Goal: Task Accomplishment & Management: Complete application form

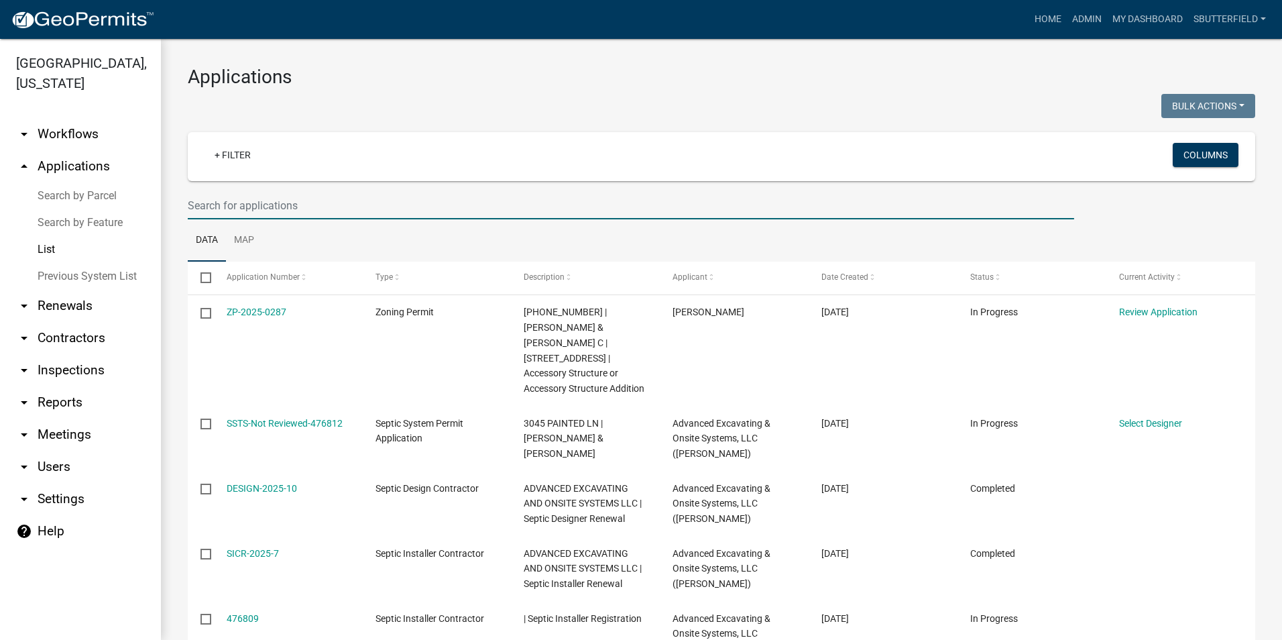
select select "1: 25"
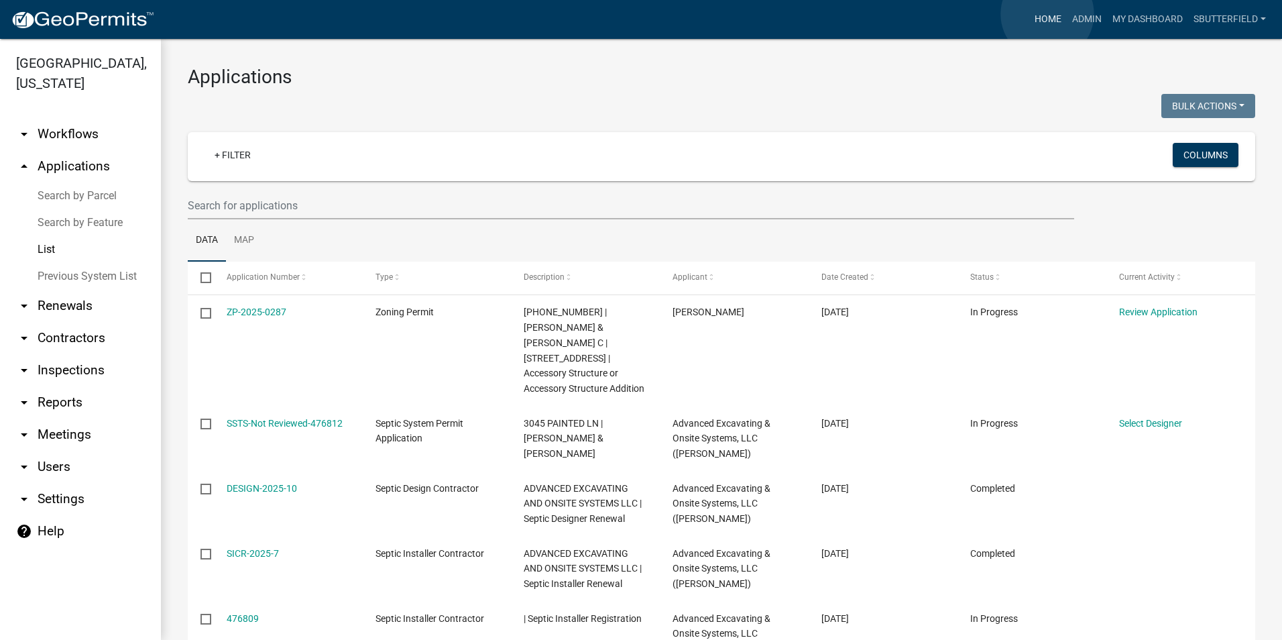
click at [1048, 15] on link "Home" at bounding box center [1049, 19] width 38 height 25
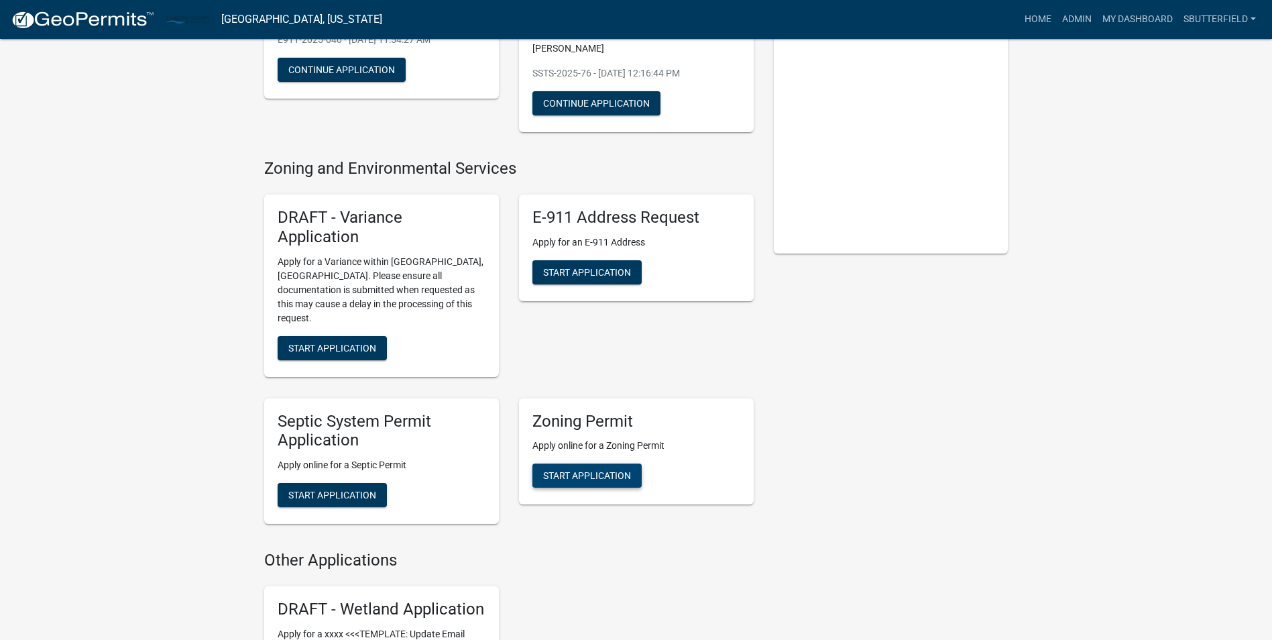
scroll to position [201, 0]
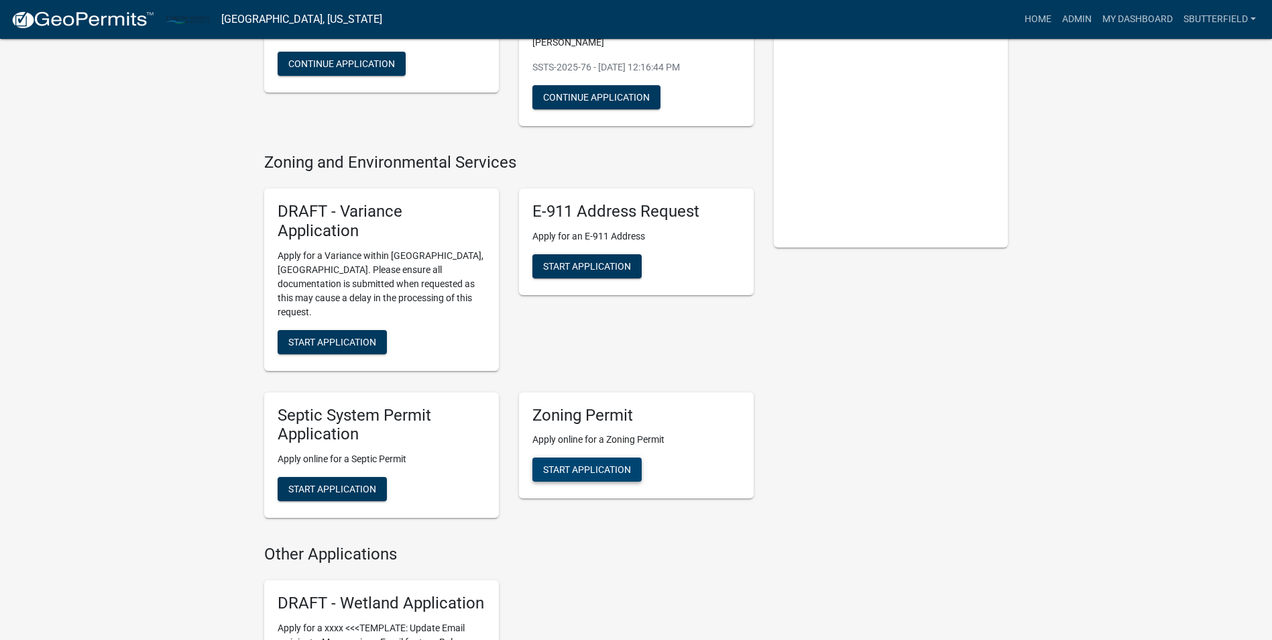
click at [601, 464] on span "Start Application" at bounding box center [587, 469] width 88 height 11
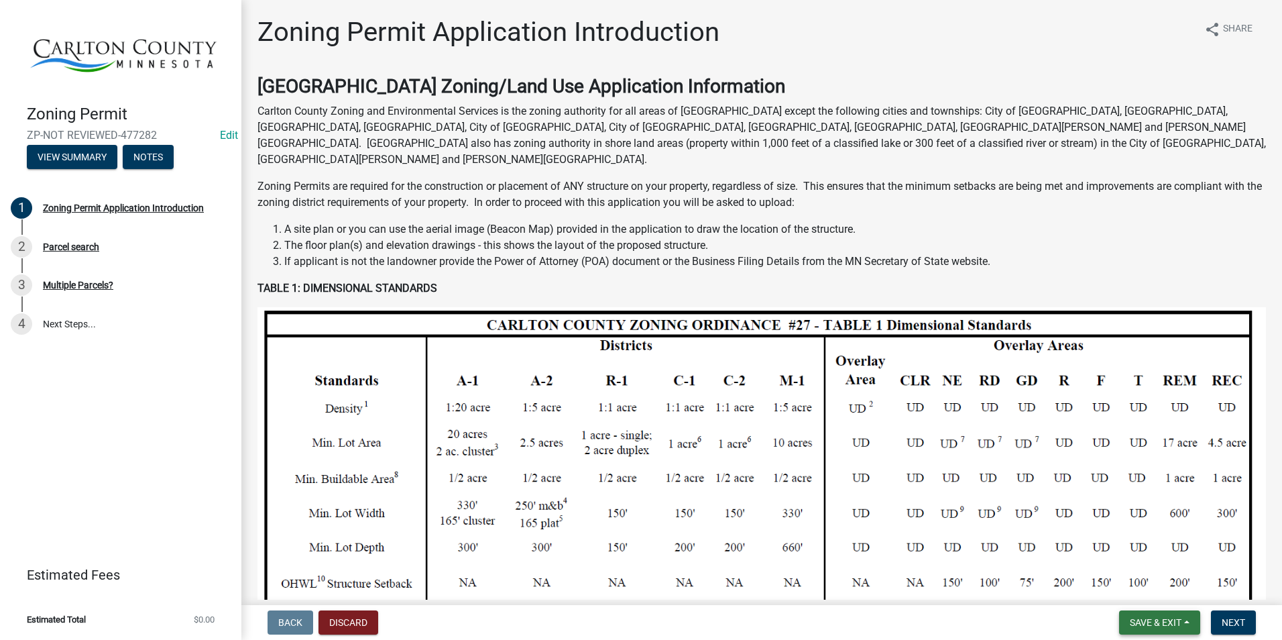
click at [1160, 618] on span "Save & Exit" at bounding box center [1156, 622] width 52 height 11
drag, startPoint x: 1154, startPoint y: 587, endPoint x: 1149, endPoint y: 574, distance: 13.8
click at [1152, 583] on button "Save & Exit" at bounding box center [1146, 587] width 107 height 32
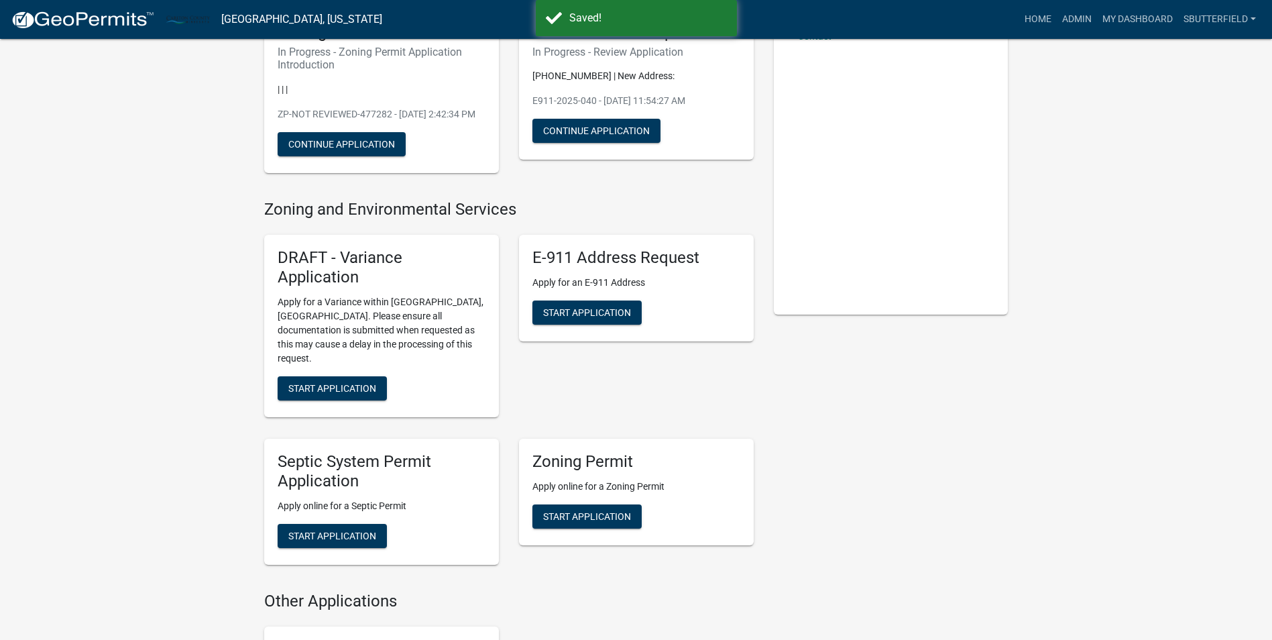
scroll to position [201, 0]
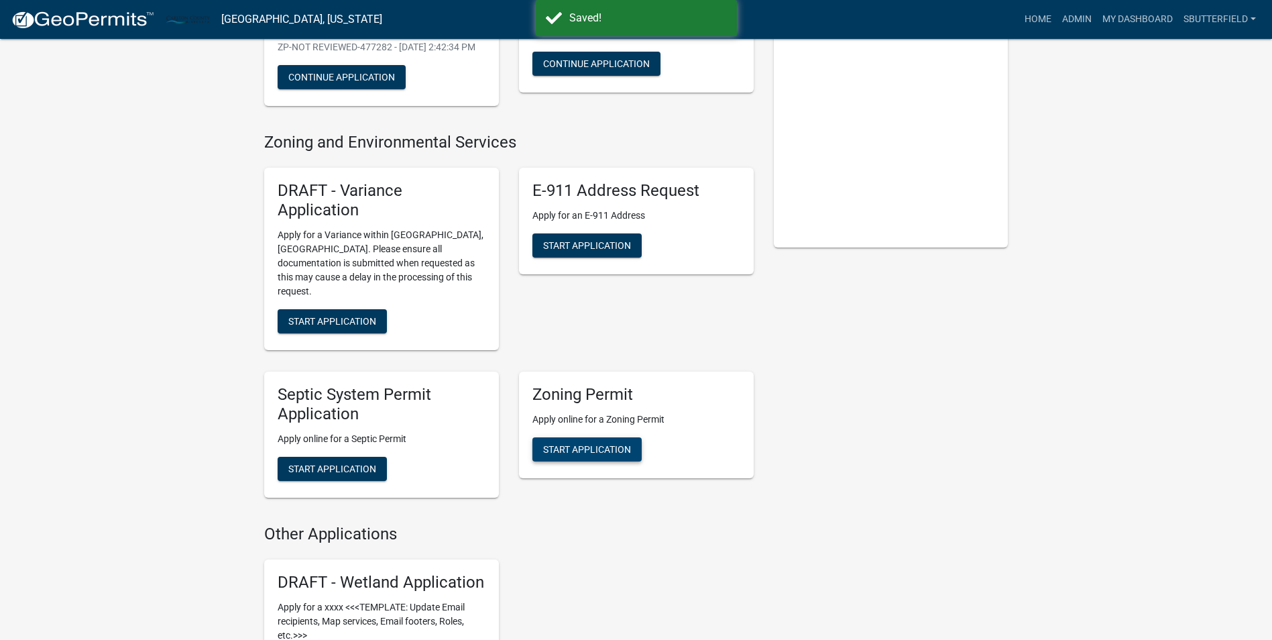
click at [616, 445] on span "Start Application" at bounding box center [587, 448] width 88 height 11
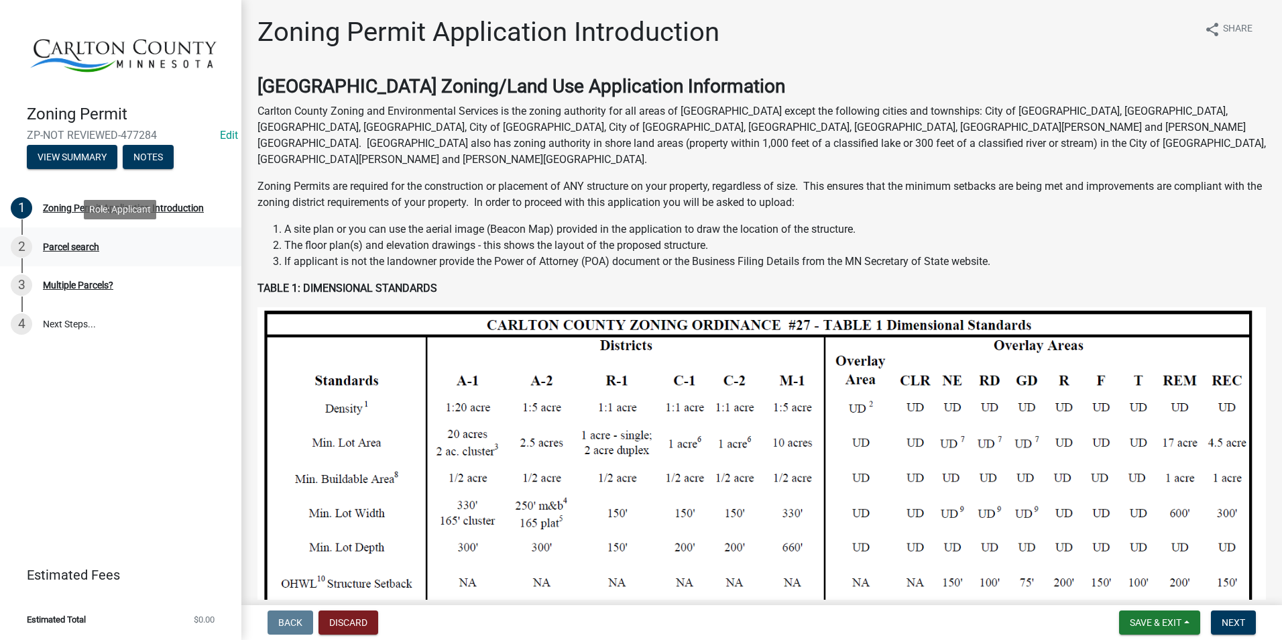
click at [80, 245] on div "Parcel search" at bounding box center [71, 246] width 56 height 9
click at [1226, 621] on span "Next" at bounding box center [1233, 622] width 23 height 11
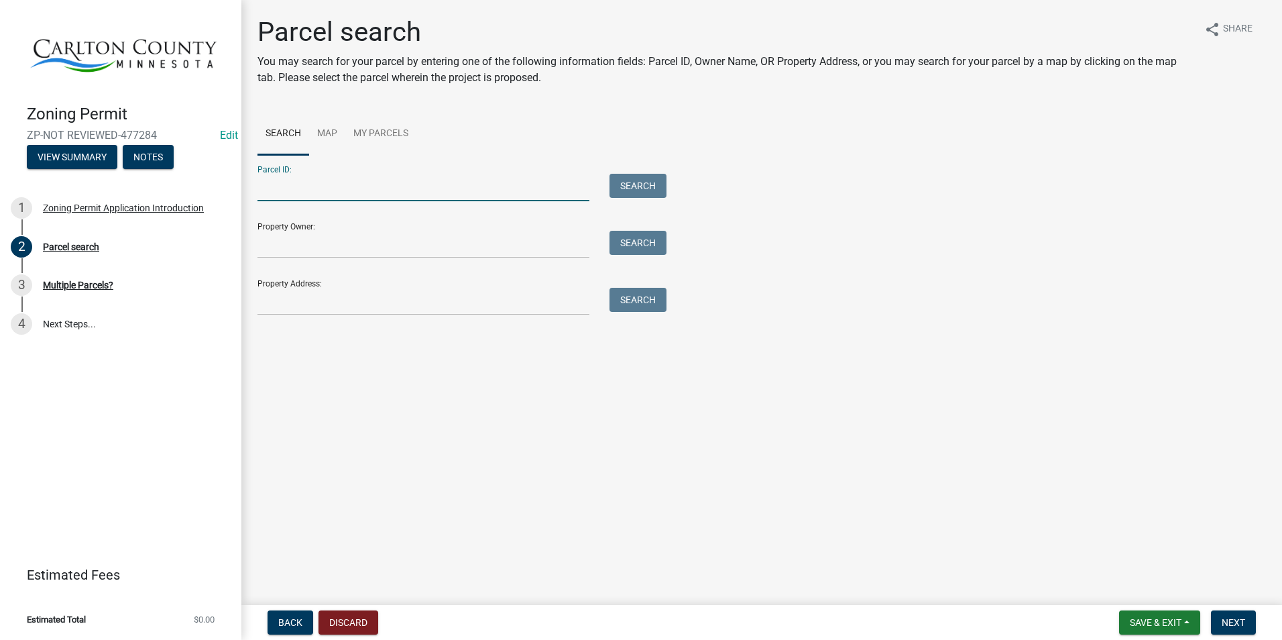
click at [371, 183] on input "Parcel ID:" at bounding box center [424, 188] width 332 height 28
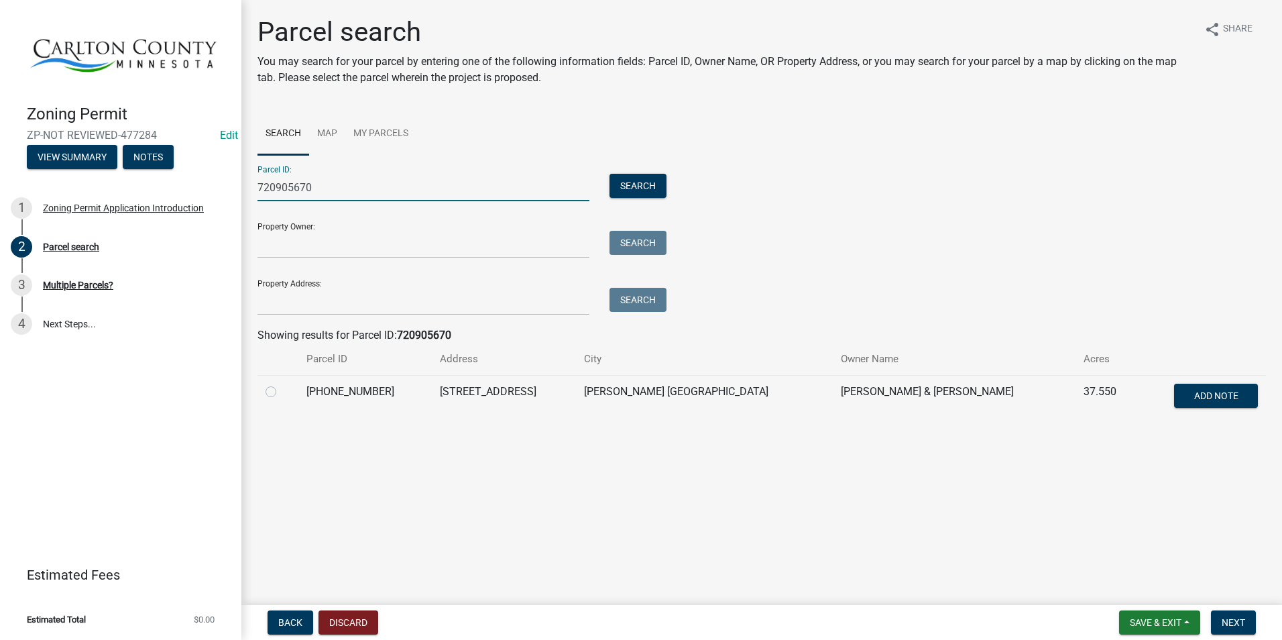
type input "720905670"
click at [282, 384] on label at bounding box center [282, 384] width 0 height 0
click at [282, 390] on input "radio" at bounding box center [286, 388] width 9 height 9
radio input "true"
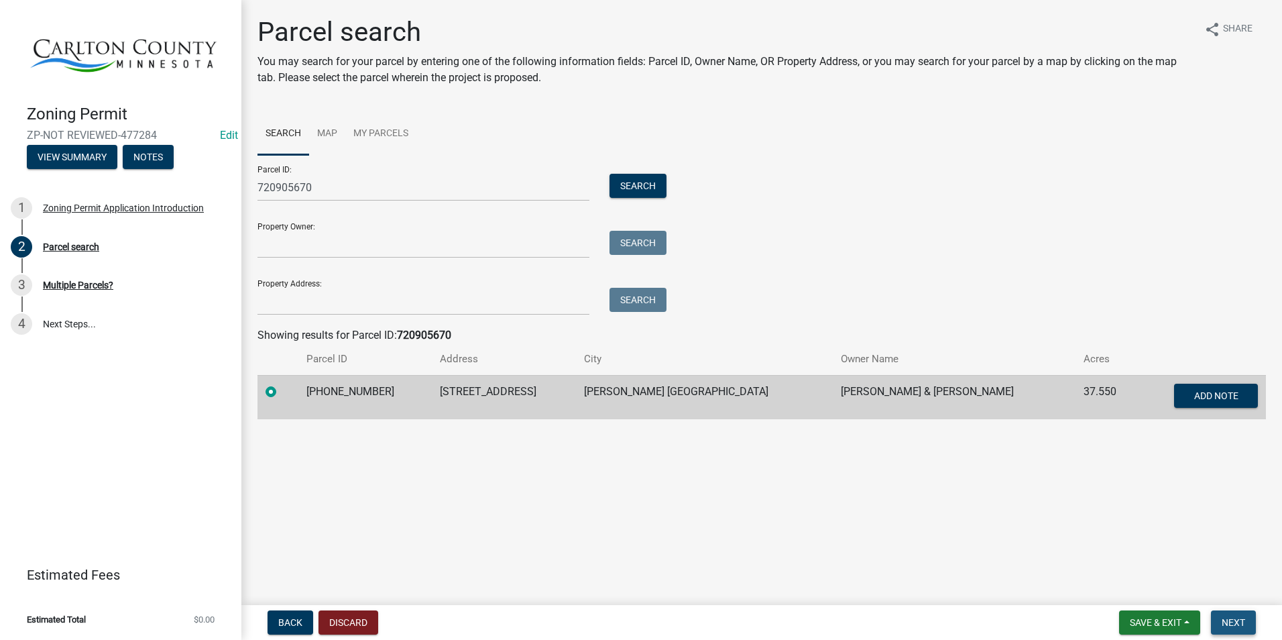
drag, startPoint x: 1223, startPoint y: 612, endPoint x: 1238, endPoint y: 590, distance: 27.2
click at [1226, 612] on button "Next" at bounding box center [1233, 622] width 45 height 24
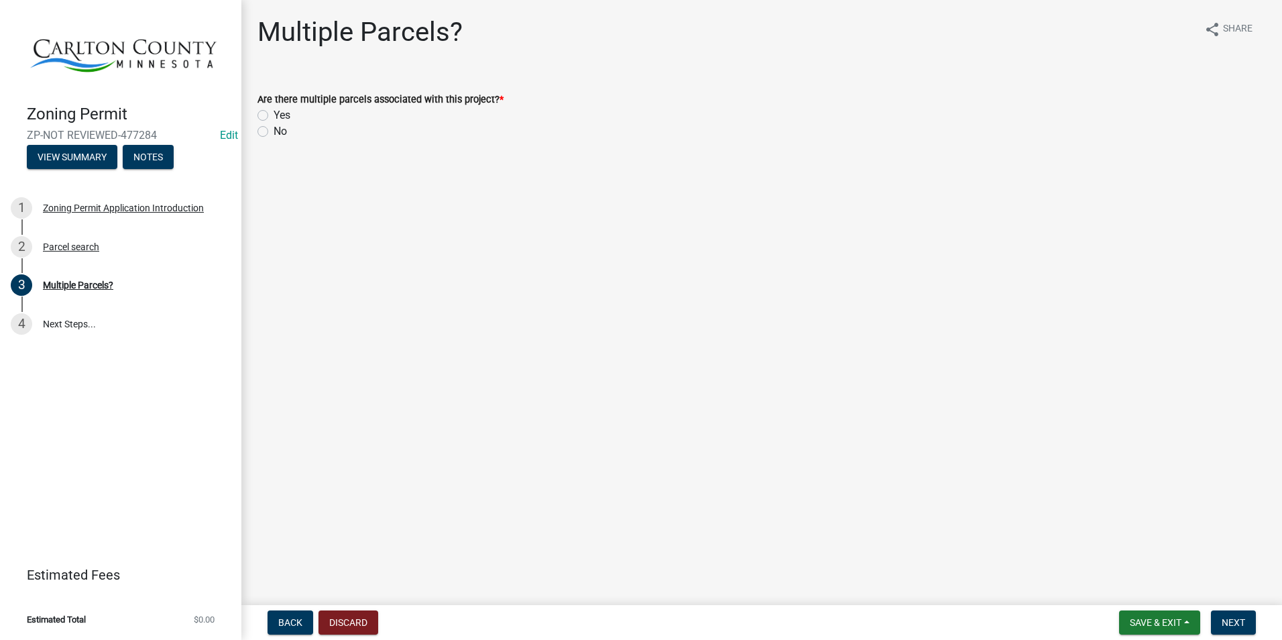
click at [274, 127] on label "No" at bounding box center [280, 131] width 13 height 16
click at [274, 127] on input "No" at bounding box center [278, 127] width 9 height 9
radio input "true"
click at [1236, 625] on span "Next" at bounding box center [1233, 622] width 23 height 11
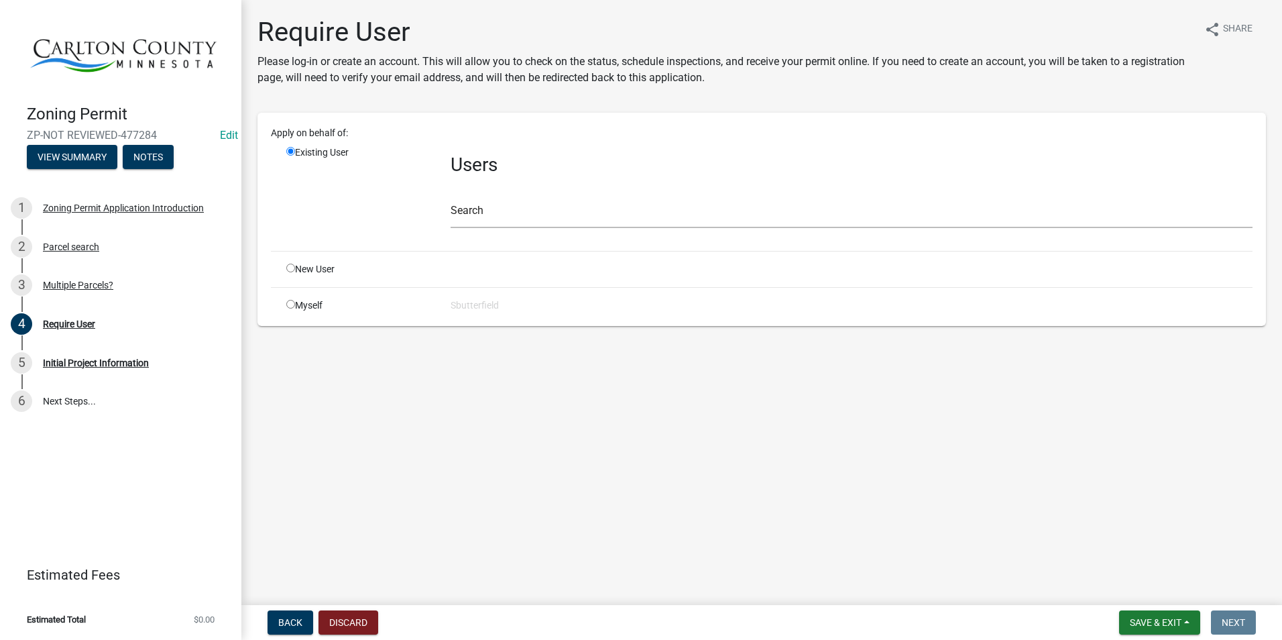
click at [290, 305] on input "radio" at bounding box center [290, 304] width 9 height 9
radio input "true"
radio input "false"
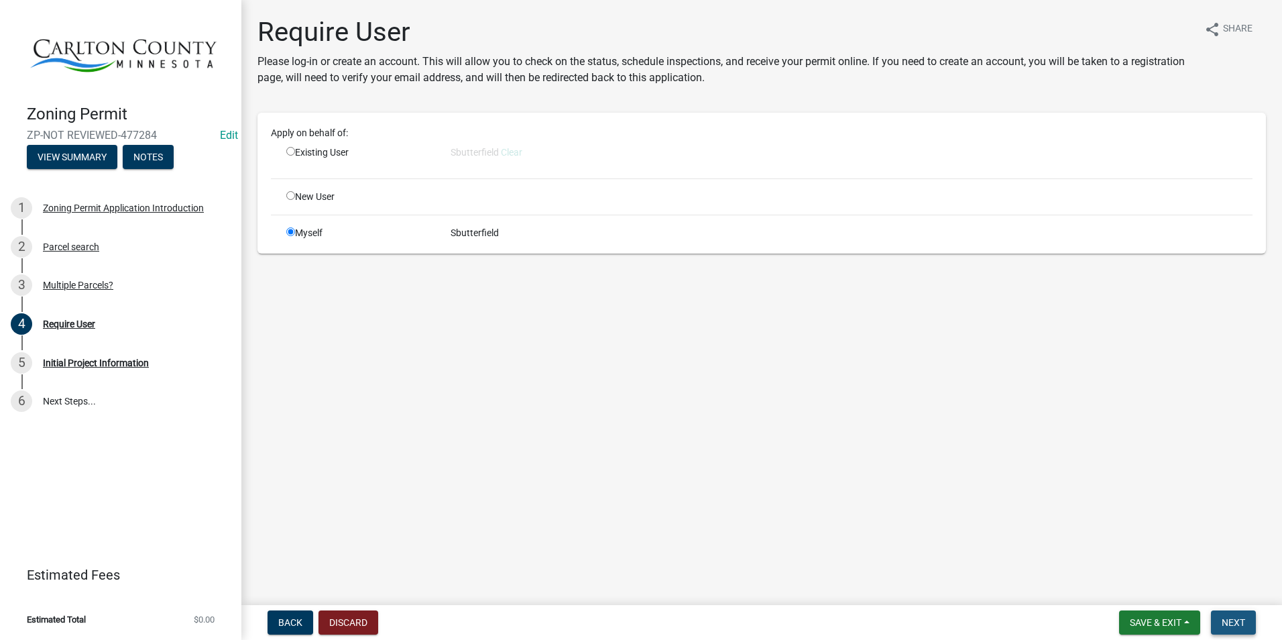
click at [1240, 620] on span "Next" at bounding box center [1233, 622] width 23 height 11
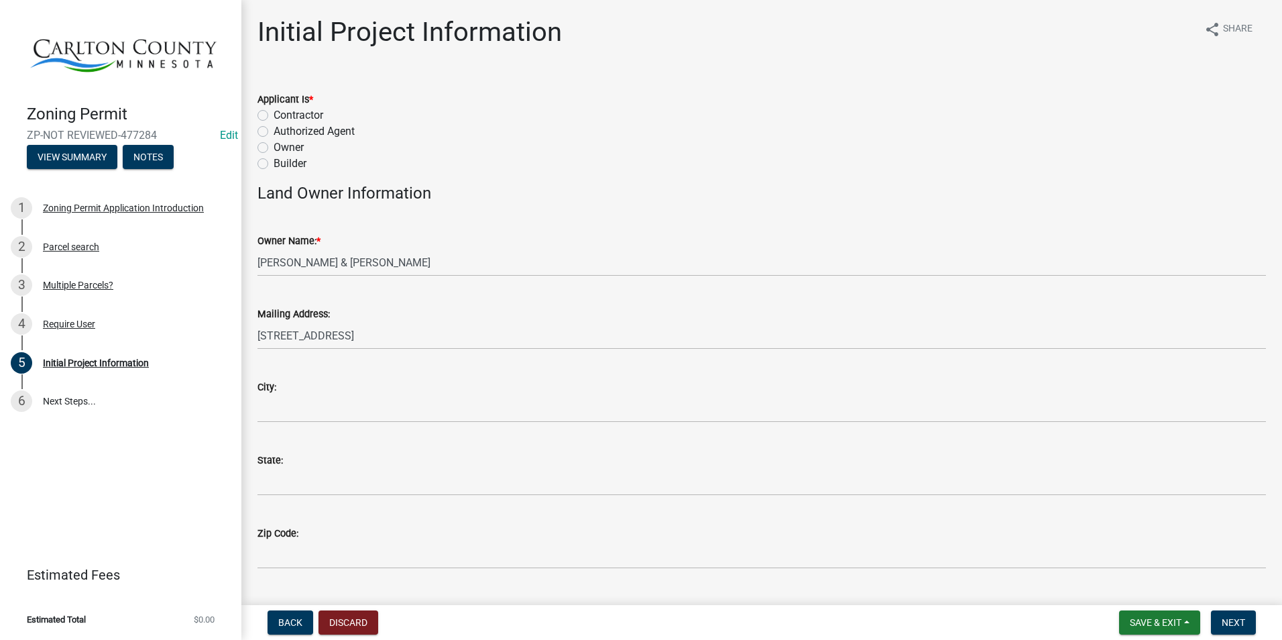
click at [269, 147] on div "Owner" at bounding box center [762, 148] width 1009 height 16
click at [274, 146] on label "Owner" at bounding box center [289, 148] width 30 height 16
click at [274, 146] on input "Owner" at bounding box center [278, 144] width 9 height 9
radio input "true"
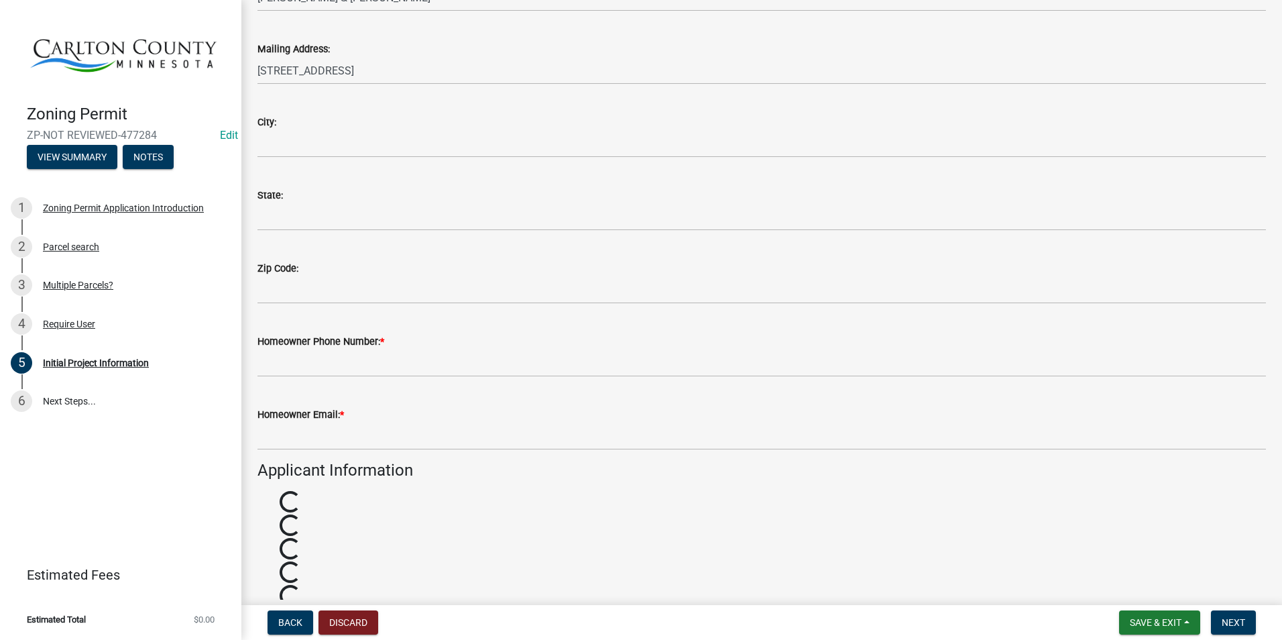
scroll to position [268, 0]
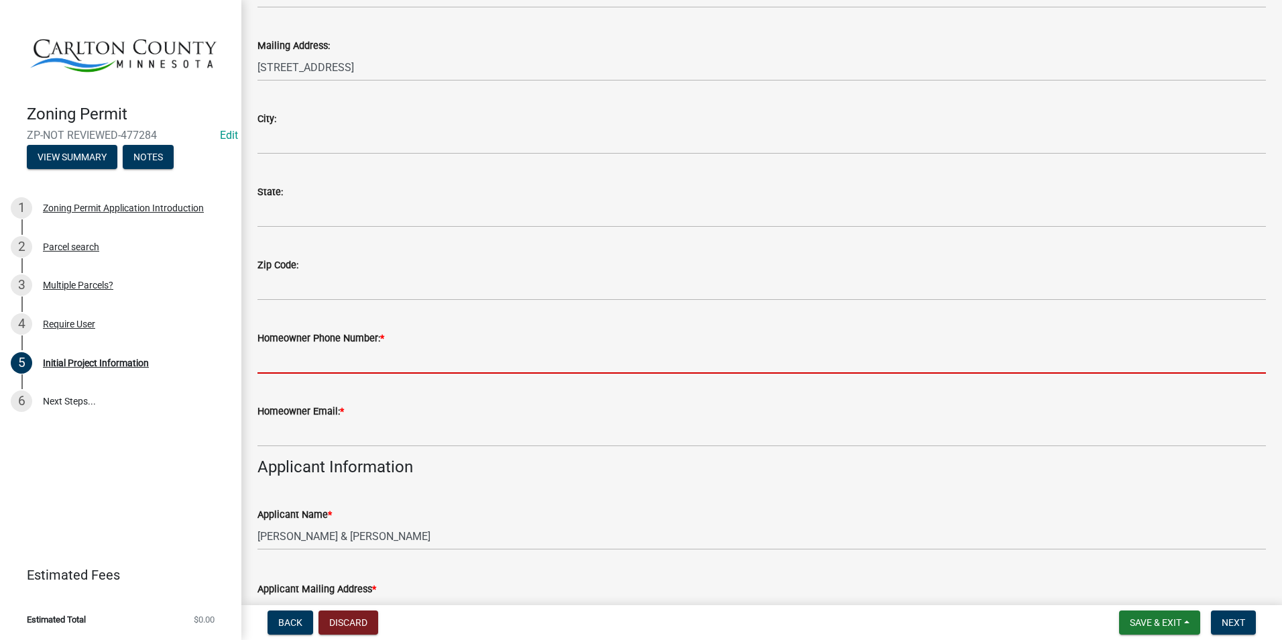
drag, startPoint x: 310, startPoint y: 354, endPoint x: 303, endPoint y: 350, distance: 7.8
click at [310, 355] on input "Homeowner Phone Number: *" at bounding box center [762, 360] width 1009 height 28
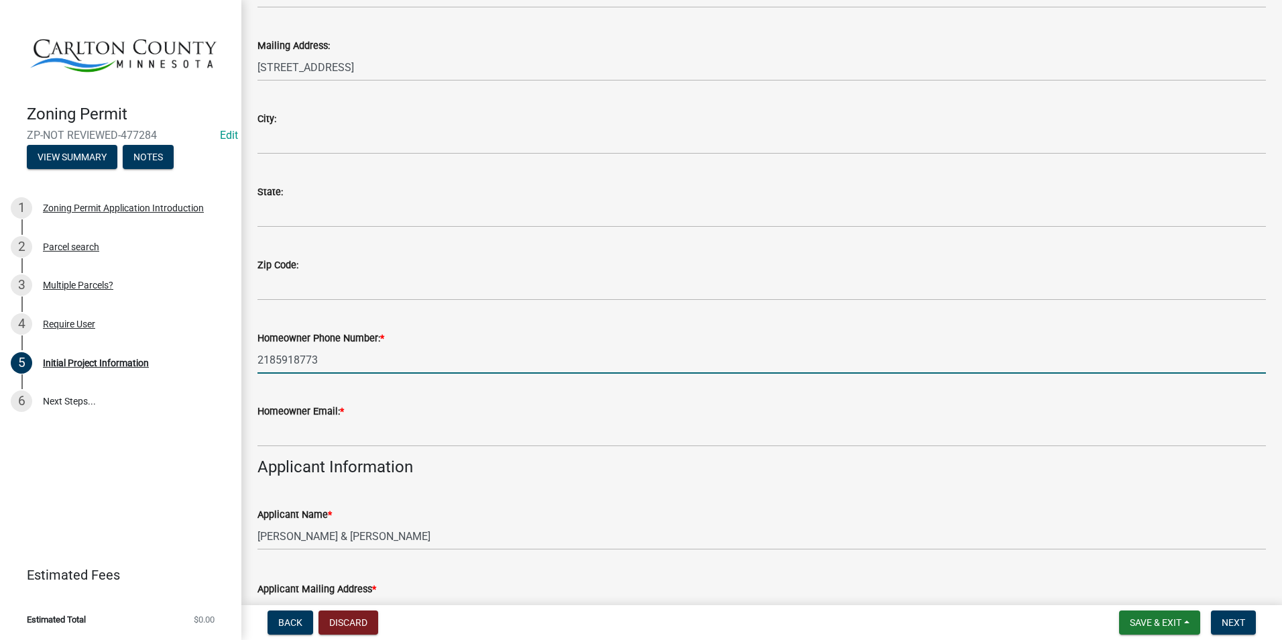
type input "2185918773"
click at [325, 419] on div "Homeowner Email: *" at bounding box center [762, 411] width 1009 height 16
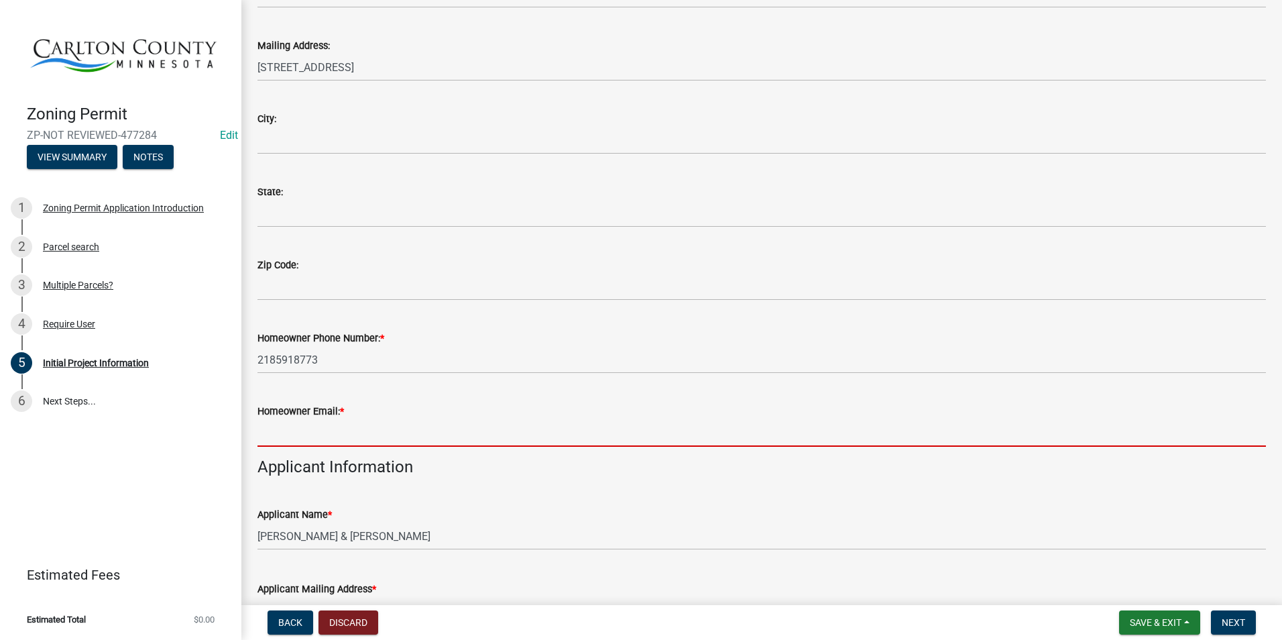
click at [323, 427] on input "Homeowner Email: *" at bounding box center [762, 433] width 1009 height 28
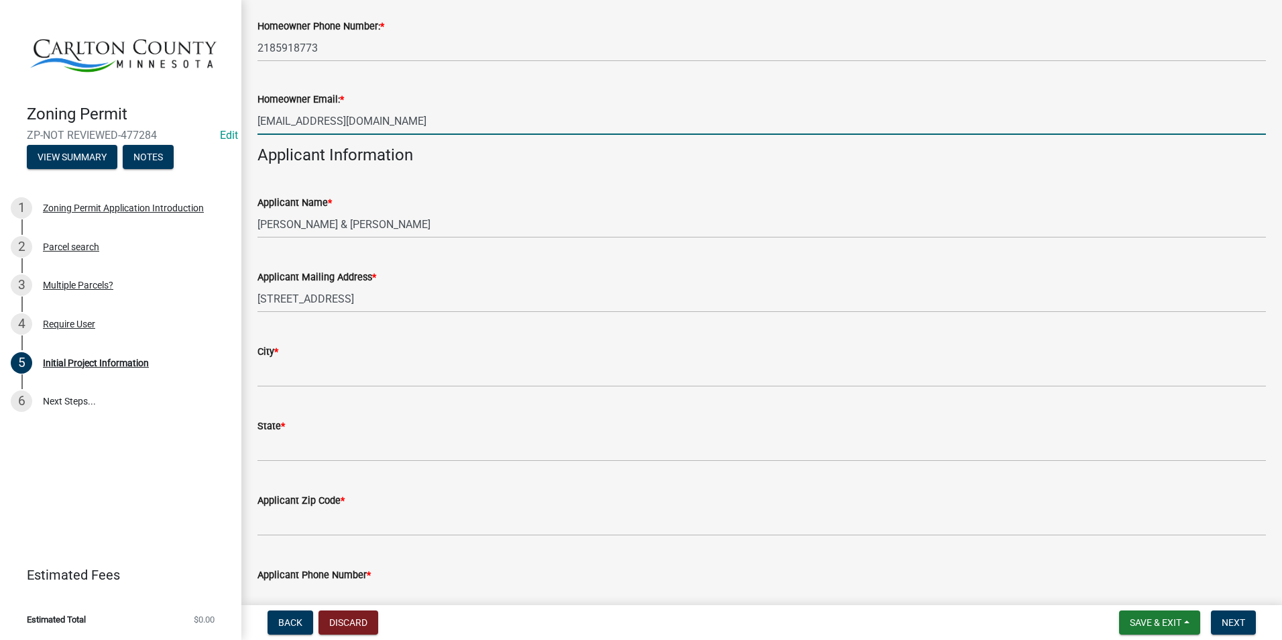
scroll to position [604, 0]
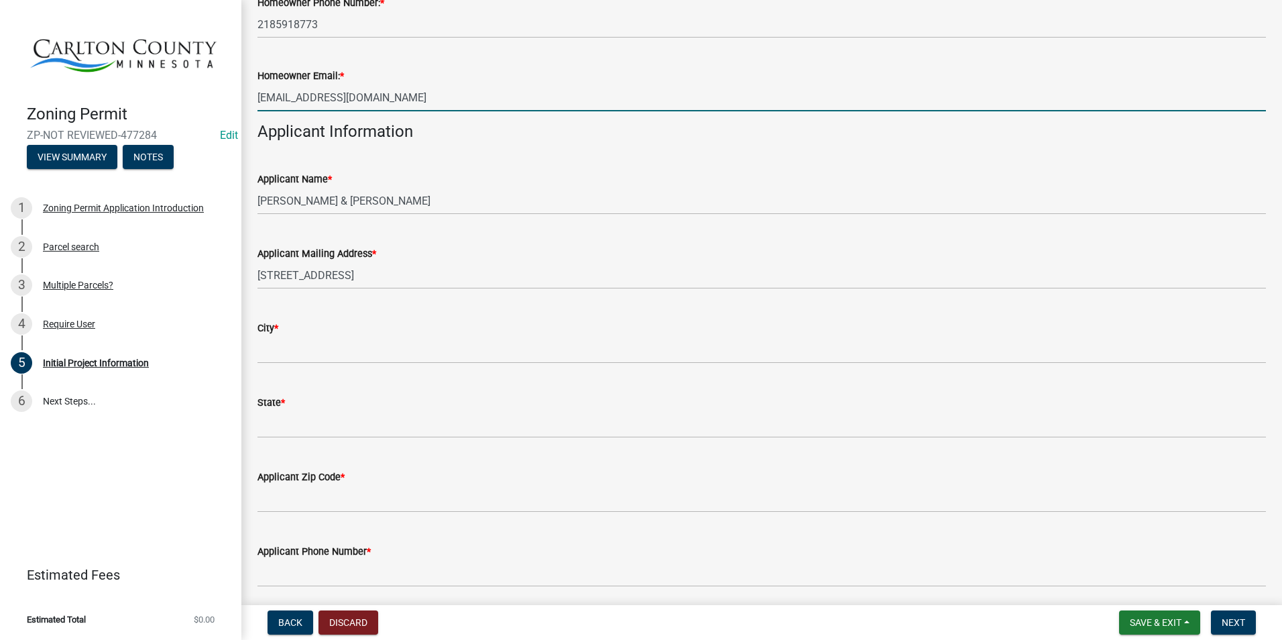
type input "[EMAIL_ADDRESS][DOMAIN_NAME]"
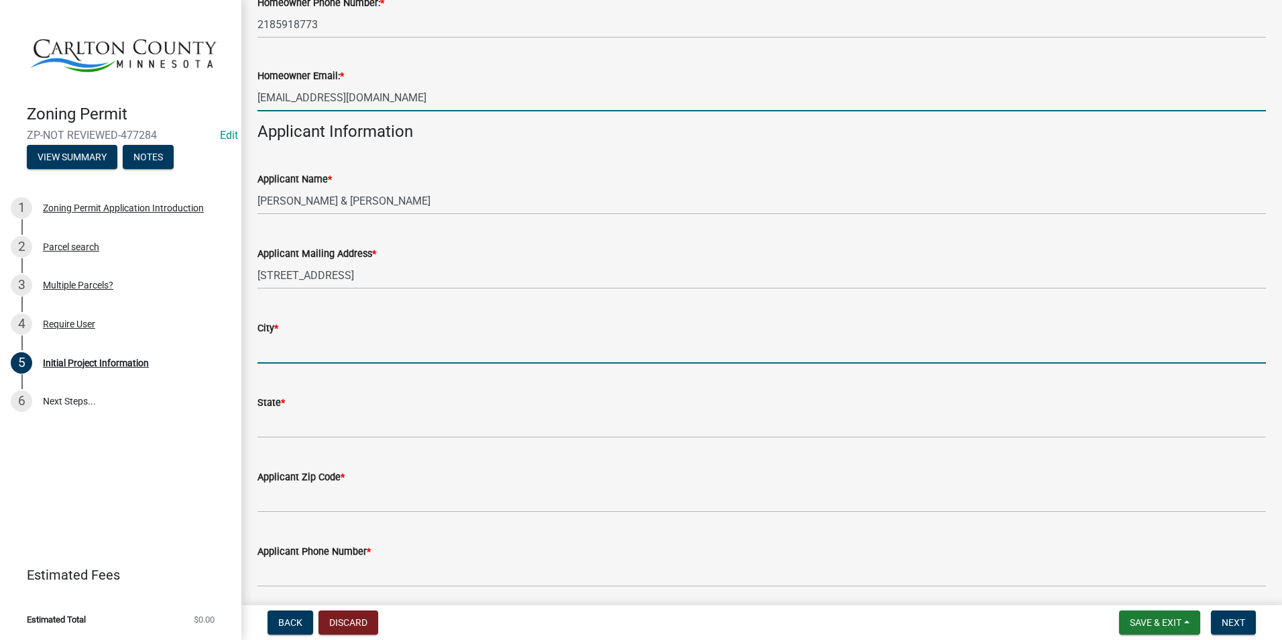
click at [341, 345] on input "City *" at bounding box center [762, 350] width 1009 height 28
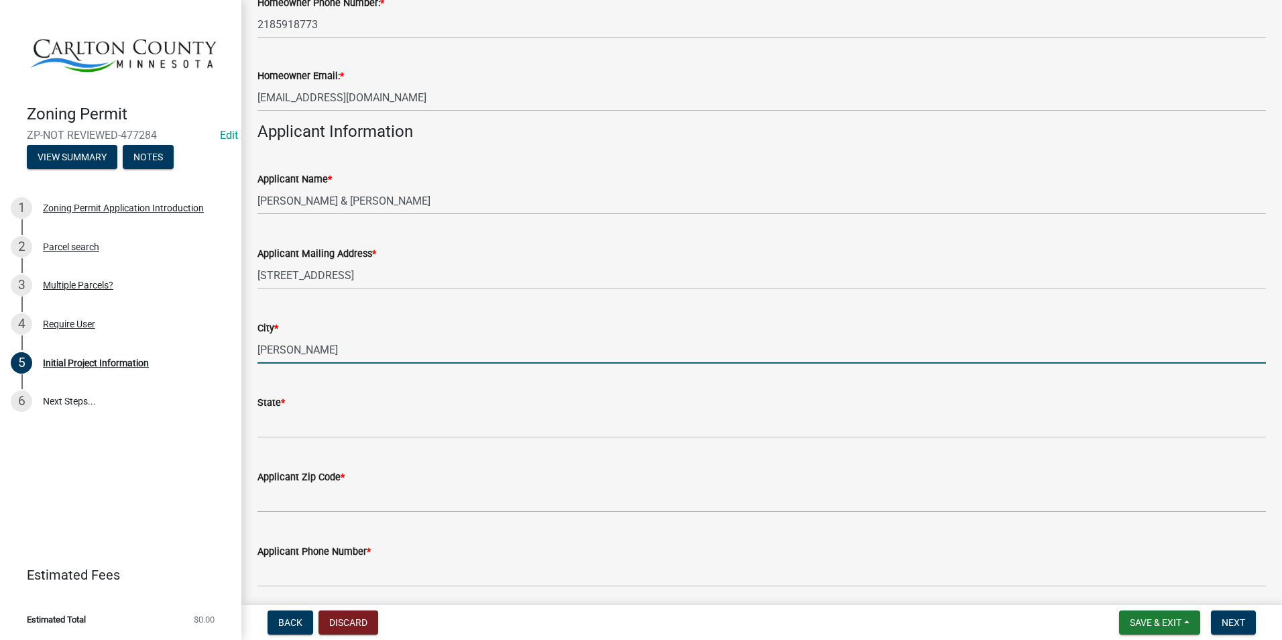
type input "[PERSON_NAME]"
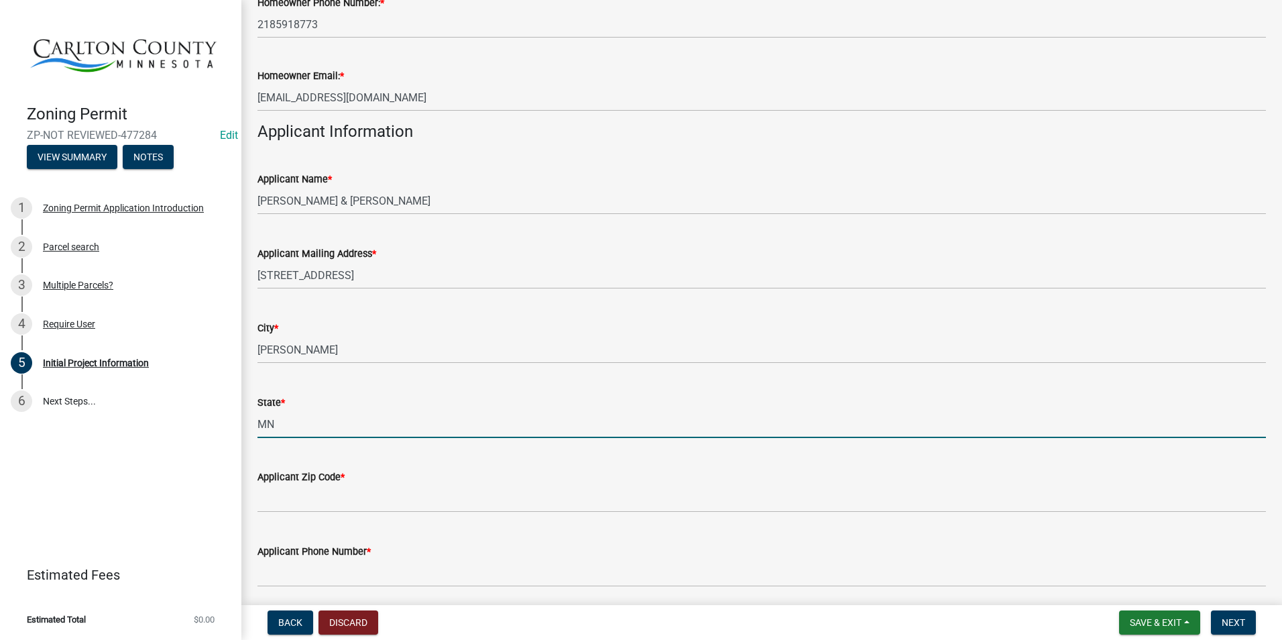
type input "MN"
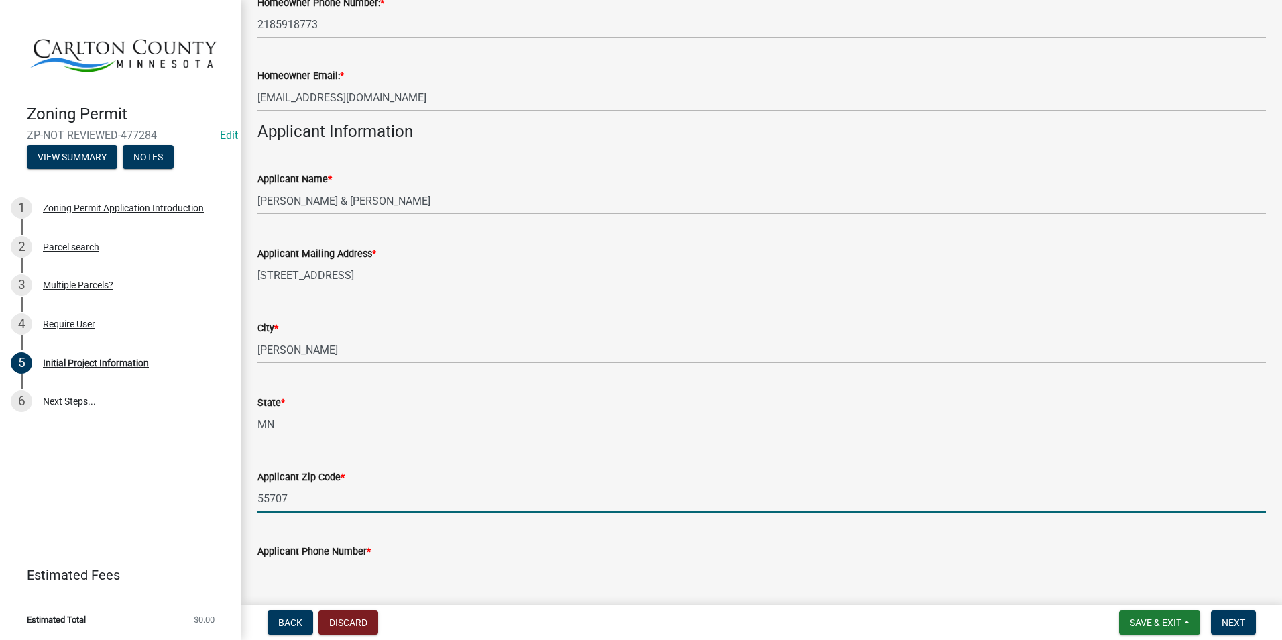
type input "55707"
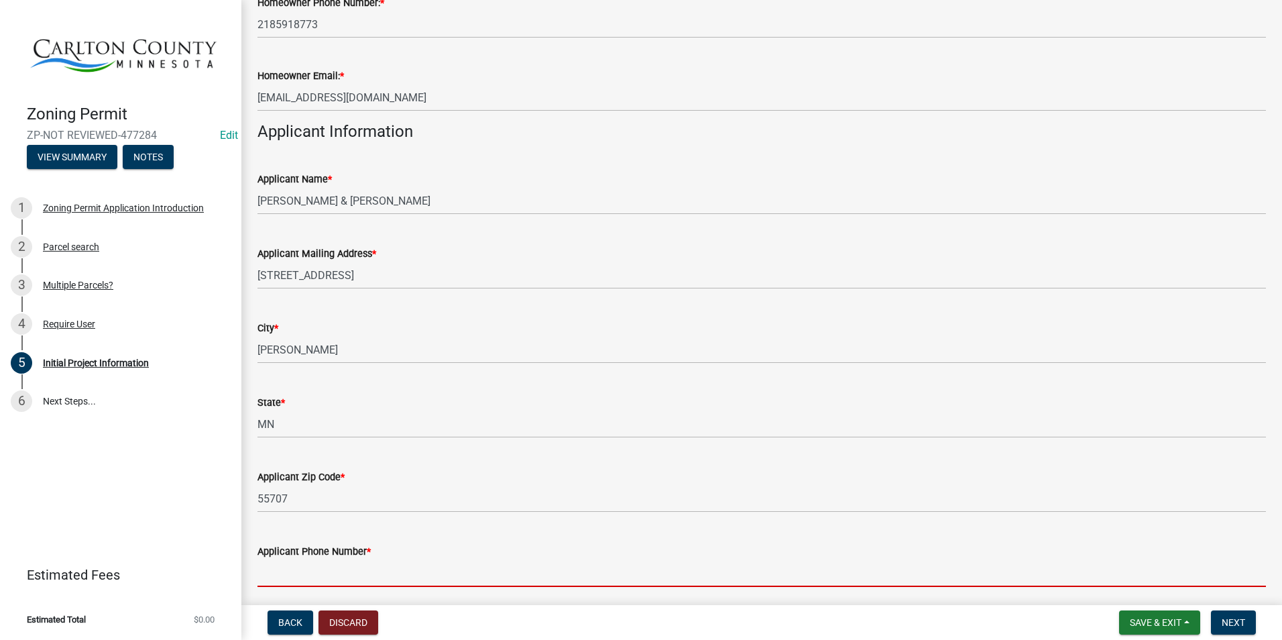
drag, startPoint x: 400, startPoint y: 565, endPoint x: 394, endPoint y: 569, distance: 6.9
click at [400, 565] on input "Applicant Phone Number *" at bounding box center [762, 573] width 1009 height 28
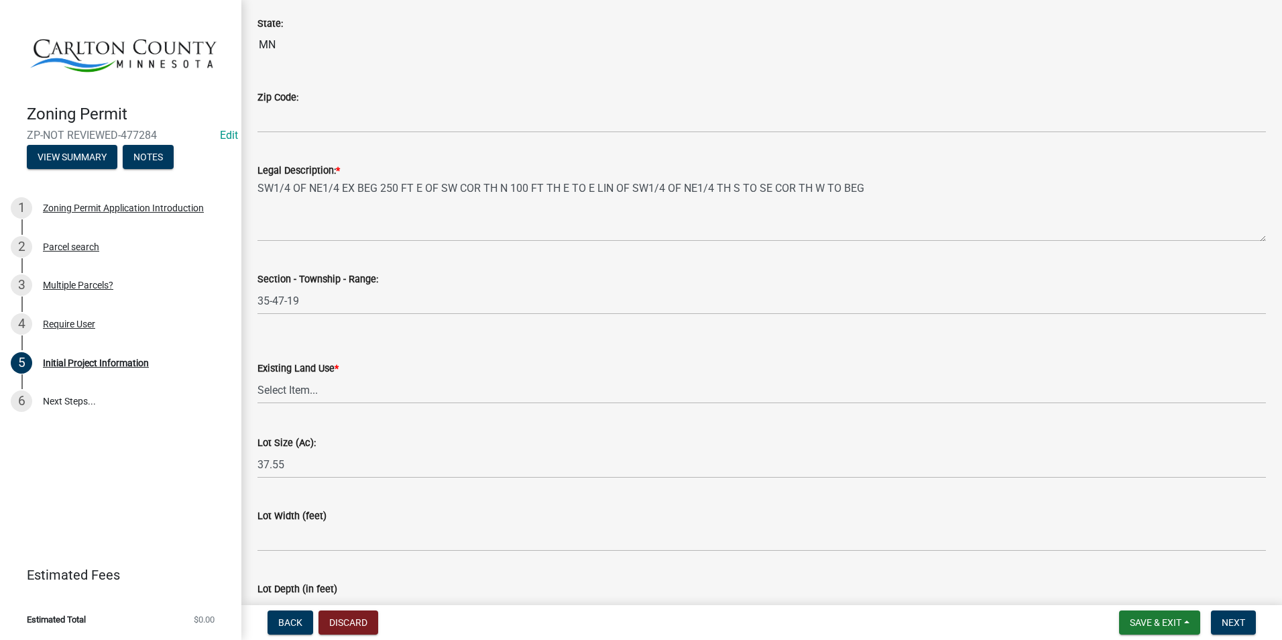
scroll to position [1610, 0]
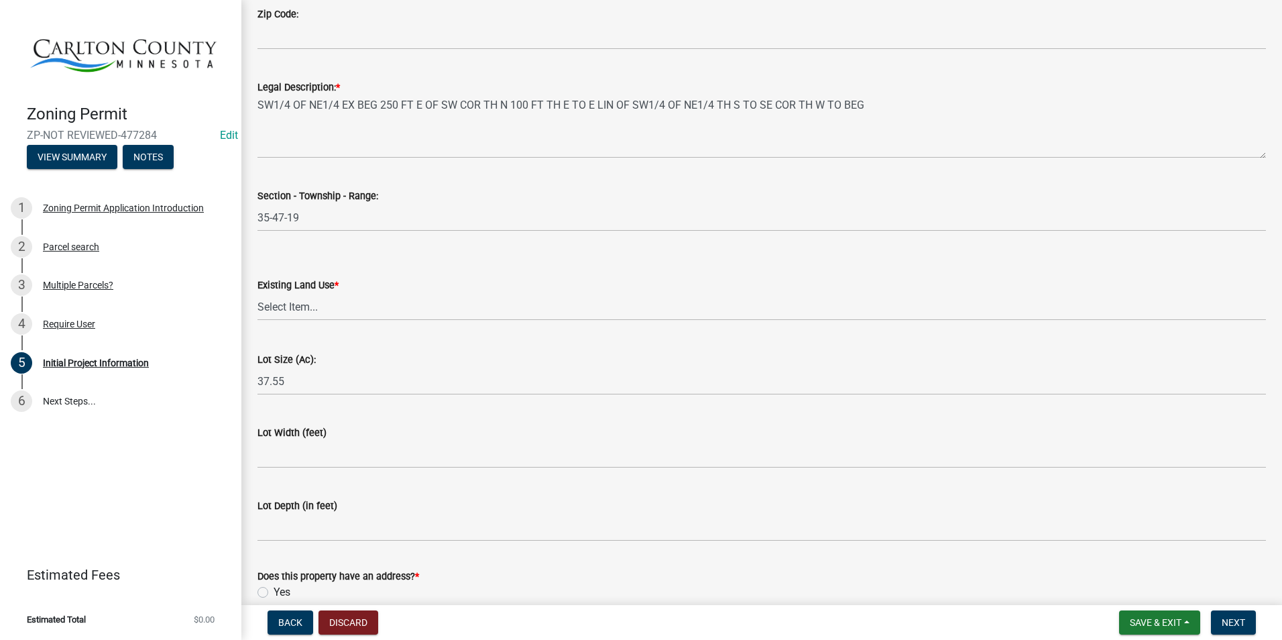
type input "[PHONE_NUMBER]"
click at [321, 311] on select "Select Item... Residential Commercial Recreational/hunting Agricultural" at bounding box center [762, 307] width 1009 height 28
click at [258, 293] on select "Select Item... Residential Commercial Recreational/hunting Agricultural" at bounding box center [762, 307] width 1009 height 28
select select "33d21d3a-ebb3-419e-8315-ef7213d04586"
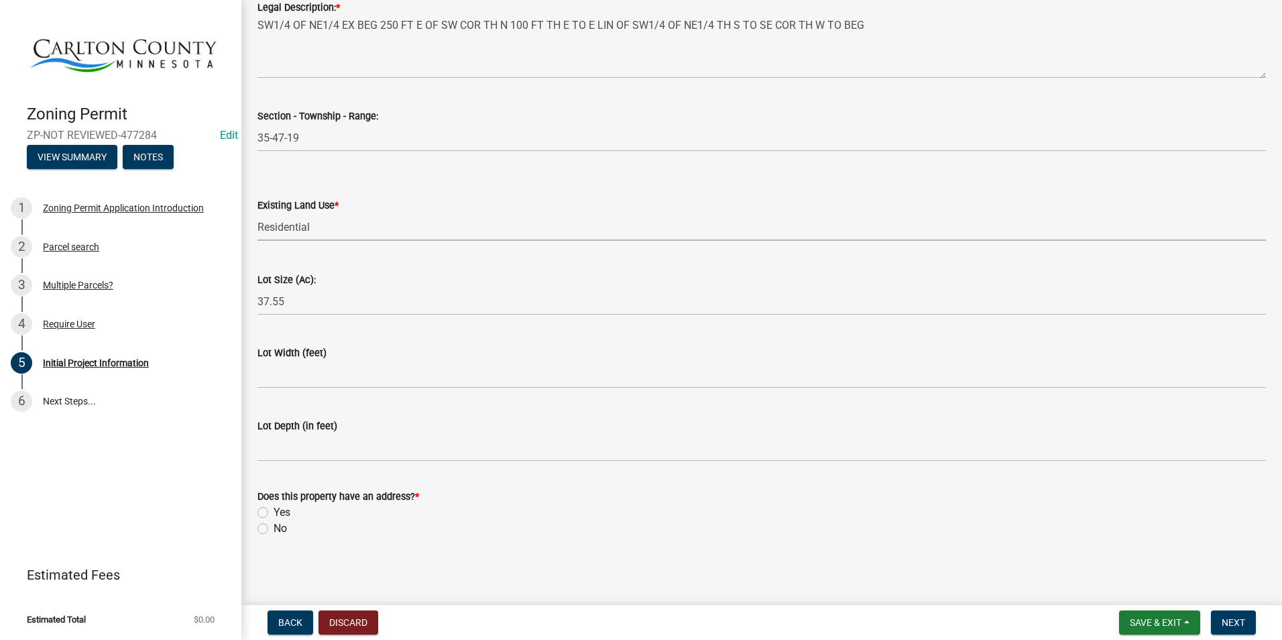
scroll to position [1691, 0]
click at [274, 510] on label "Yes" at bounding box center [282, 511] width 17 height 16
click at [274, 510] on input "Yes" at bounding box center [278, 507] width 9 height 9
radio input "true"
click at [1245, 620] on span "Next" at bounding box center [1233, 622] width 23 height 11
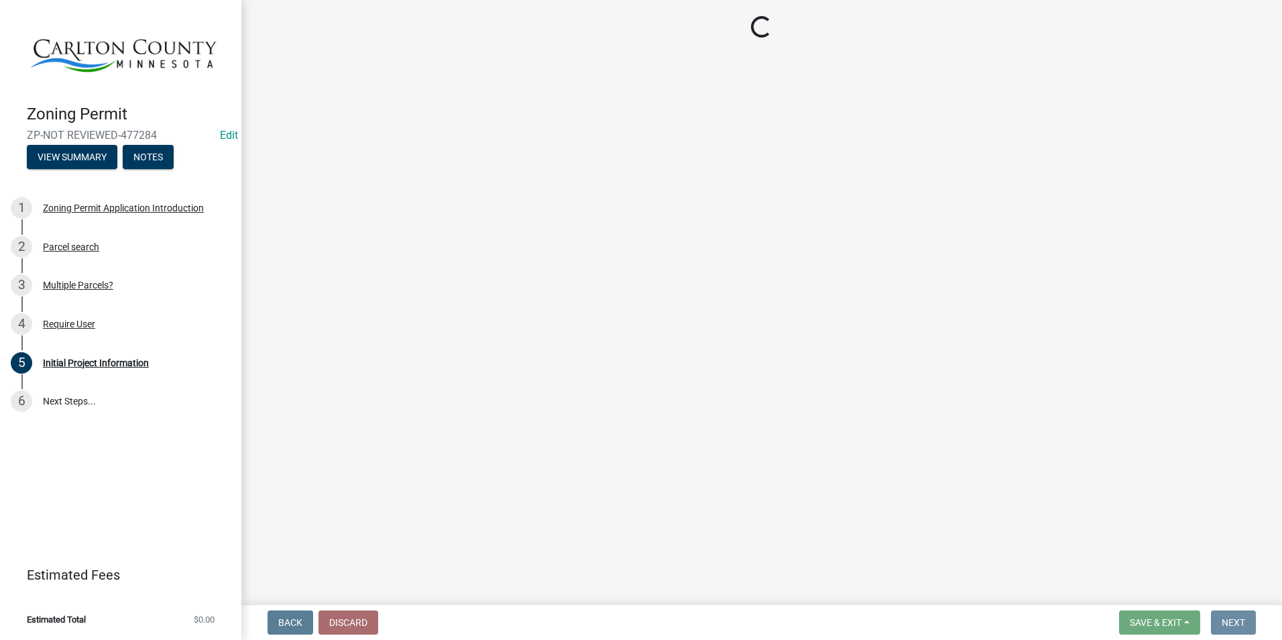
scroll to position [0, 0]
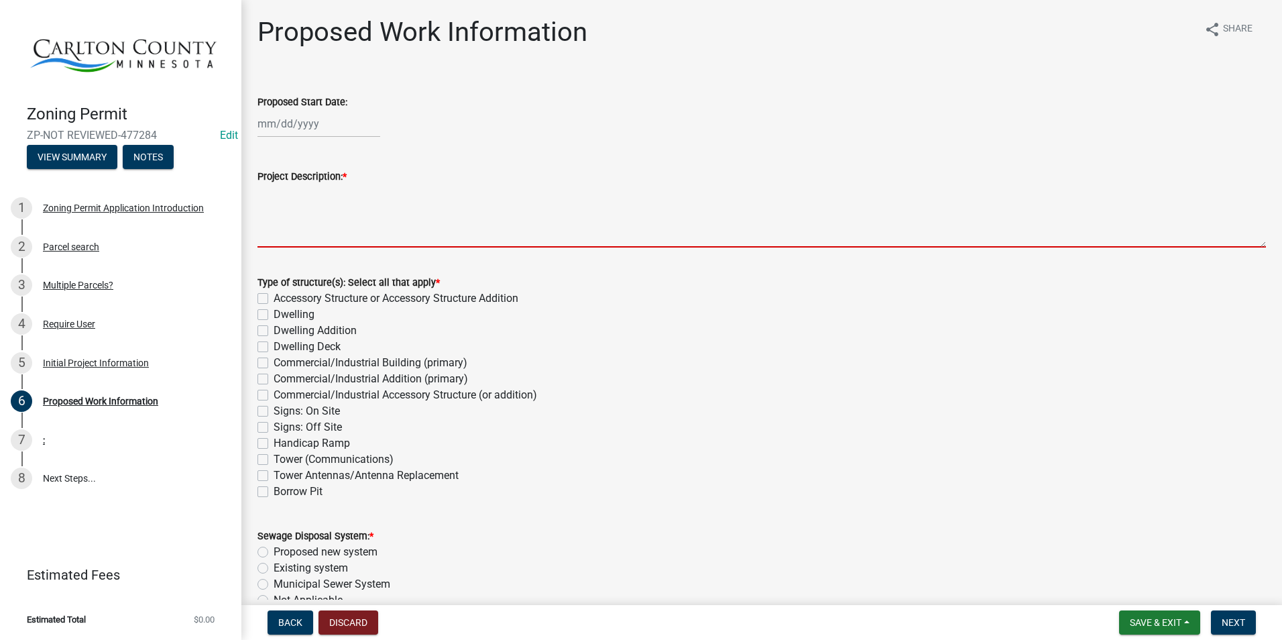
click at [341, 208] on textarea "Project Description: *" at bounding box center [762, 215] width 1009 height 63
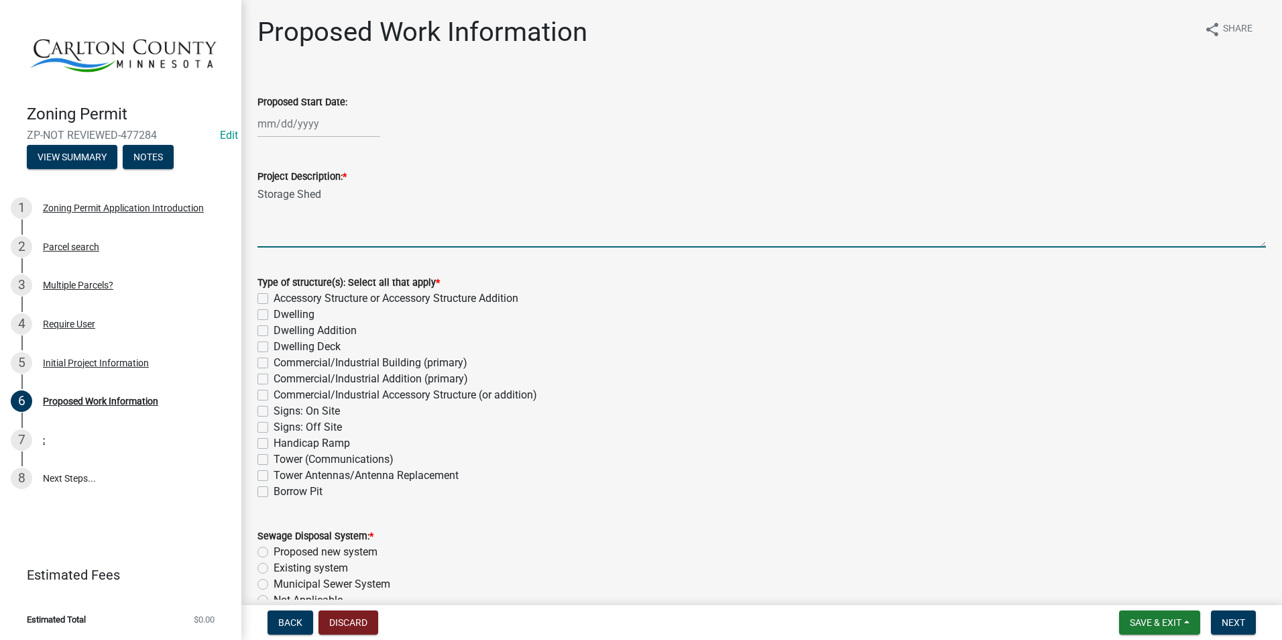
type textarea "Storage Shed"
click at [274, 295] on label "Accessory Structure or Accessory Structure Addition" at bounding box center [396, 298] width 245 height 16
click at [274, 295] on input "Accessory Structure or Accessory Structure Addition" at bounding box center [278, 294] width 9 height 9
checkbox input "true"
checkbox input "false"
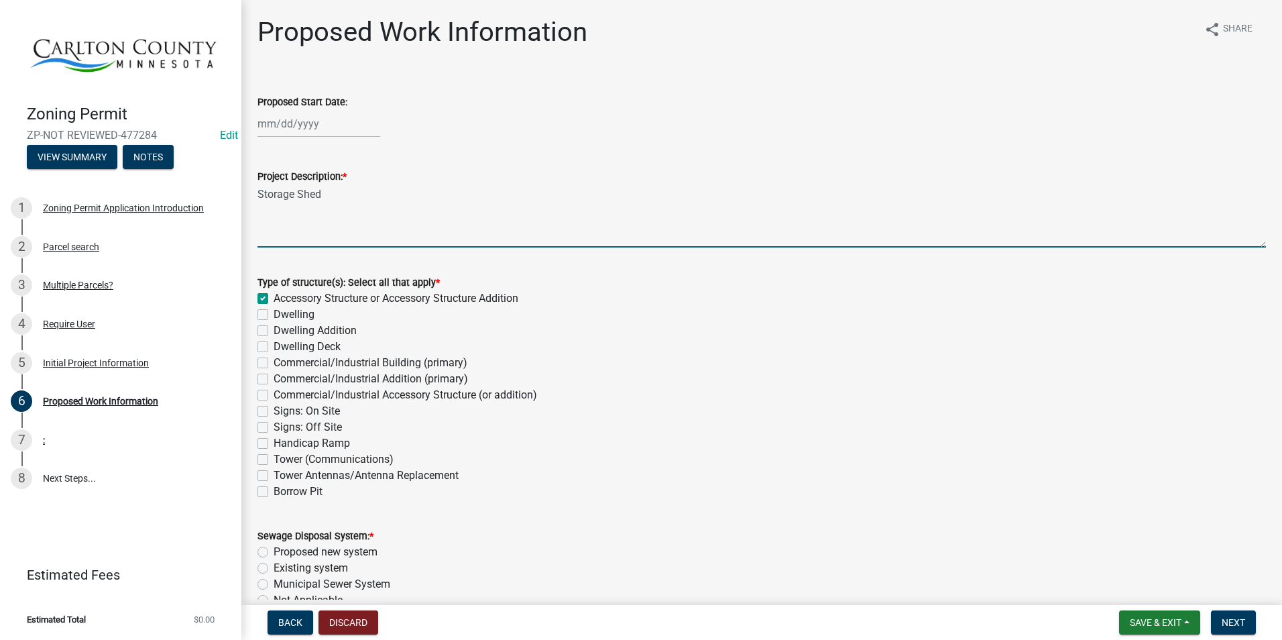
checkbox input "false"
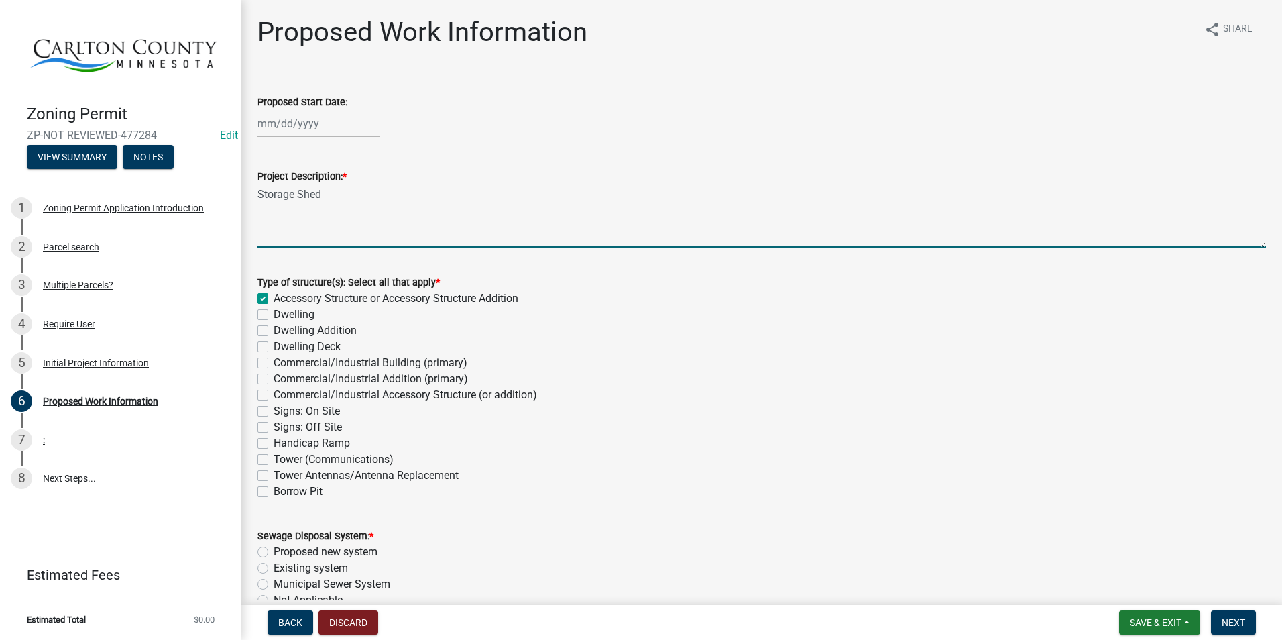
checkbox input "false"
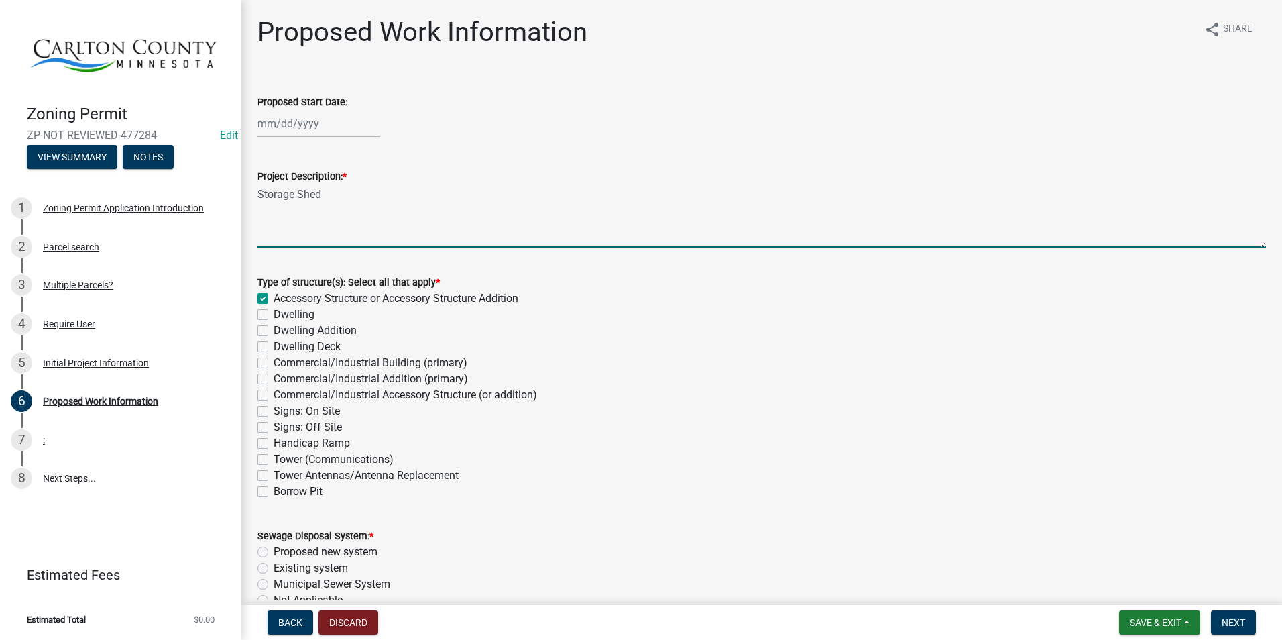
checkbox input "false"
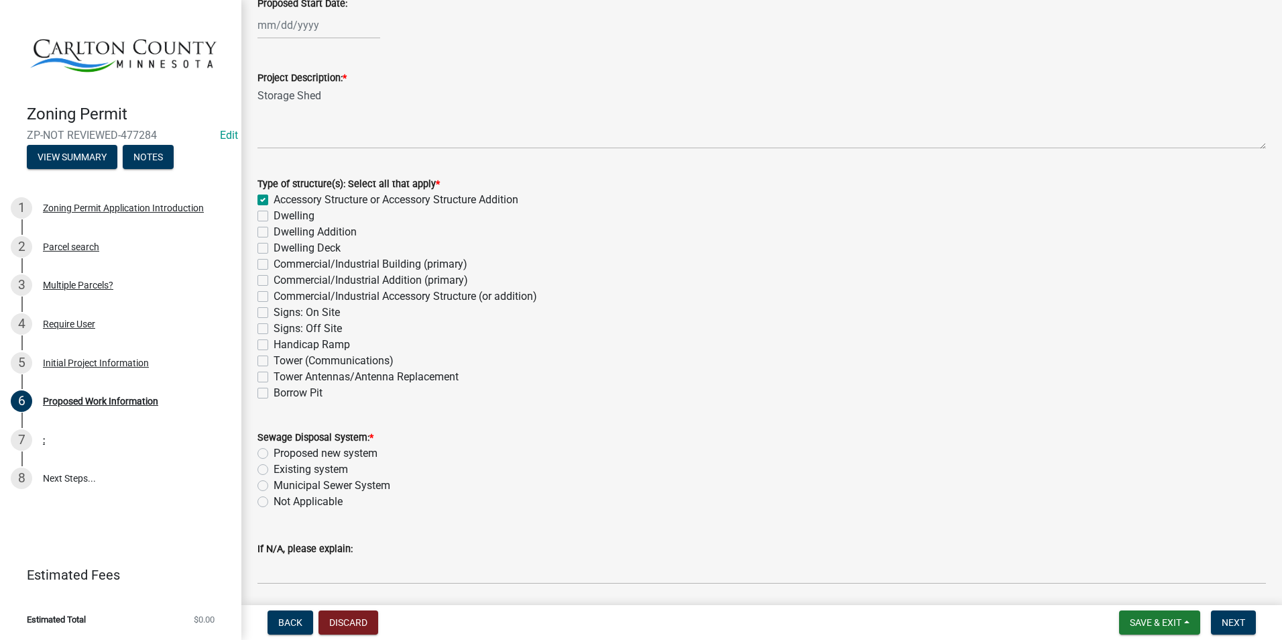
scroll to position [134, 0]
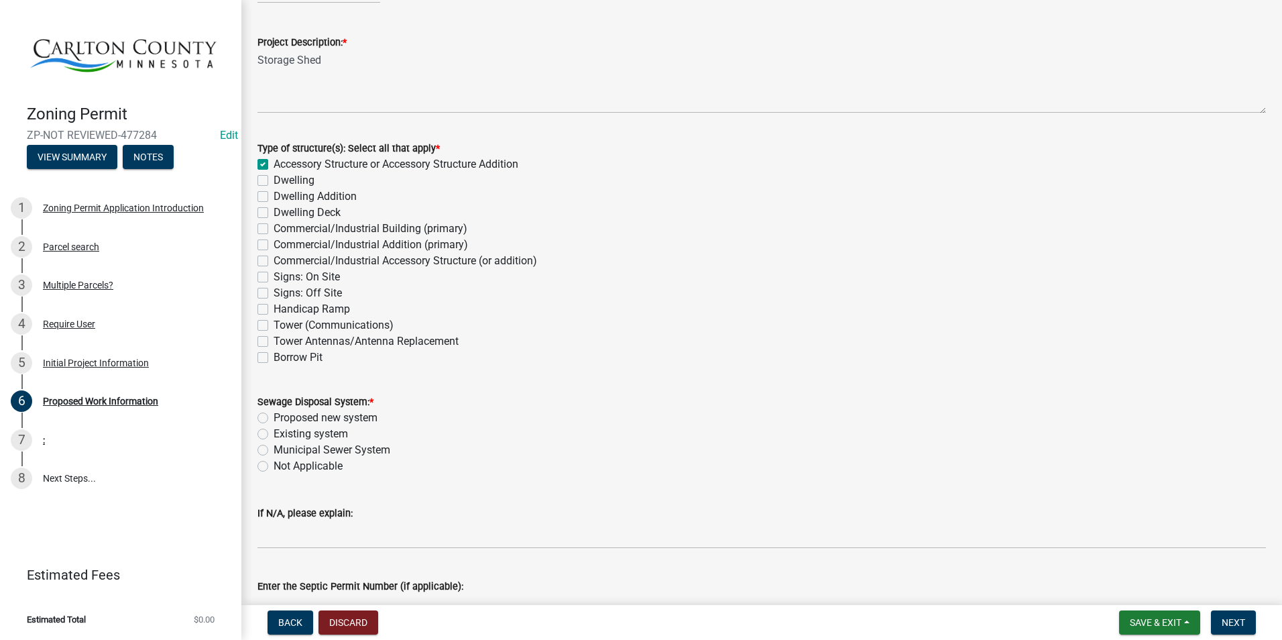
click at [274, 465] on label "Not Applicable" at bounding box center [308, 466] width 69 height 16
click at [274, 465] on input "Not Applicable" at bounding box center [278, 462] width 9 height 9
radio input "true"
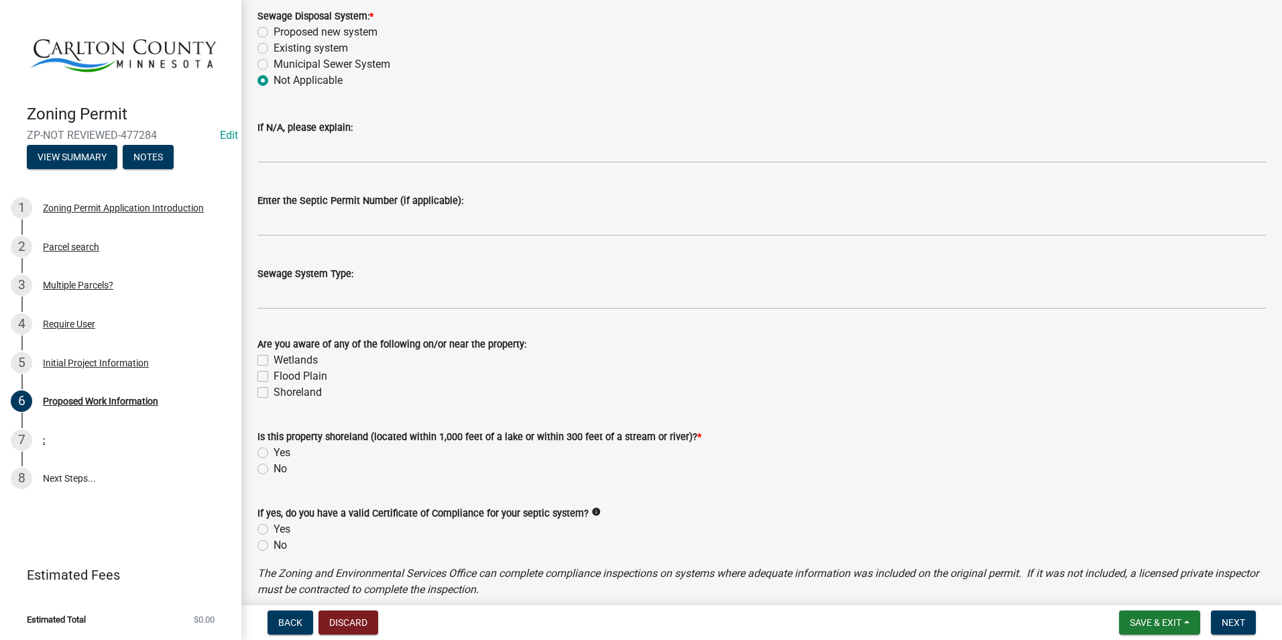
scroll to position [537, 0]
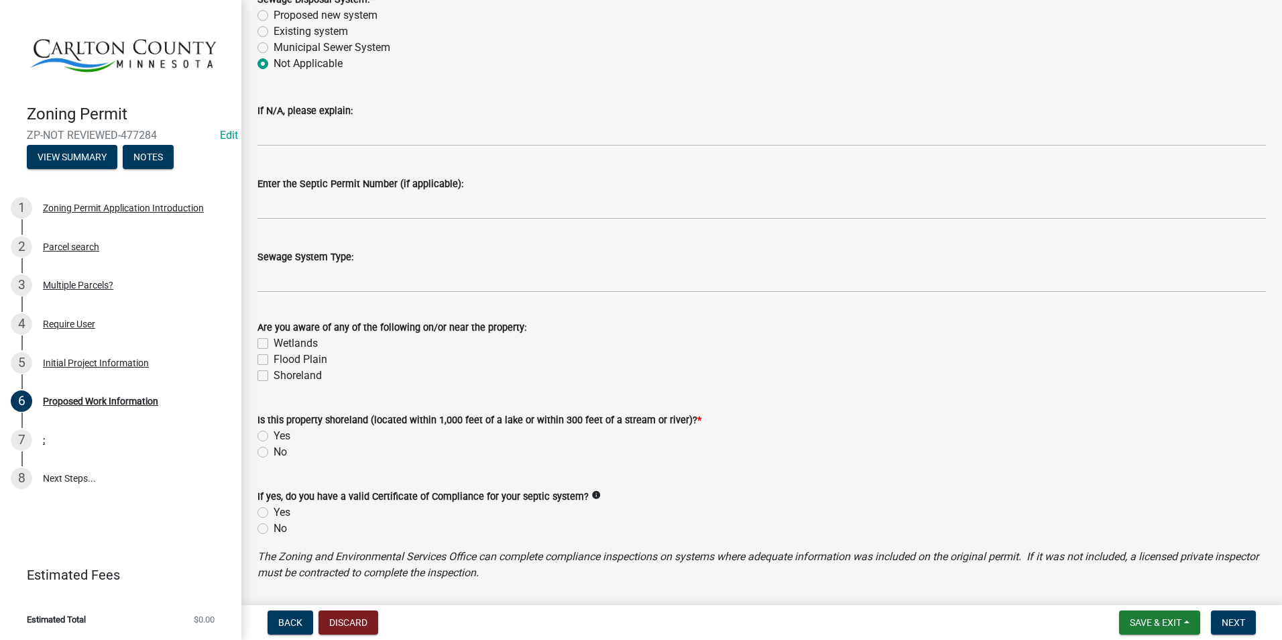
click at [274, 453] on label "No" at bounding box center [280, 452] width 13 height 16
click at [274, 453] on input "No" at bounding box center [278, 448] width 9 height 9
radio input "true"
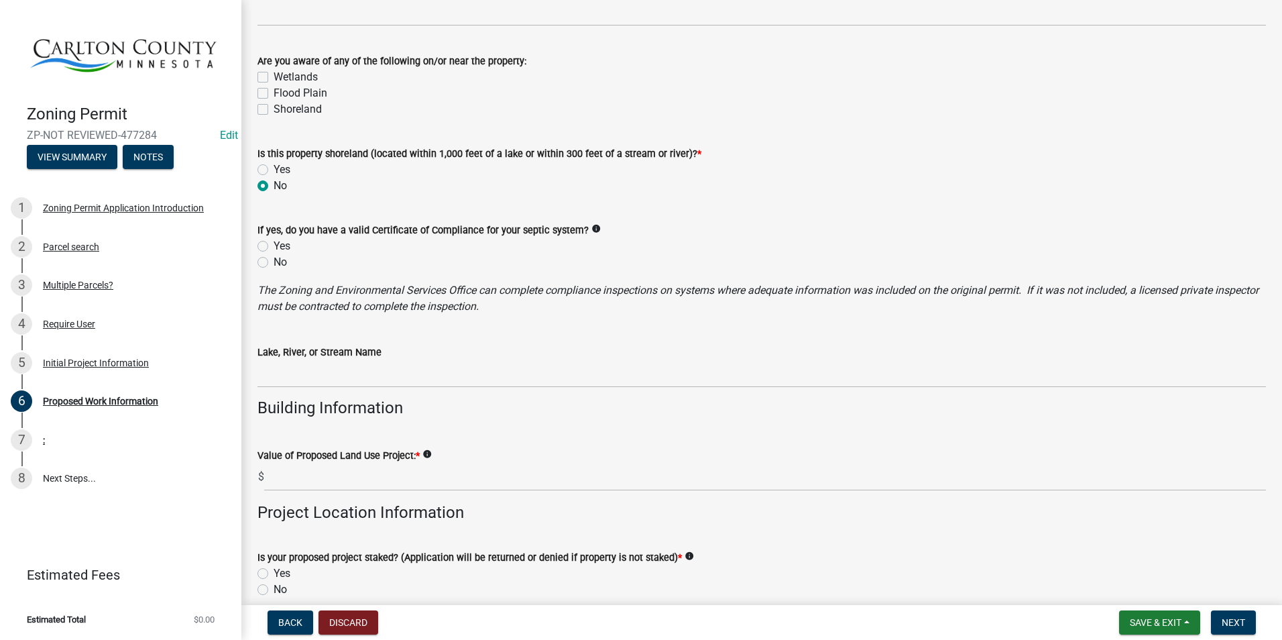
scroll to position [805, 0]
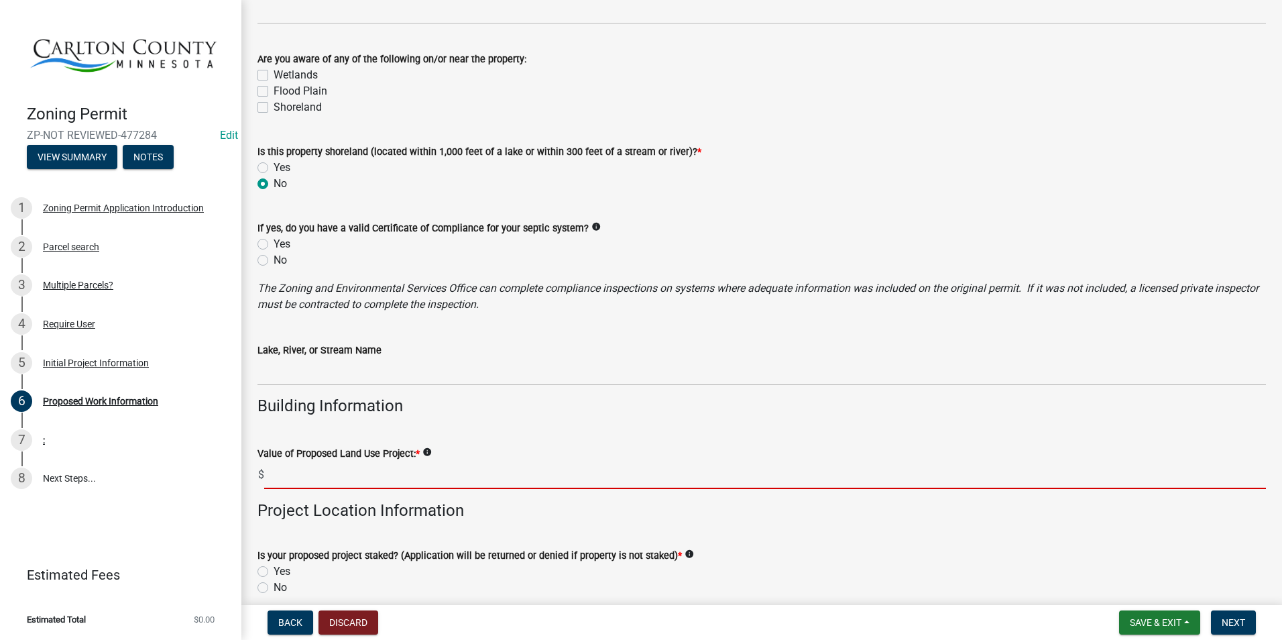
click at [382, 464] on input "text" at bounding box center [765, 475] width 1002 height 28
click at [329, 479] on input "text" at bounding box center [765, 475] width 1002 height 28
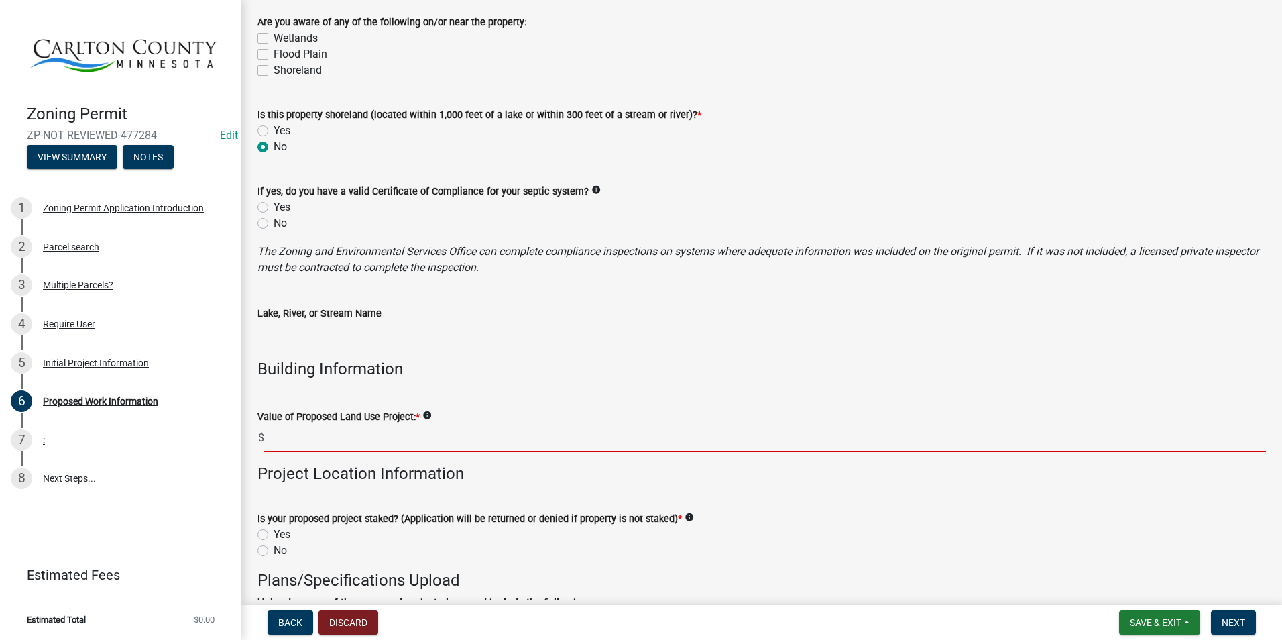
scroll to position [872, 0]
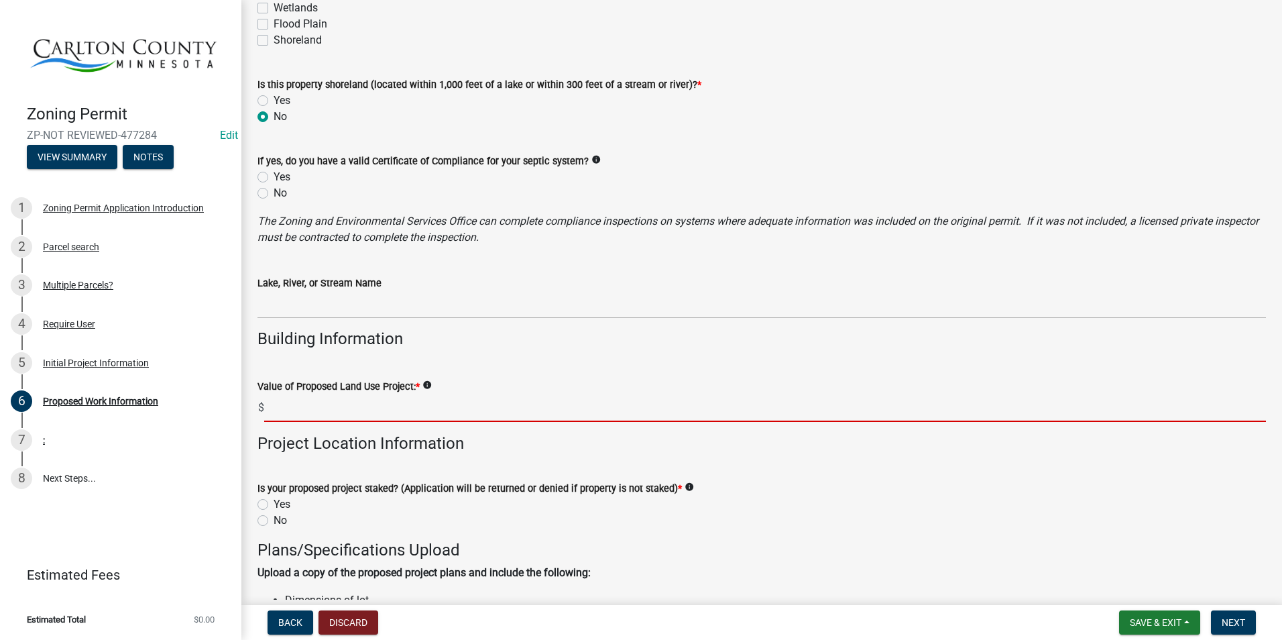
click at [263, 502] on form "Is your proposed project staked? (Application will be returned or denied if pro…" at bounding box center [762, 496] width 1009 height 64
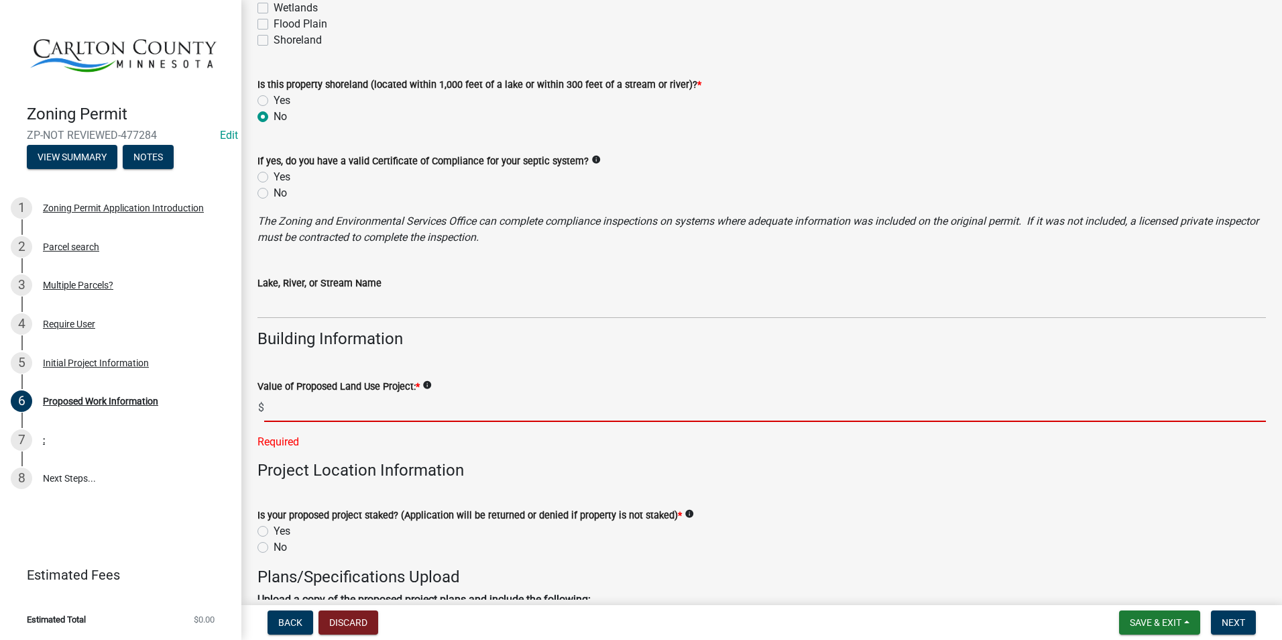
click at [349, 404] on input "text" at bounding box center [765, 408] width 1002 height 28
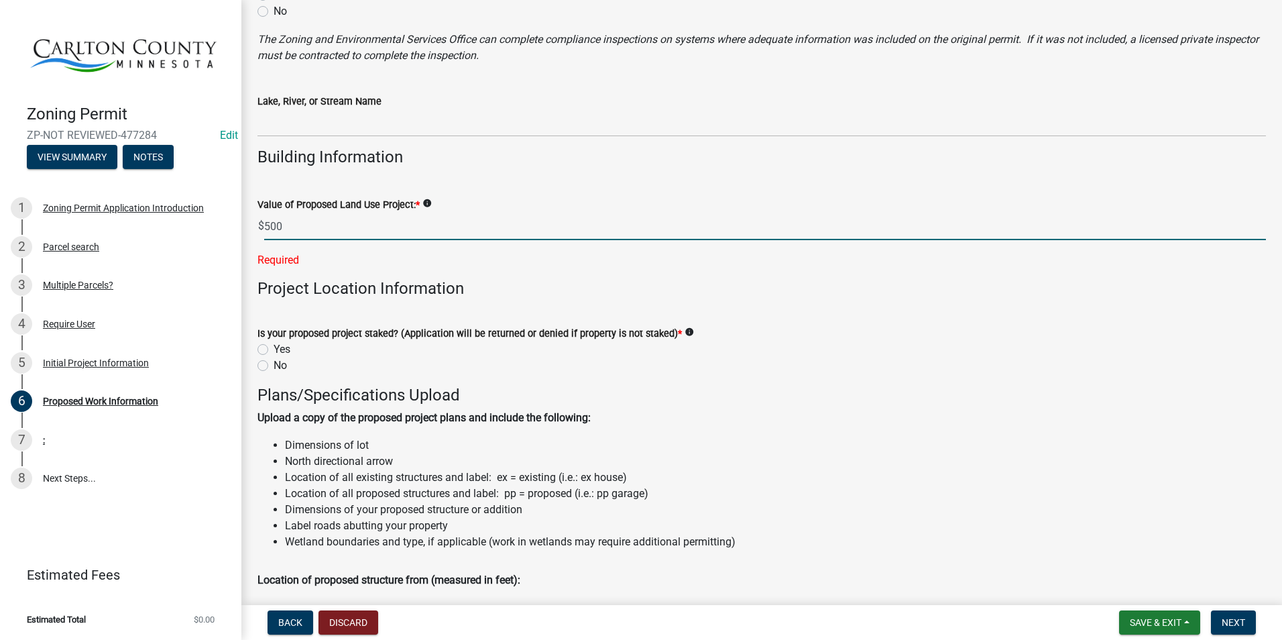
scroll to position [1073, 0]
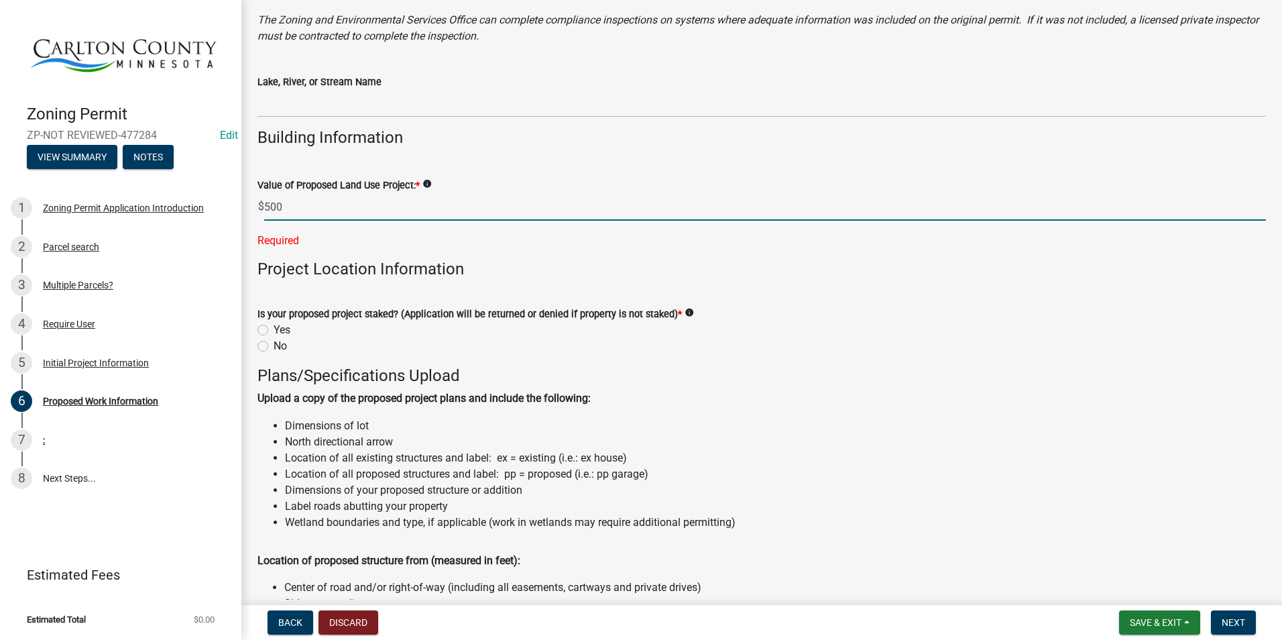
type input "500"
click at [268, 327] on wm-data-entity-input "Is your proposed project staked? (Application will be returned or denied if pro…" at bounding box center [762, 328] width 1009 height 76
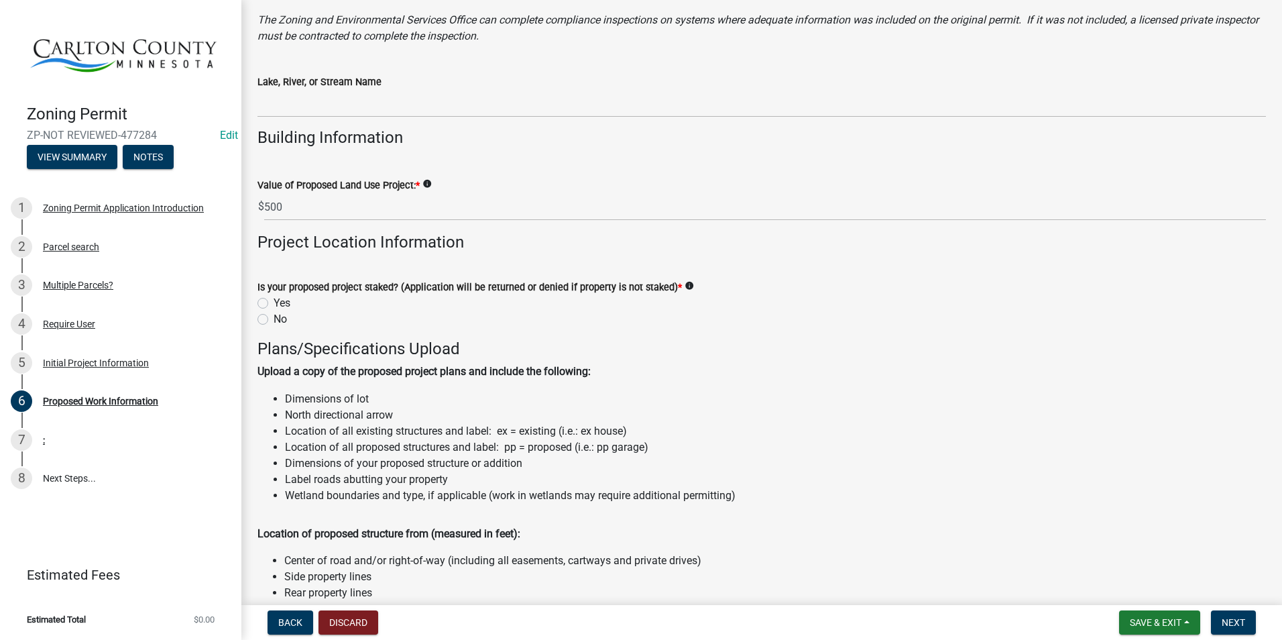
click at [273, 311] on div "No" at bounding box center [762, 319] width 1009 height 16
click at [274, 303] on label "Yes" at bounding box center [282, 303] width 17 height 16
click at [274, 303] on input "Yes" at bounding box center [278, 299] width 9 height 9
radio input "true"
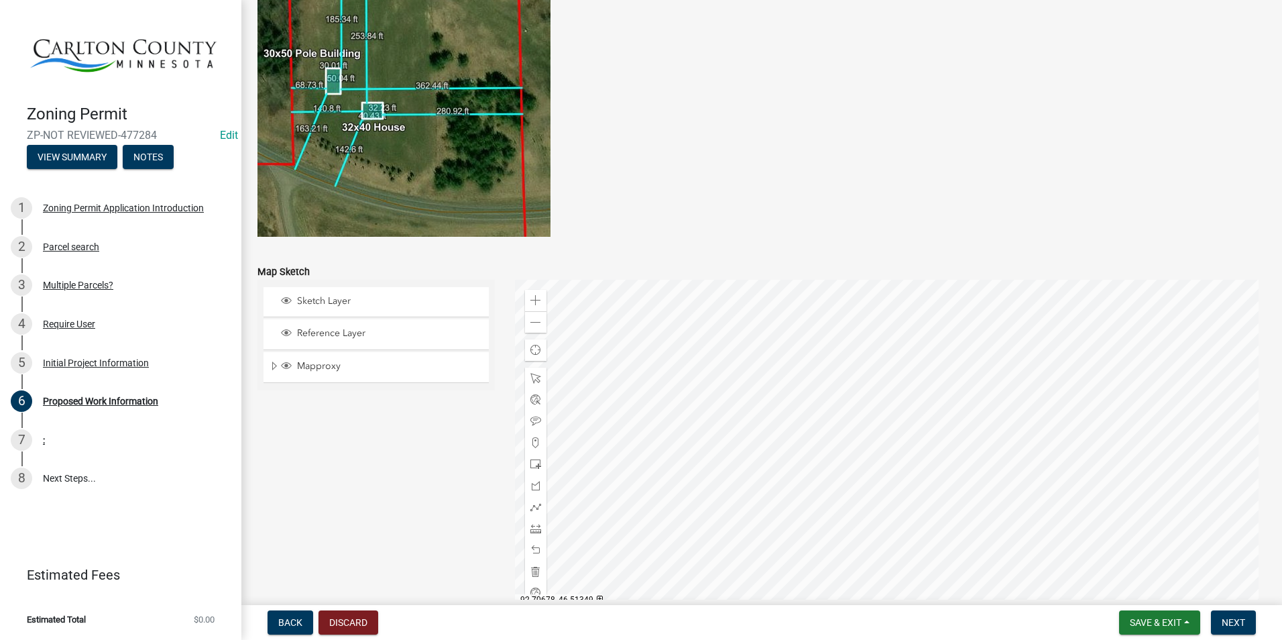
scroll to position [2535, 0]
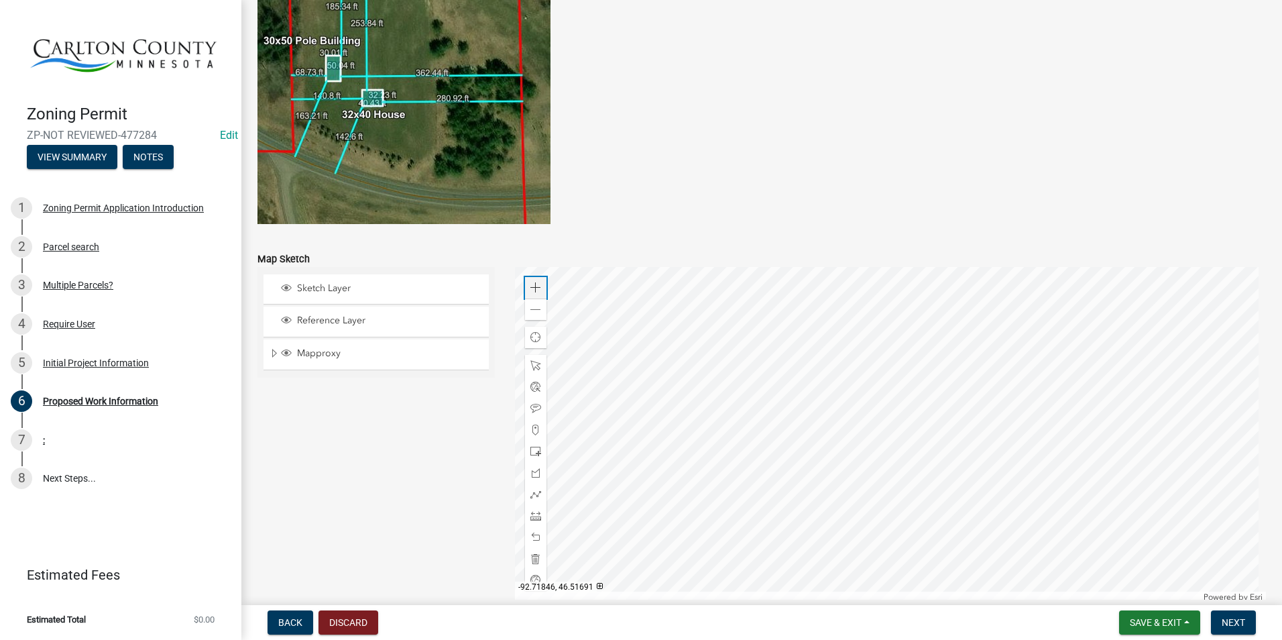
click at [534, 286] on span at bounding box center [536, 287] width 11 height 11
click at [531, 280] on div "Zoom in" at bounding box center [535, 287] width 21 height 21
click at [1062, 472] on div at bounding box center [891, 434] width 752 height 335
click at [534, 431] on span at bounding box center [536, 430] width 11 height 11
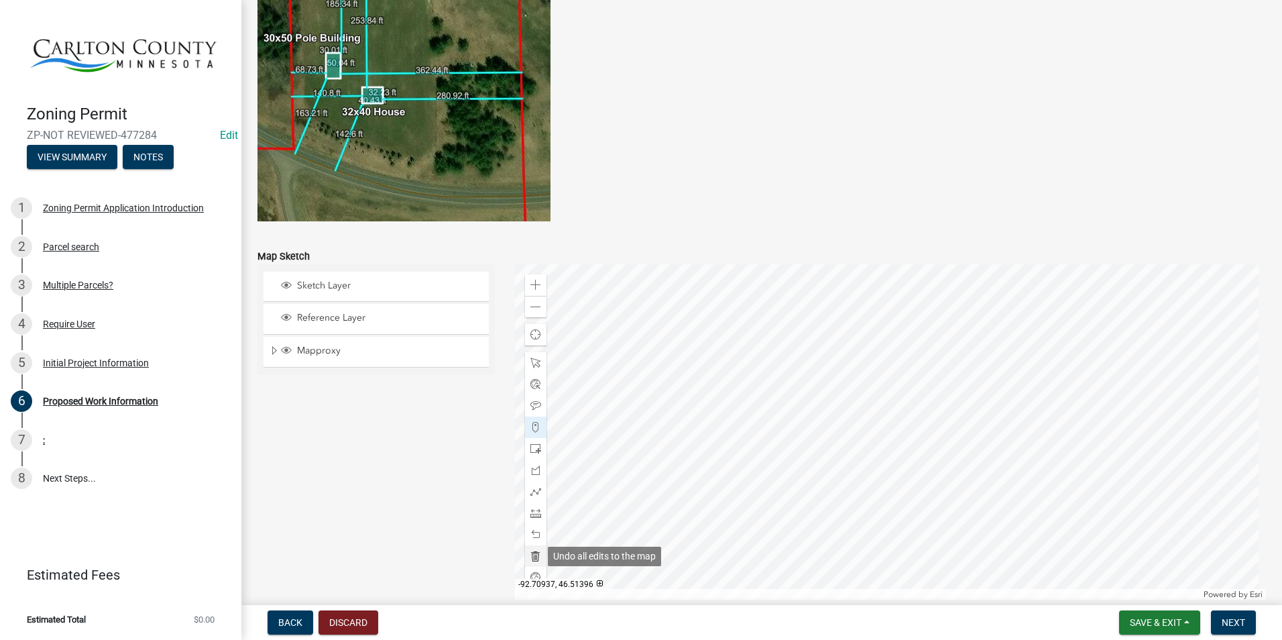
drag, startPoint x: 535, startPoint y: 556, endPoint x: 536, endPoint y: 547, distance: 8.8
click at [534, 555] on span at bounding box center [536, 556] width 11 height 11
click at [533, 512] on span at bounding box center [536, 513] width 11 height 11
click at [968, 391] on div at bounding box center [891, 431] width 752 height 335
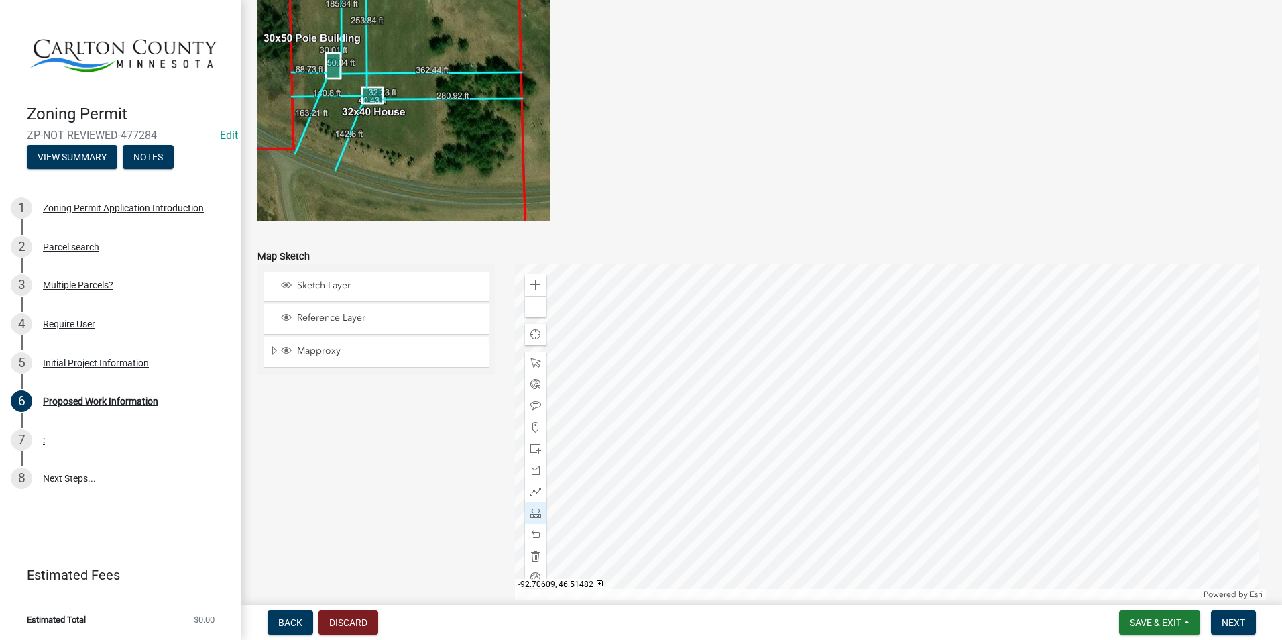
click at [978, 394] on div at bounding box center [891, 431] width 752 height 335
click at [974, 390] on div at bounding box center [891, 431] width 752 height 335
click at [536, 553] on span at bounding box center [536, 556] width 11 height 11
click at [535, 511] on span at bounding box center [536, 513] width 11 height 11
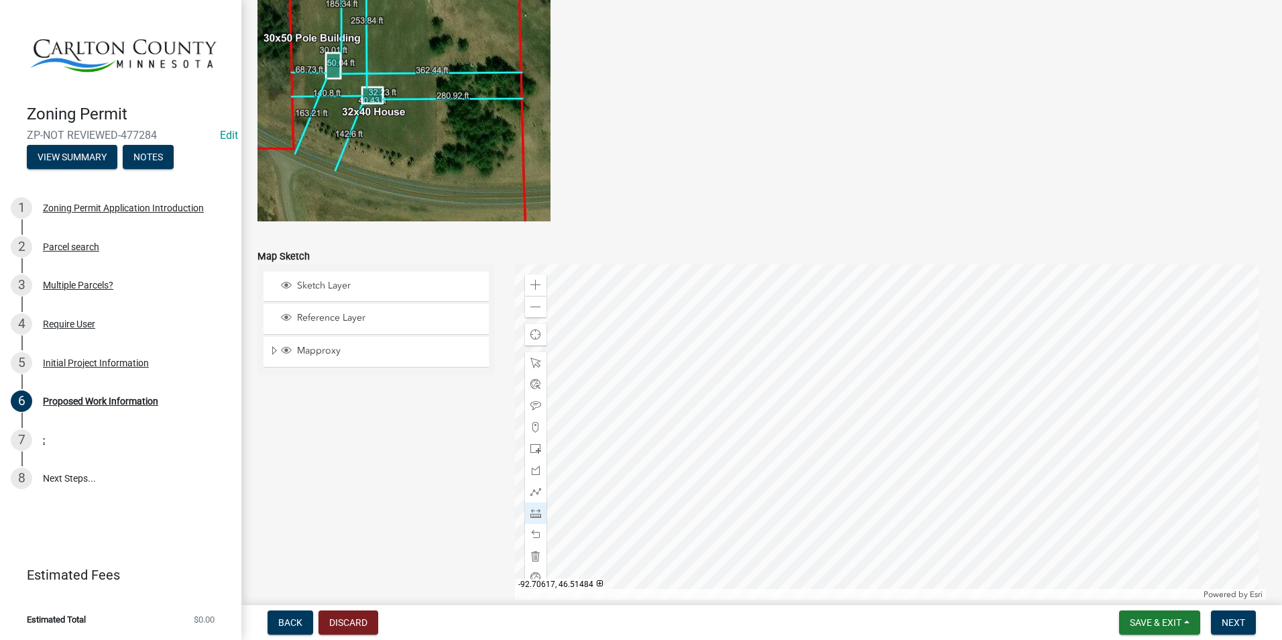
click at [981, 392] on div at bounding box center [891, 431] width 752 height 335
click at [992, 395] on div at bounding box center [891, 431] width 752 height 335
click at [987, 394] on div at bounding box center [891, 431] width 752 height 335
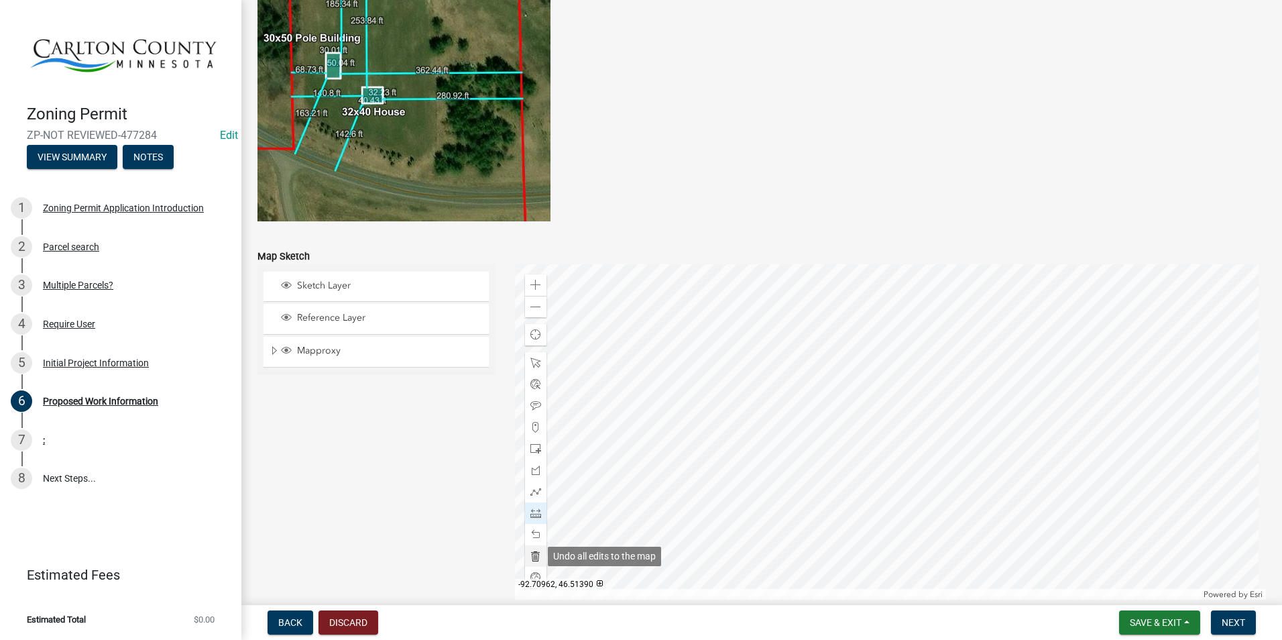
click at [534, 555] on span at bounding box center [536, 556] width 11 height 11
click at [977, 392] on div at bounding box center [891, 431] width 752 height 335
click at [989, 394] on div at bounding box center [891, 431] width 752 height 335
click at [984, 394] on div at bounding box center [891, 431] width 752 height 335
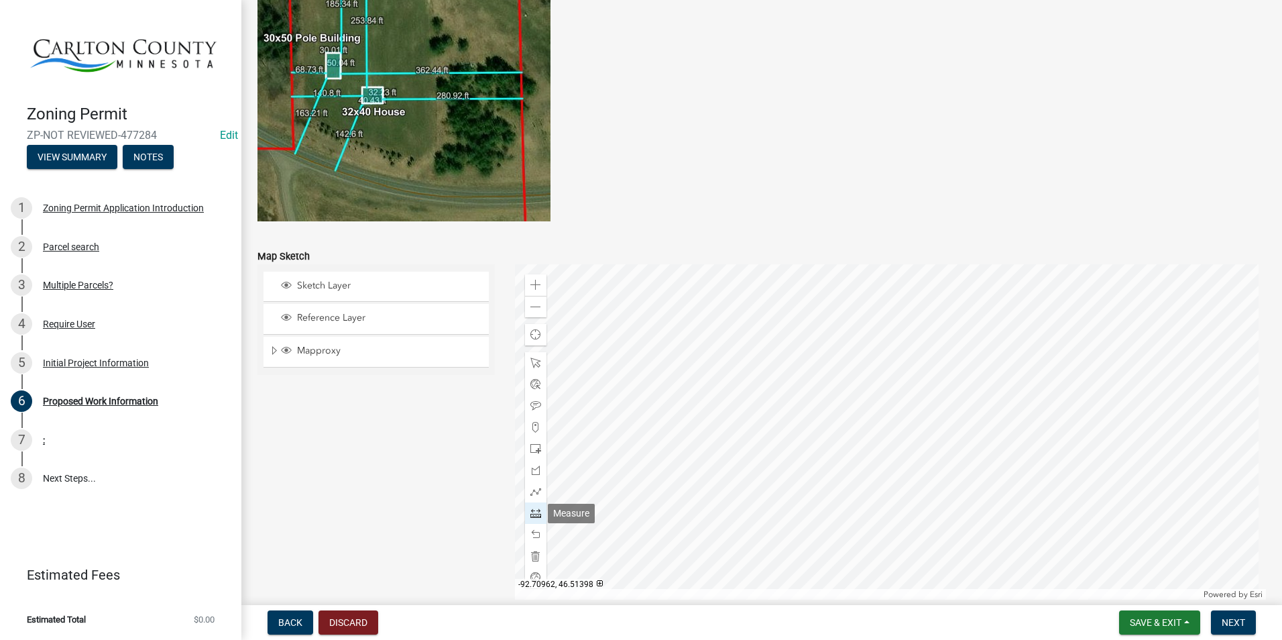
click at [536, 510] on span at bounding box center [536, 513] width 11 height 11
click at [536, 555] on span at bounding box center [536, 556] width 11 height 11
click at [536, 423] on span at bounding box center [536, 427] width 11 height 11
click at [995, 388] on div at bounding box center [891, 431] width 752 height 335
click at [536, 402] on span at bounding box center [536, 405] width 11 height 11
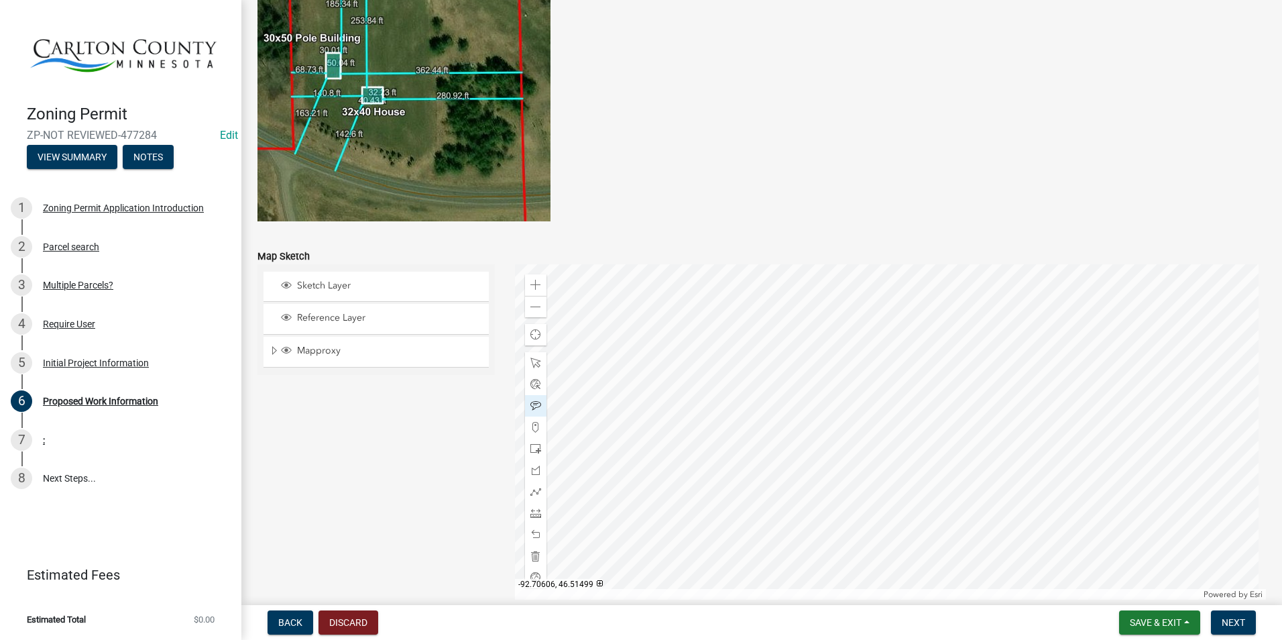
click at [995, 363] on div at bounding box center [891, 431] width 752 height 335
click at [533, 559] on span at bounding box center [536, 556] width 11 height 11
click at [525, 307] on div "Zoom out" at bounding box center [535, 306] width 21 height 21
click at [531, 423] on span at bounding box center [536, 427] width 11 height 11
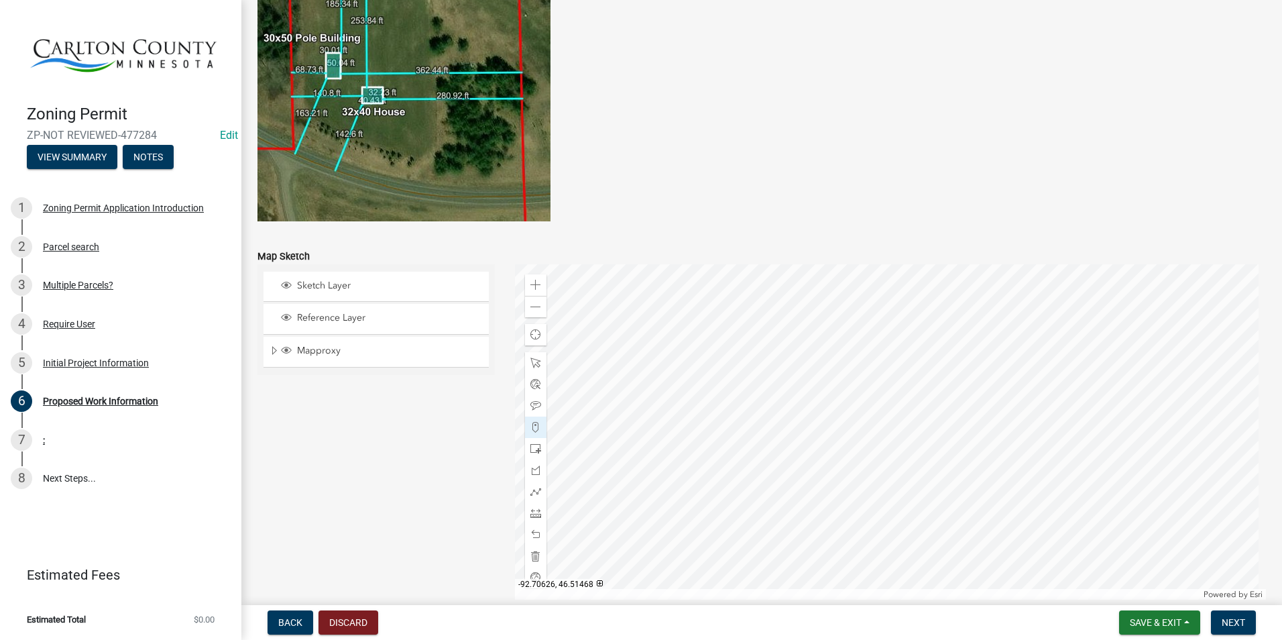
click at [905, 429] on div at bounding box center [891, 431] width 752 height 335
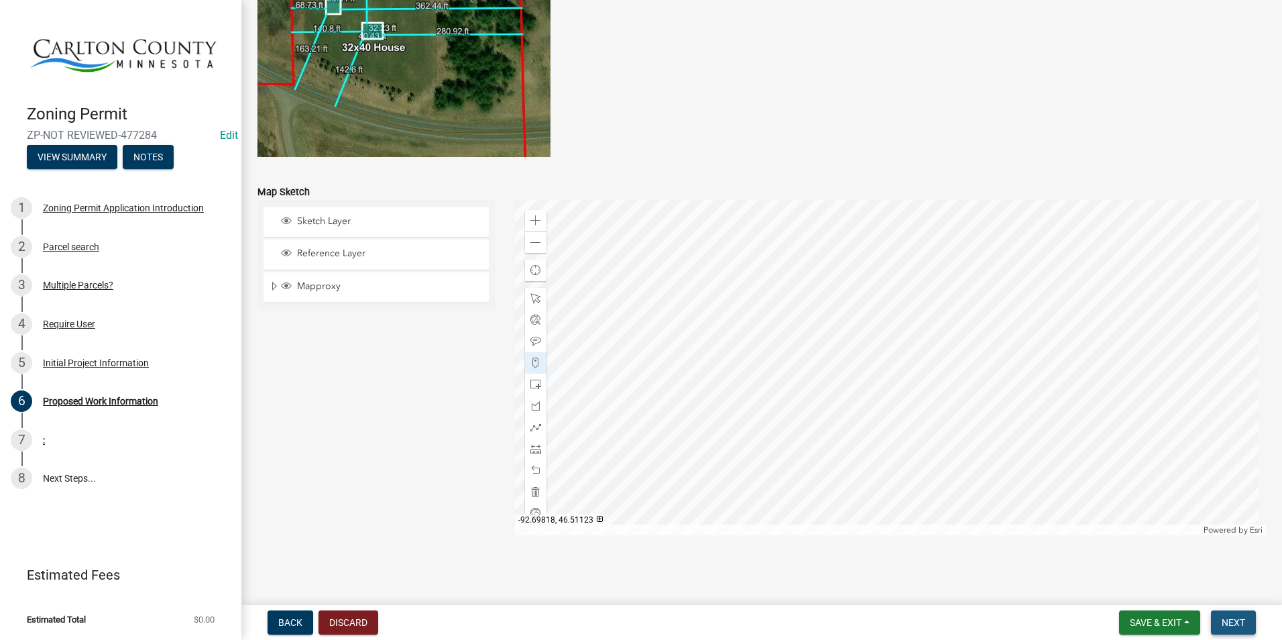
click at [1235, 622] on span "Next" at bounding box center [1233, 622] width 23 height 11
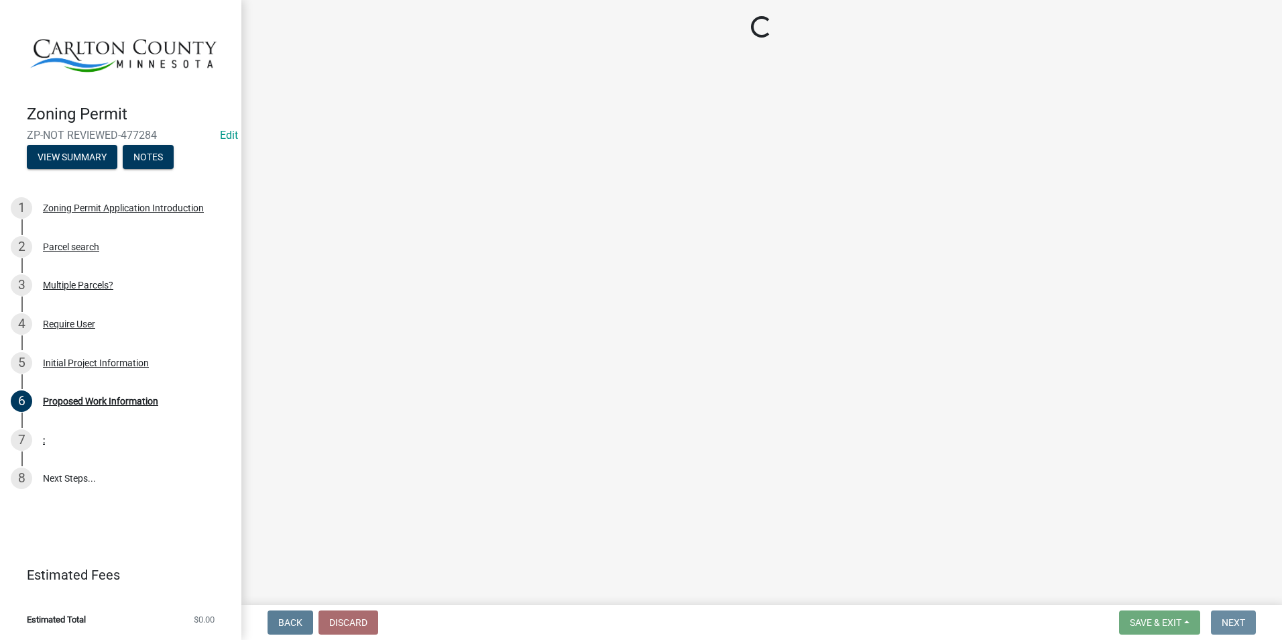
scroll to position [0, 0]
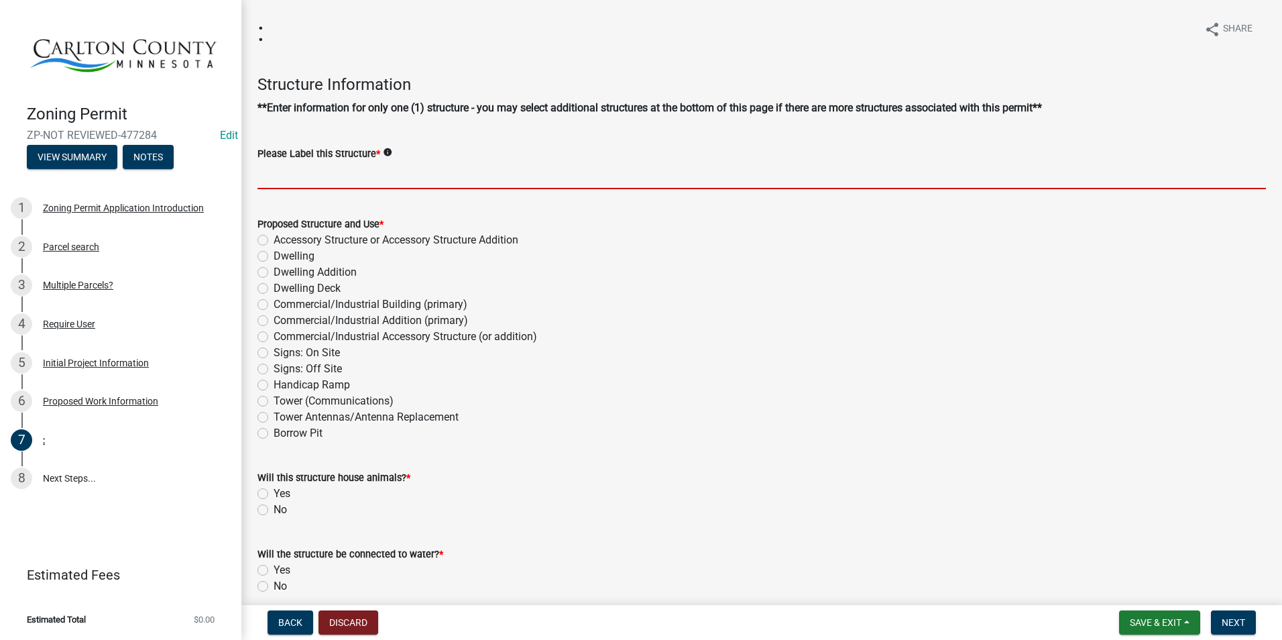
click at [345, 181] on input "Please Label this Structure *" at bounding box center [762, 176] width 1009 height 28
type input "Z"
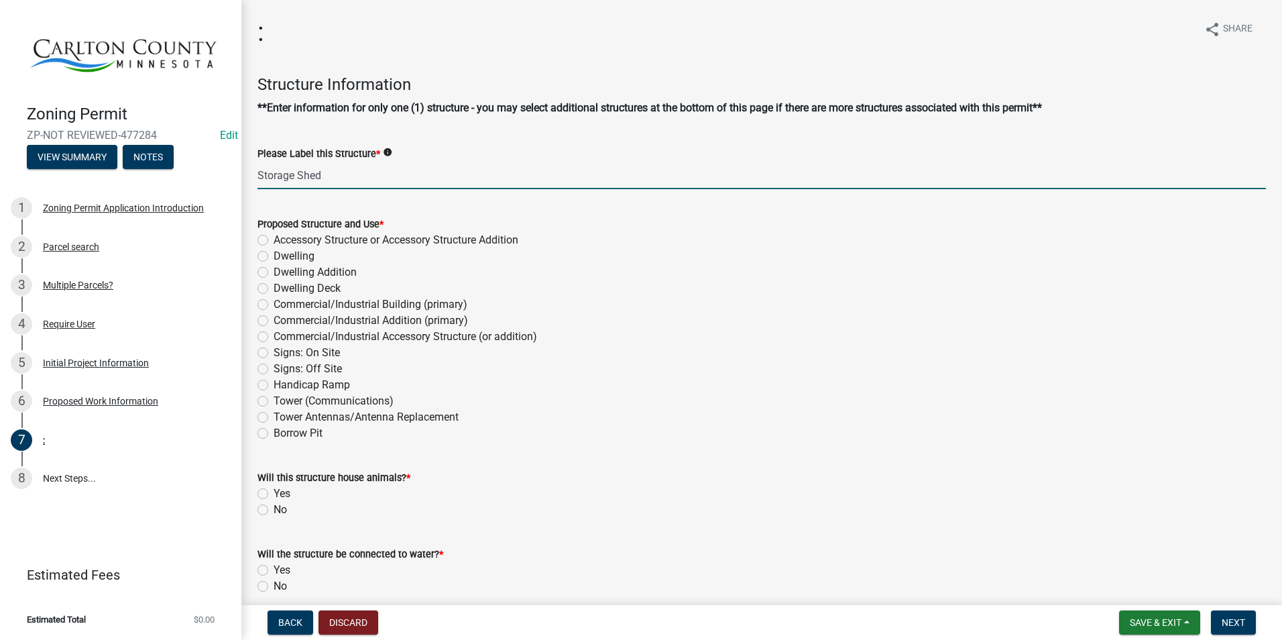
type input "Storage Shed"
click at [274, 237] on label "Accessory Structure or Accessory Structure Addition" at bounding box center [396, 240] width 245 height 16
click at [274, 237] on input "Accessory Structure or Accessory Structure Addition" at bounding box center [278, 236] width 9 height 9
radio input "true"
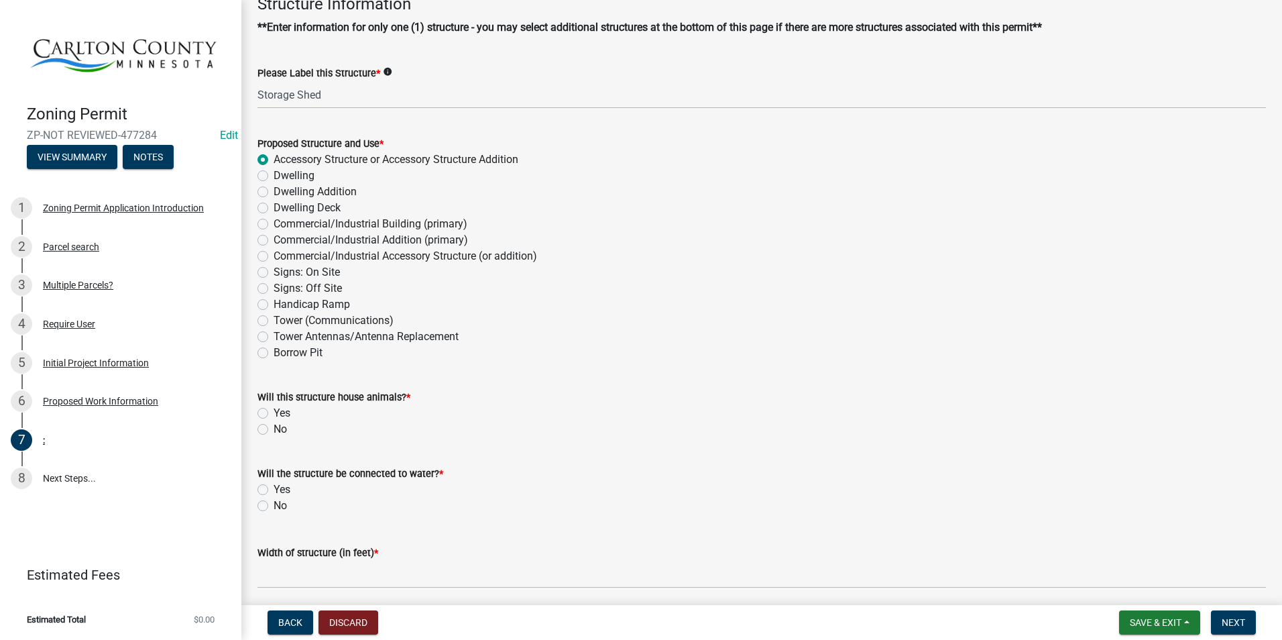
scroll to position [134, 0]
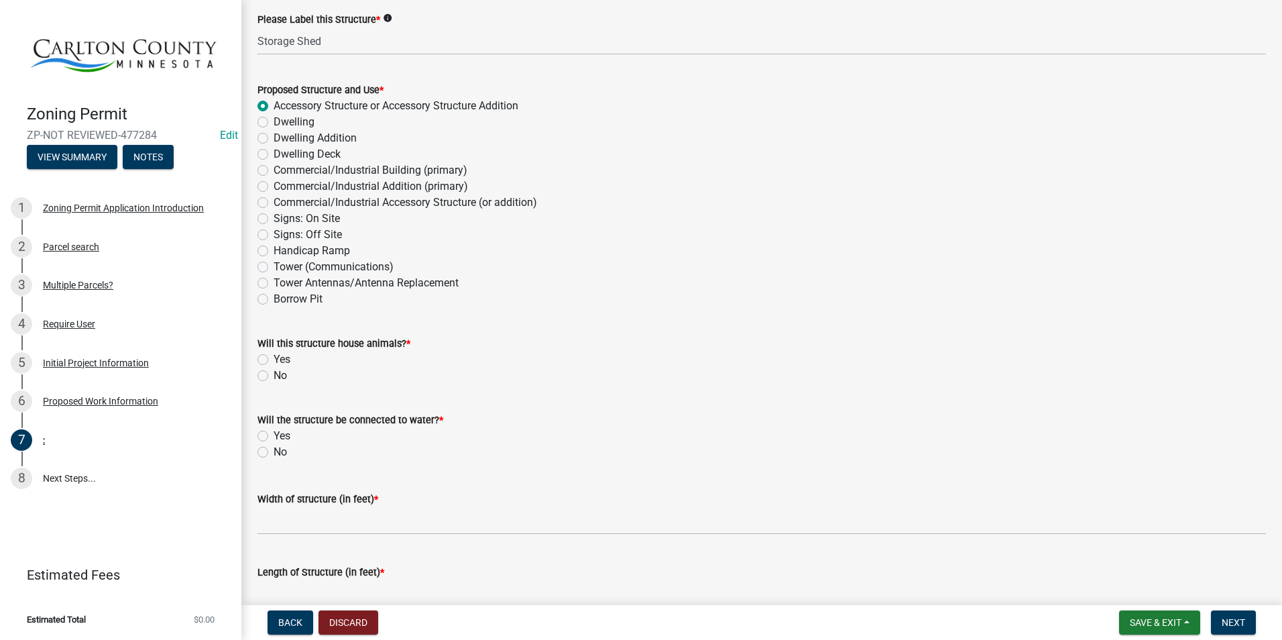
click at [274, 376] on label "No" at bounding box center [280, 376] width 13 height 16
click at [274, 376] on input "No" at bounding box center [278, 372] width 9 height 9
radio input "true"
click at [274, 449] on label "No" at bounding box center [280, 452] width 13 height 16
click at [274, 449] on input "No" at bounding box center [278, 448] width 9 height 9
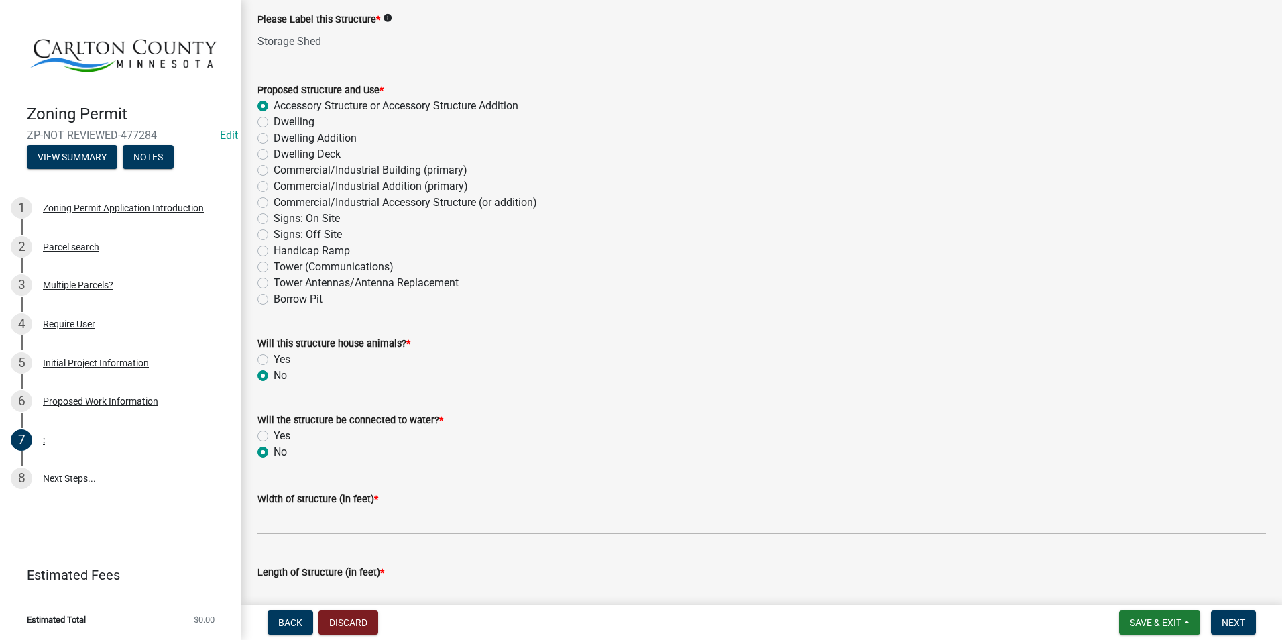
radio input "true"
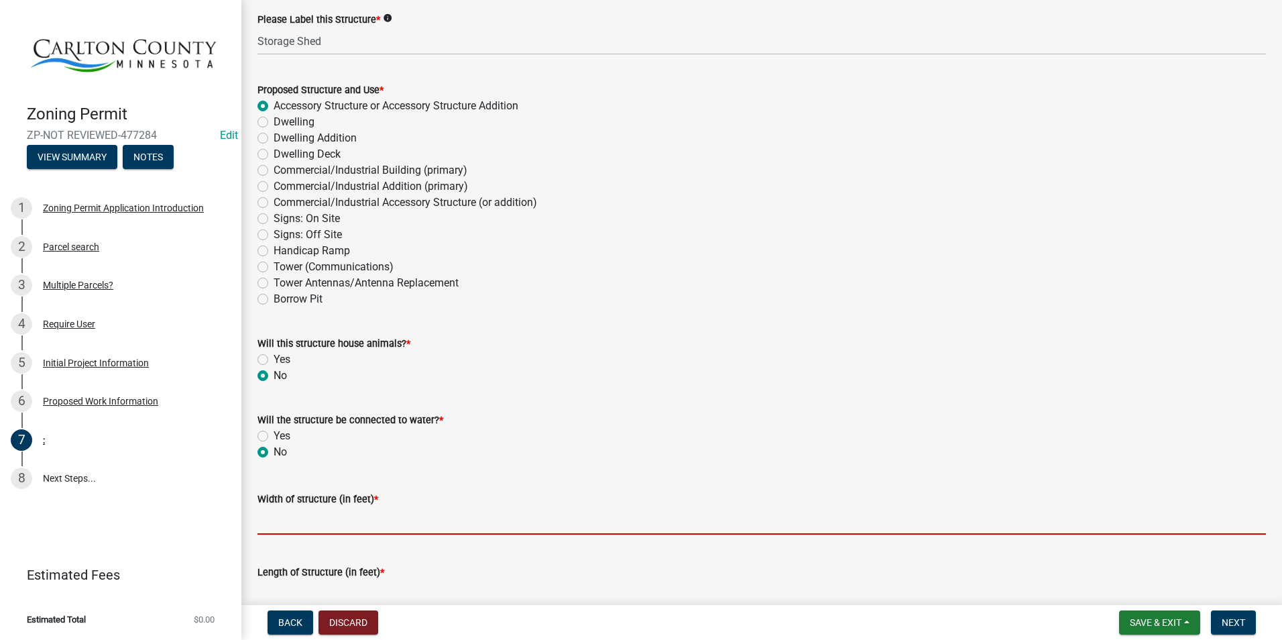
click at [280, 523] on input "Width of structure (in feet) *" at bounding box center [762, 521] width 1009 height 28
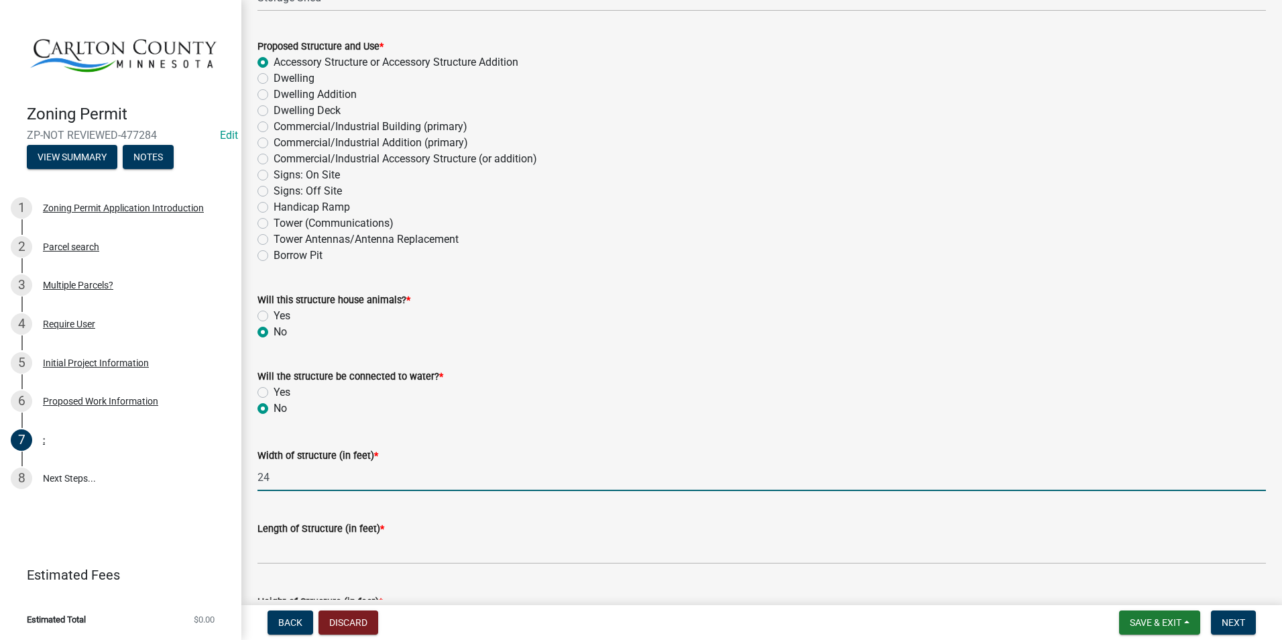
scroll to position [201, 0]
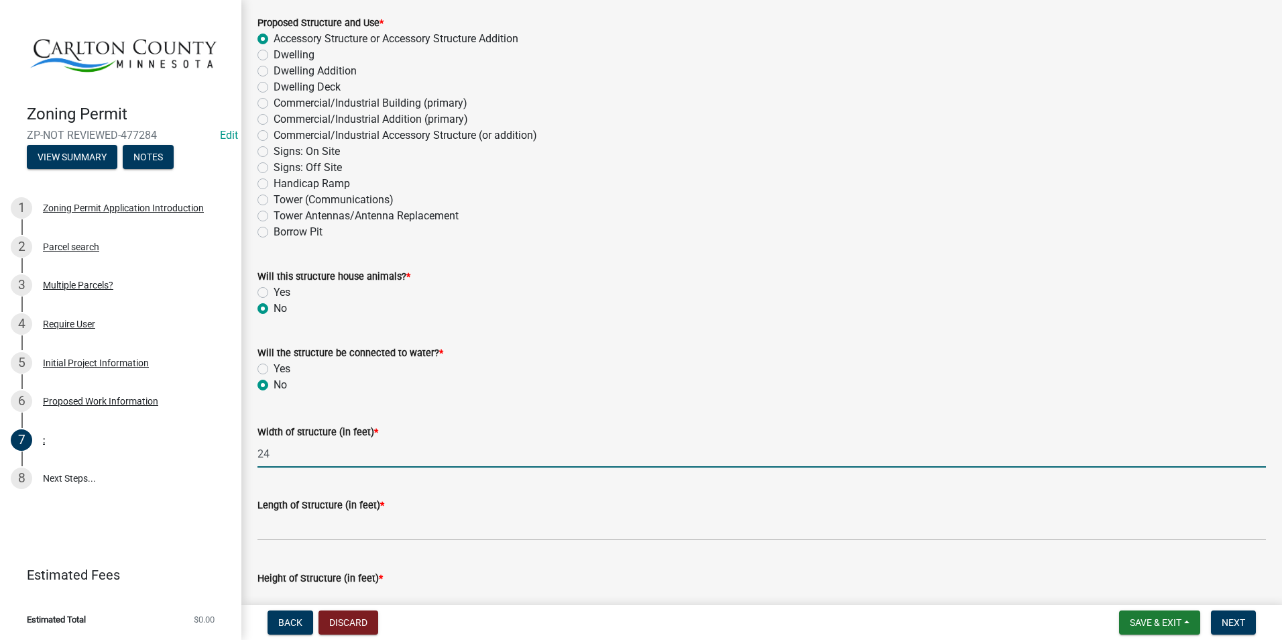
type input "24"
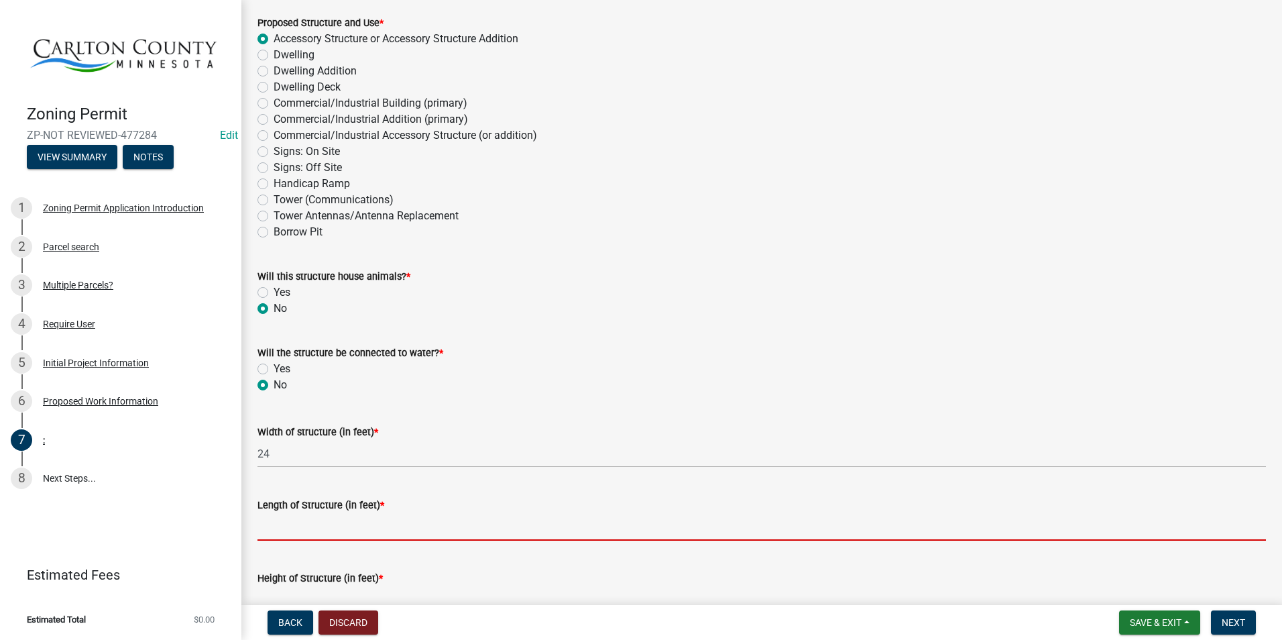
click at [294, 516] on input "Length of Structure (in feet) *" at bounding box center [762, 527] width 1009 height 28
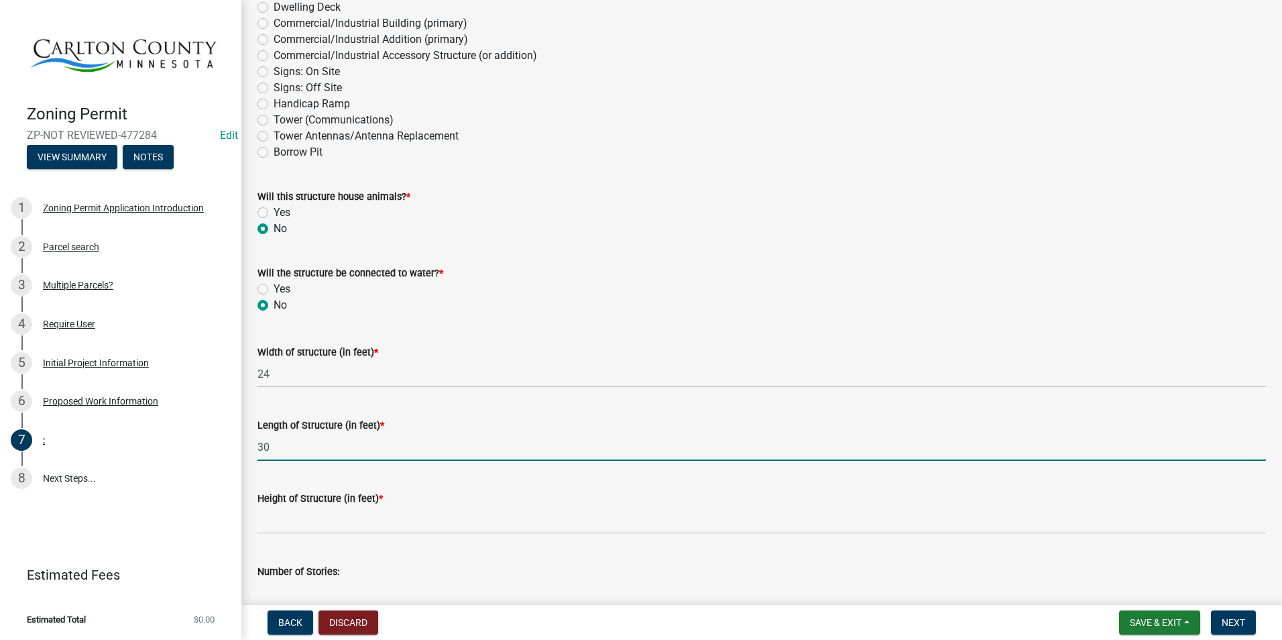
scroll to position [335, 0]
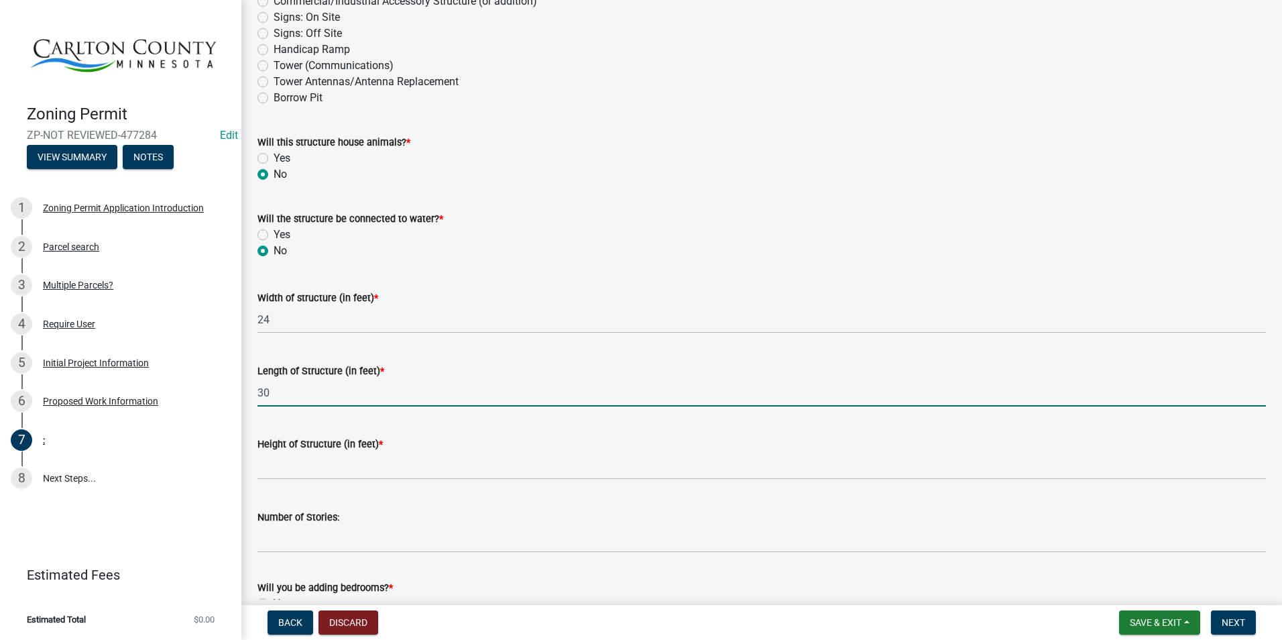
type input "30"
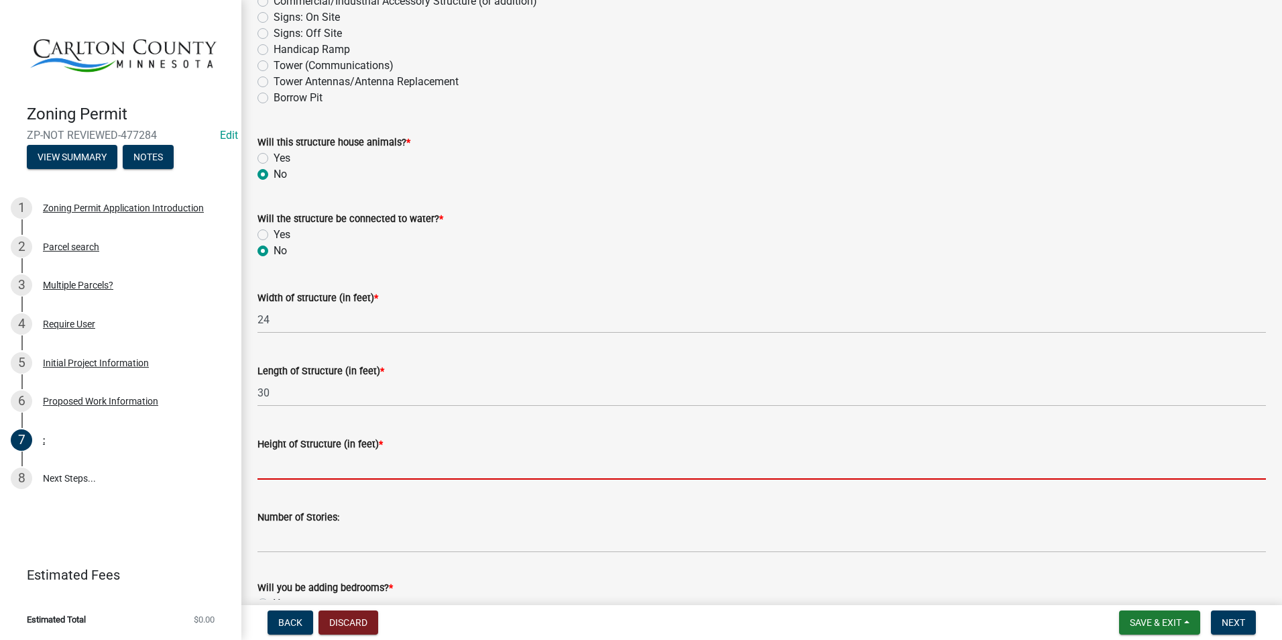
click at [325, 466] on input "Height of Structure (in feet) *" at bounding box center [762, 466] width 1009 height 28
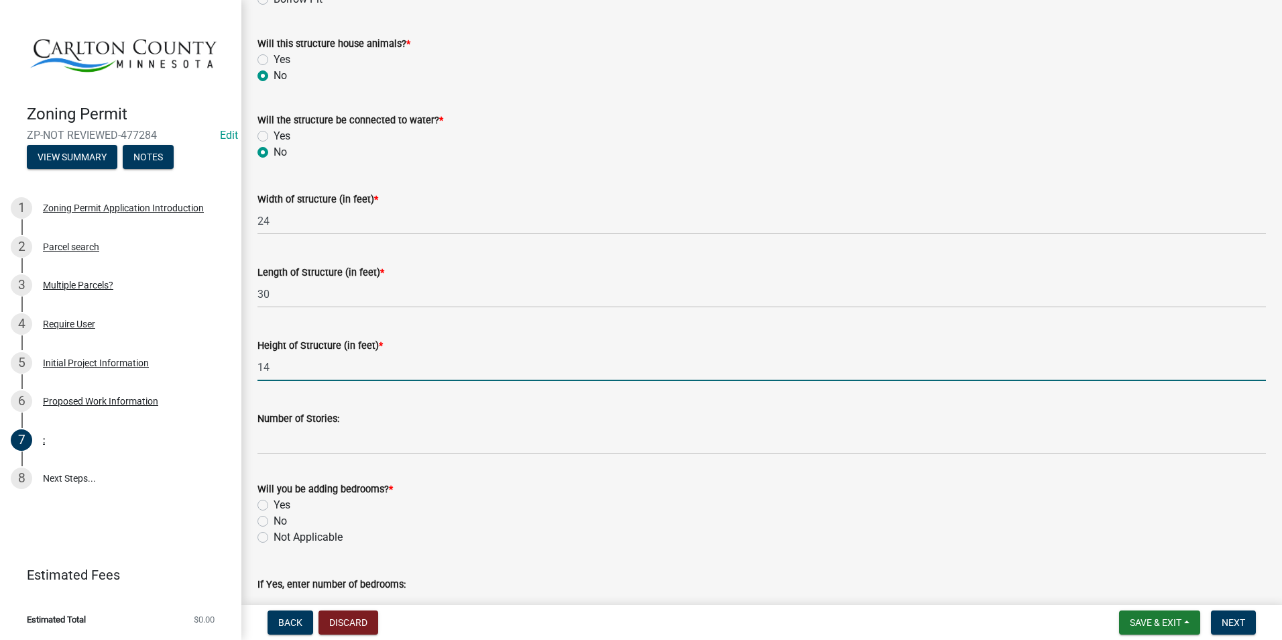
scroll to position [470, 0]
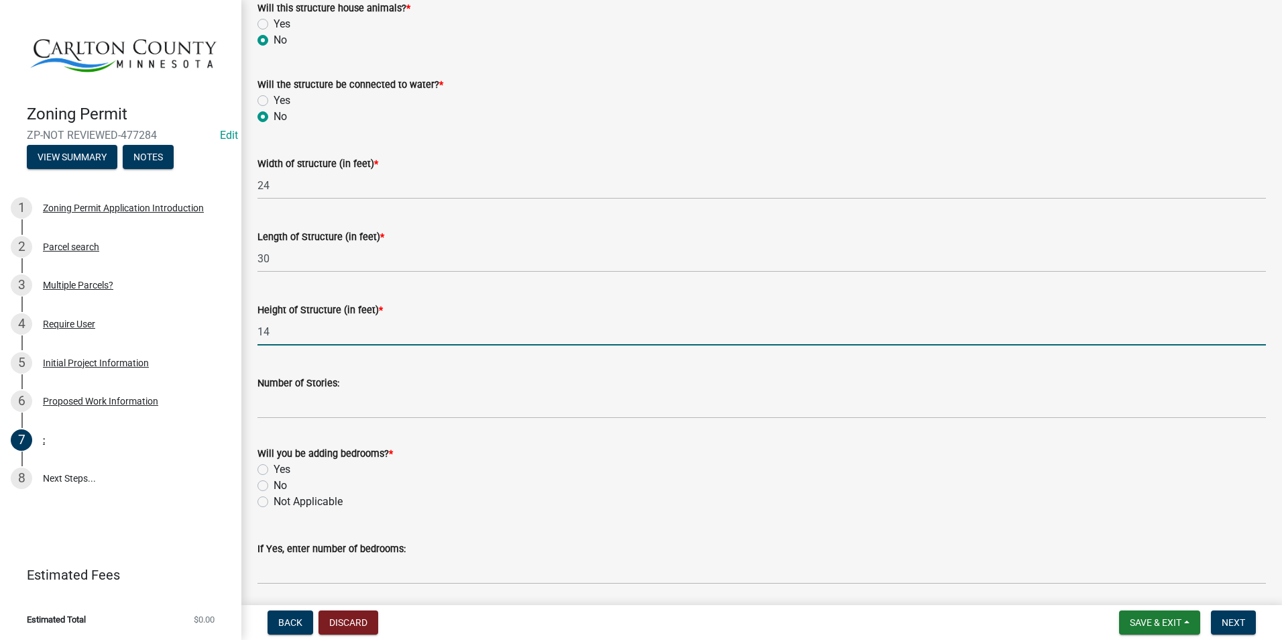
type input "14"
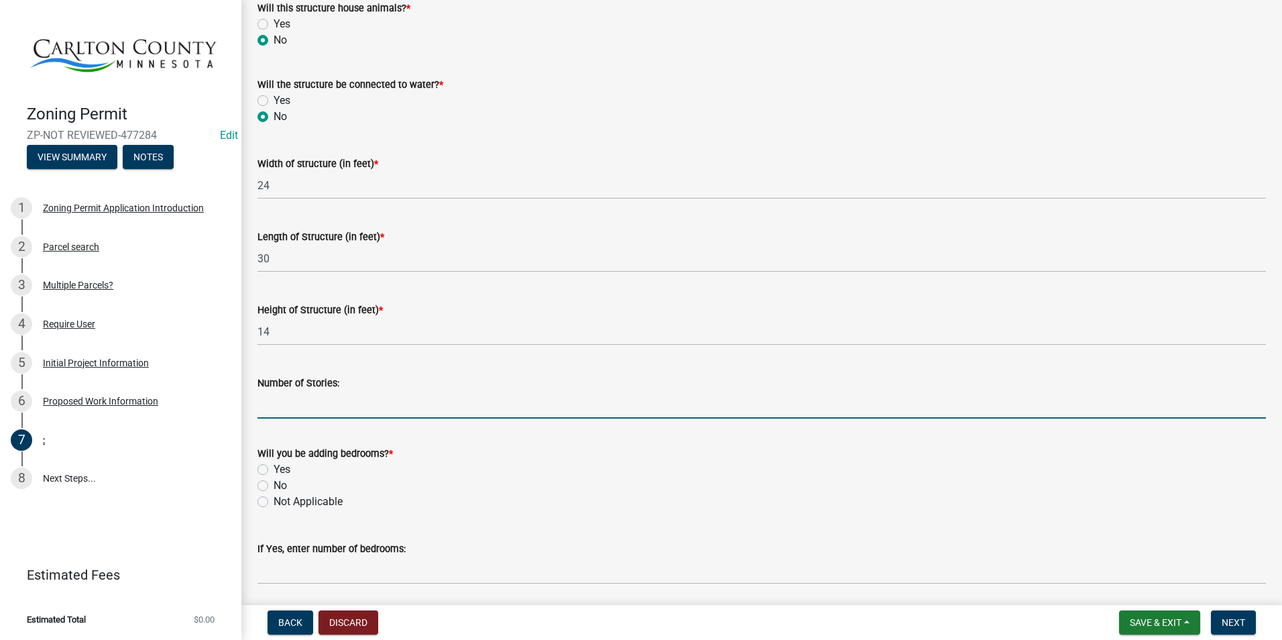
click at [320, 404] on input "Number of Stories:" at bounding box center [762, 405] width 1009 height 28
type input "1"
click at [274, 501] on label "Not Applicable" at bounding box center [308, 502] width 69 height 16
click at [274, 501] on input "Not Applicable" at bounding box center [278, 498] width 9 height 9
radio input "true"
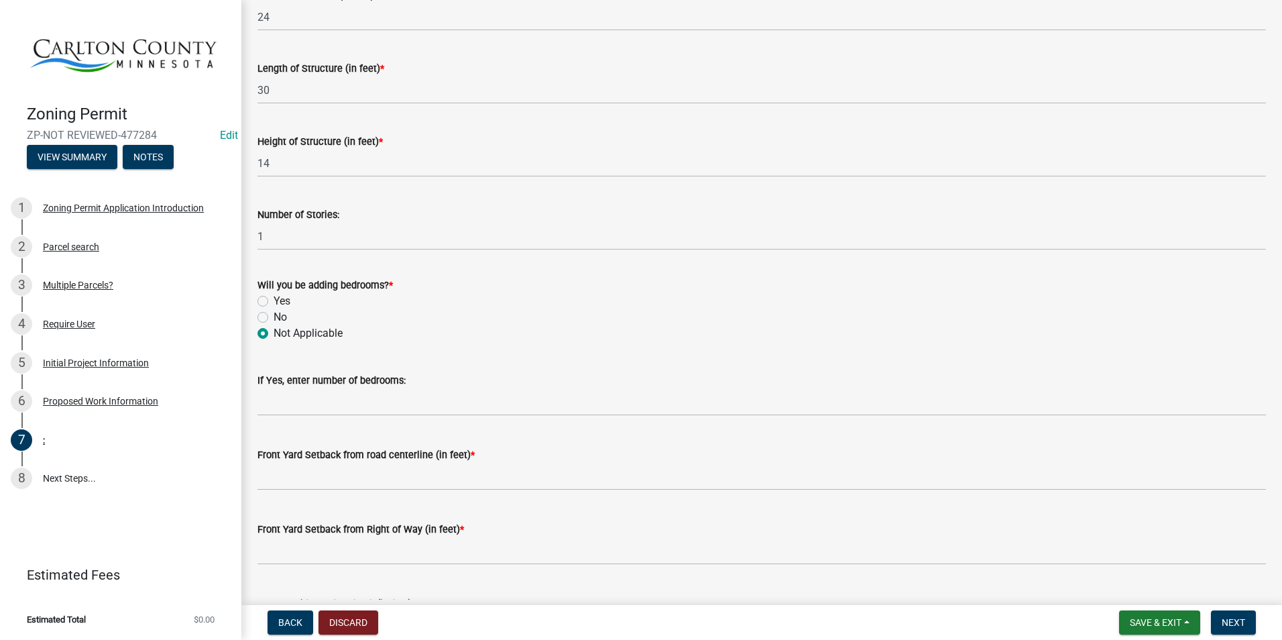
scroll to position [671, 0]
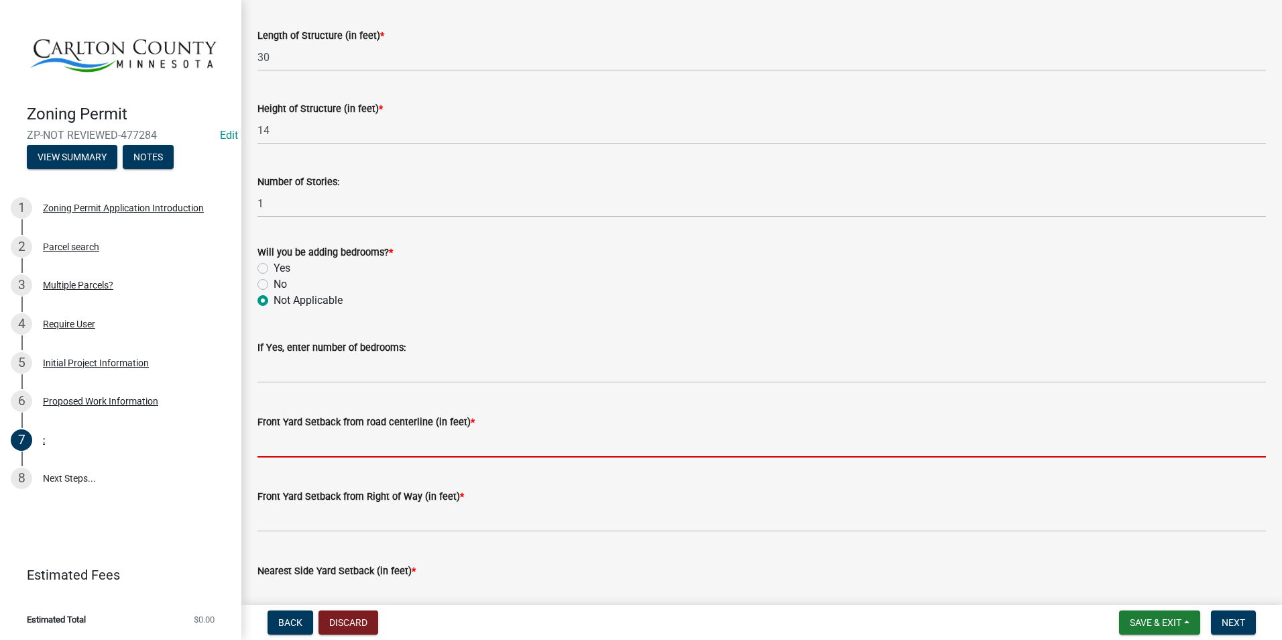
click at [431, 436] on input "text" at bounding box center [762, 444] width 1009 height 28
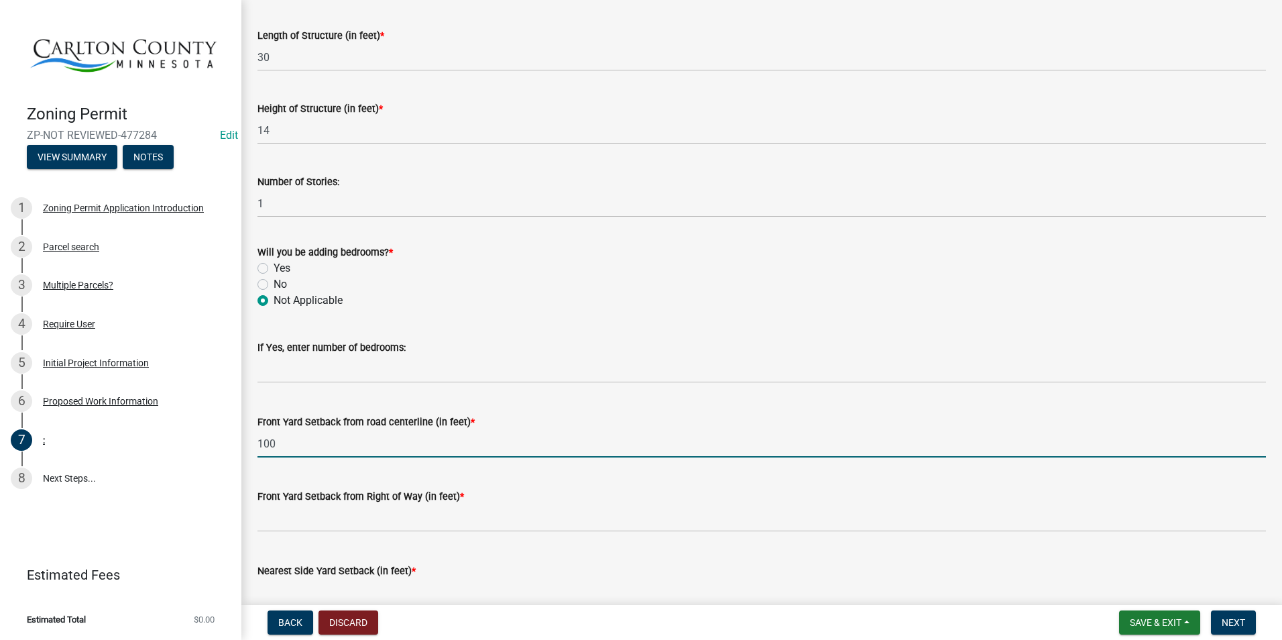
type input "100"
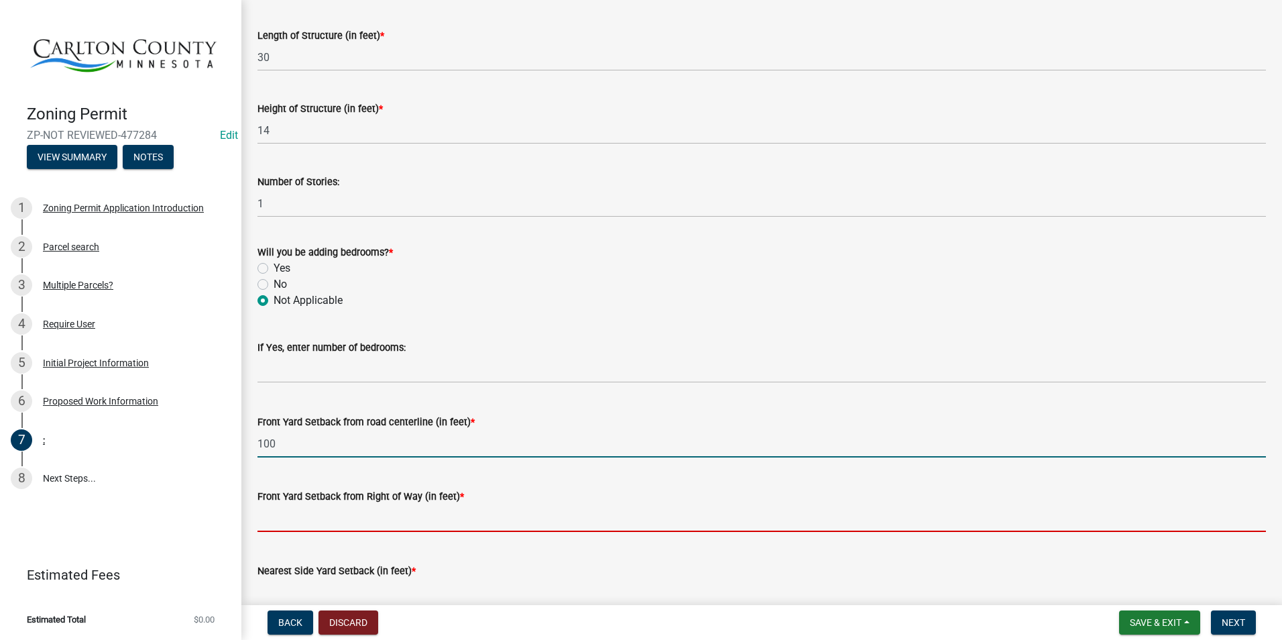
click at [343, 520] on input "text" at bounding box center [762, 518] width 1009 height 28
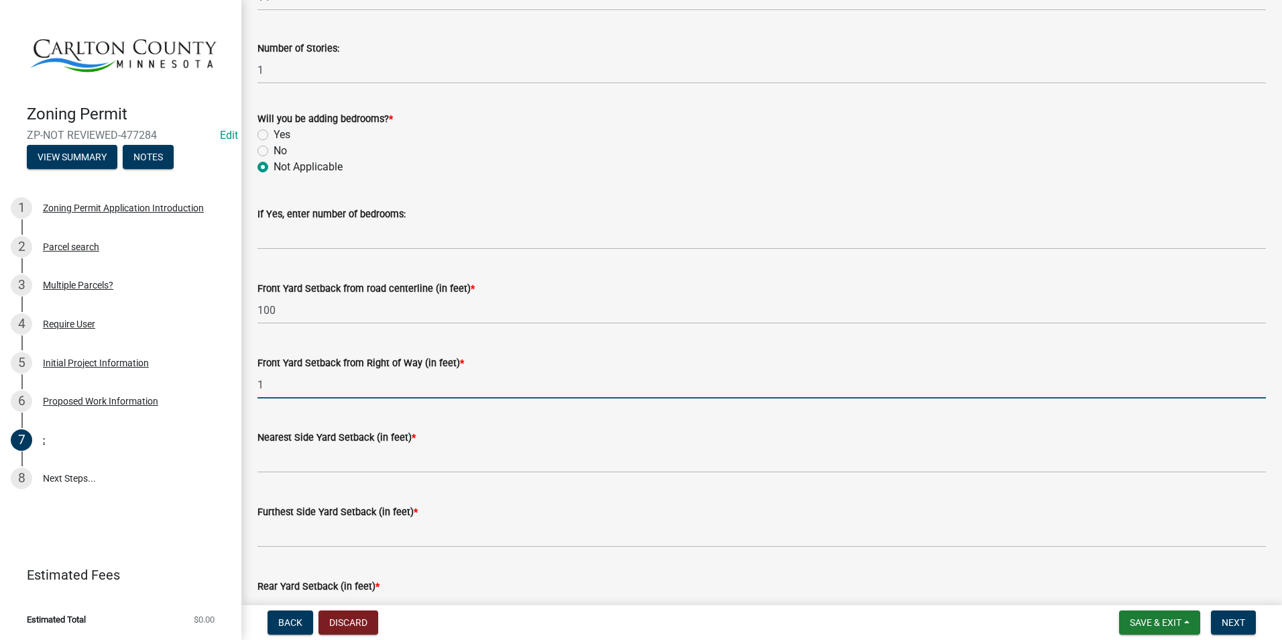
scroll to position [805, 0]
type input "1"
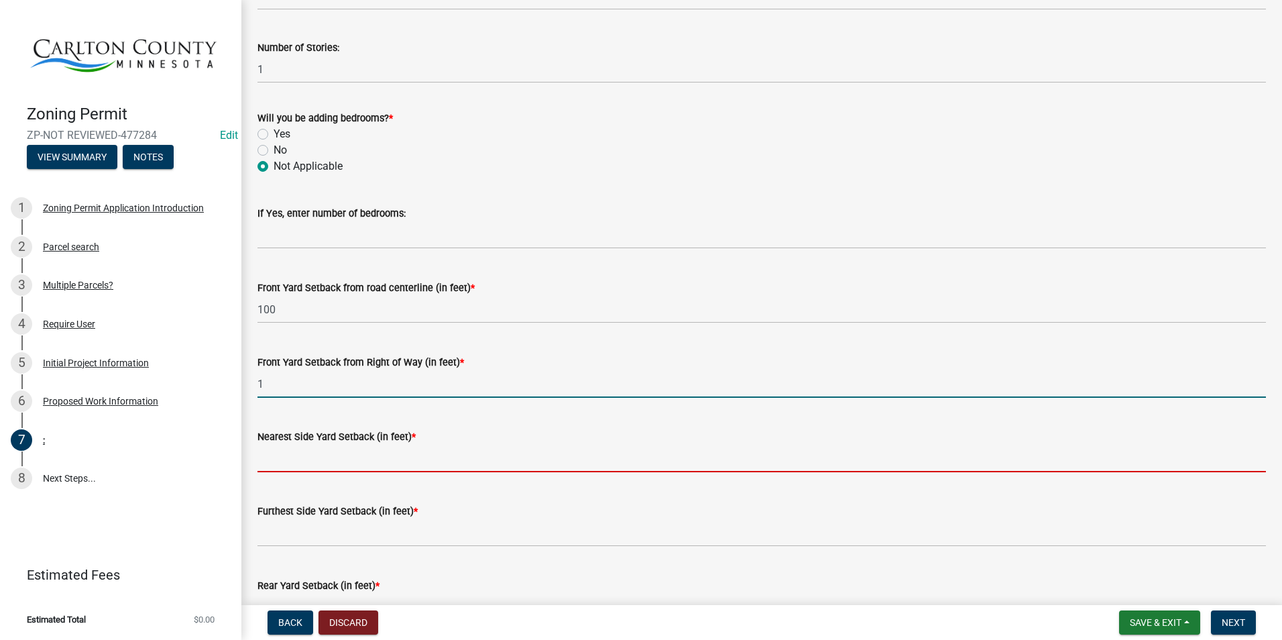
click at [290, 456] on input "text" at bounding box center [762, 459] width 1009 height 28
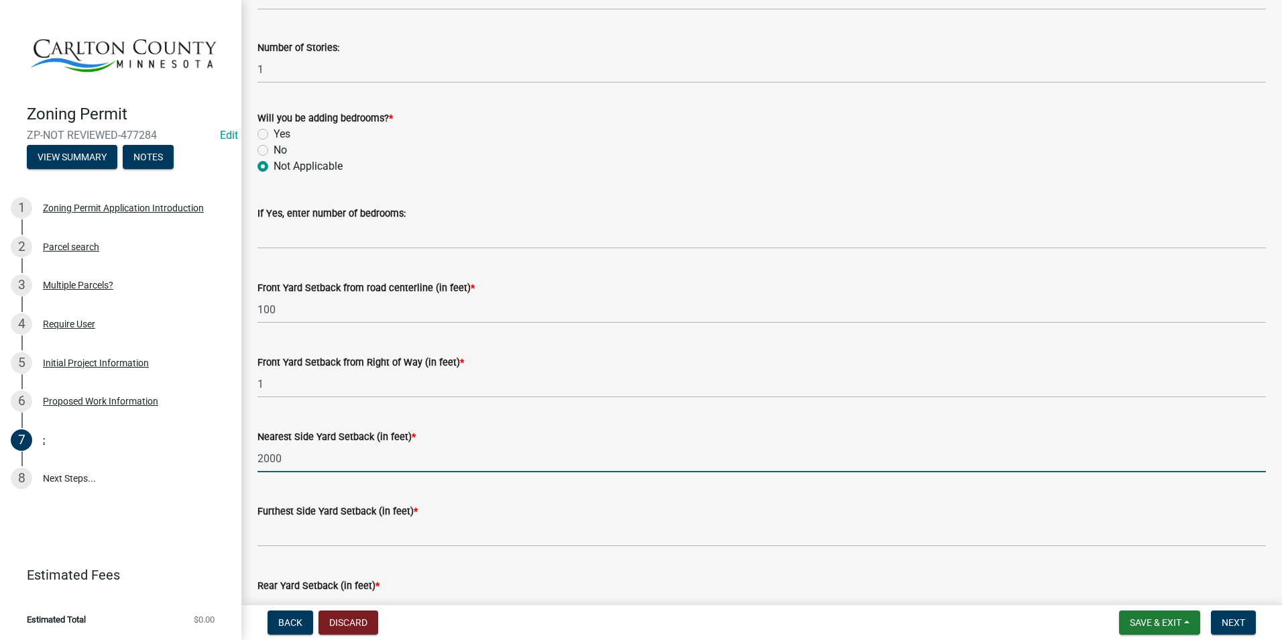
type input "2000"
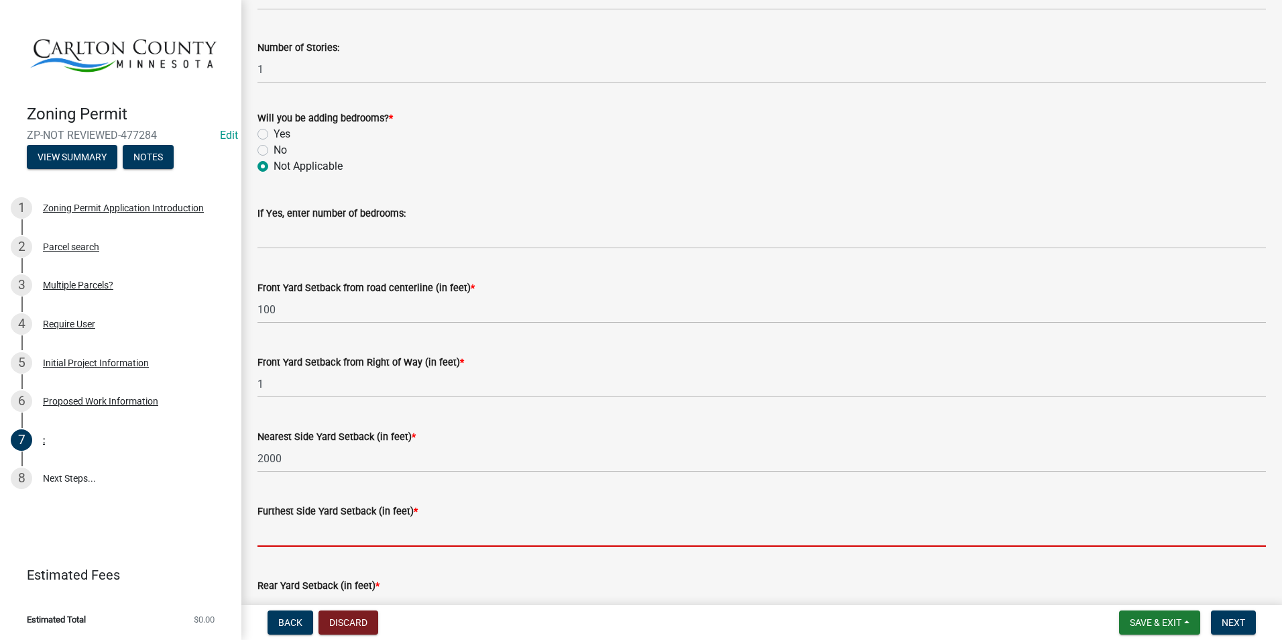
click at [410, 529] on input "text" at bounding box center [762, 533] width 1009 height 28
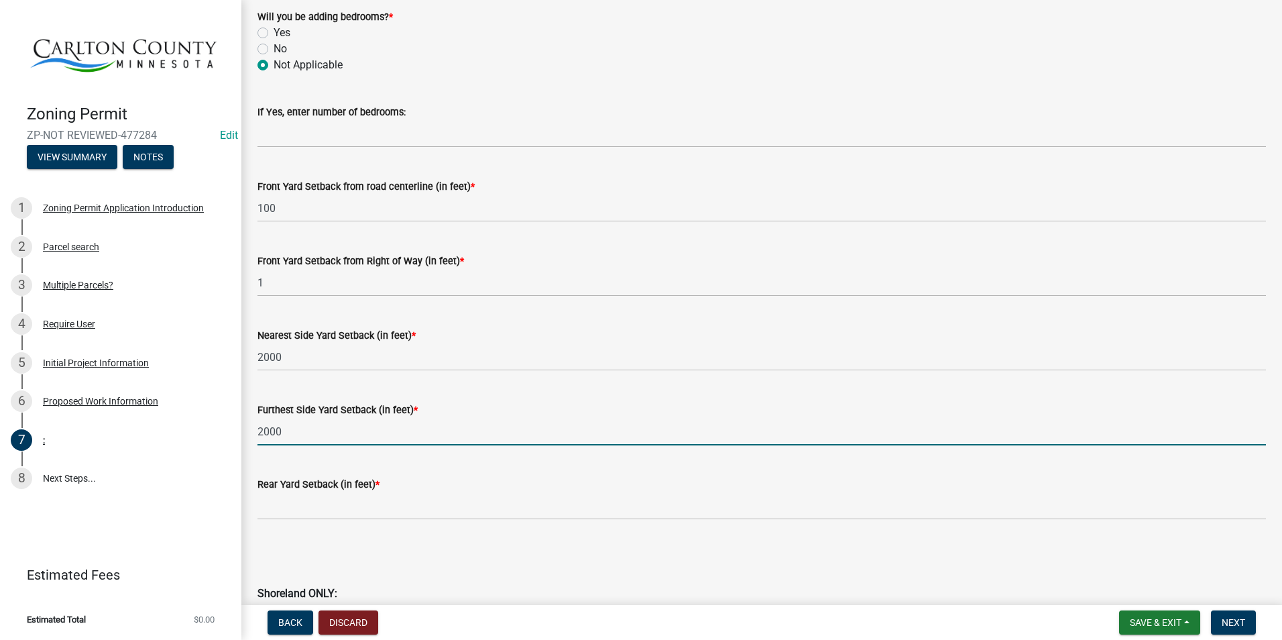
scroll to position [939, 0]
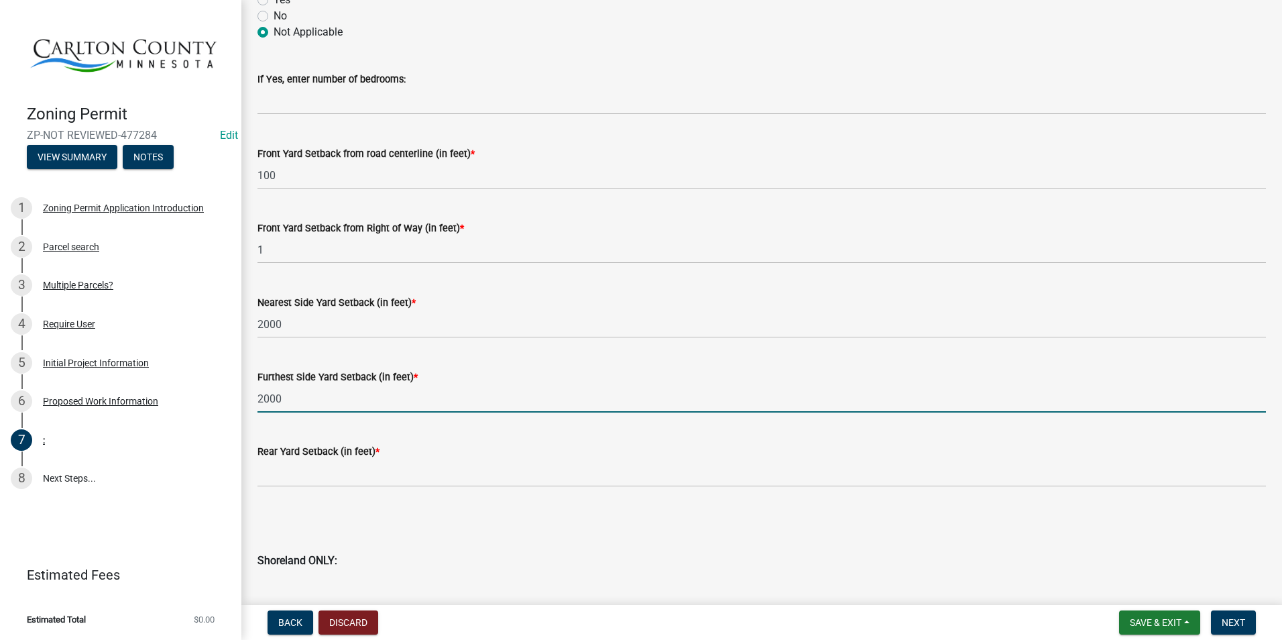
type input "2000"
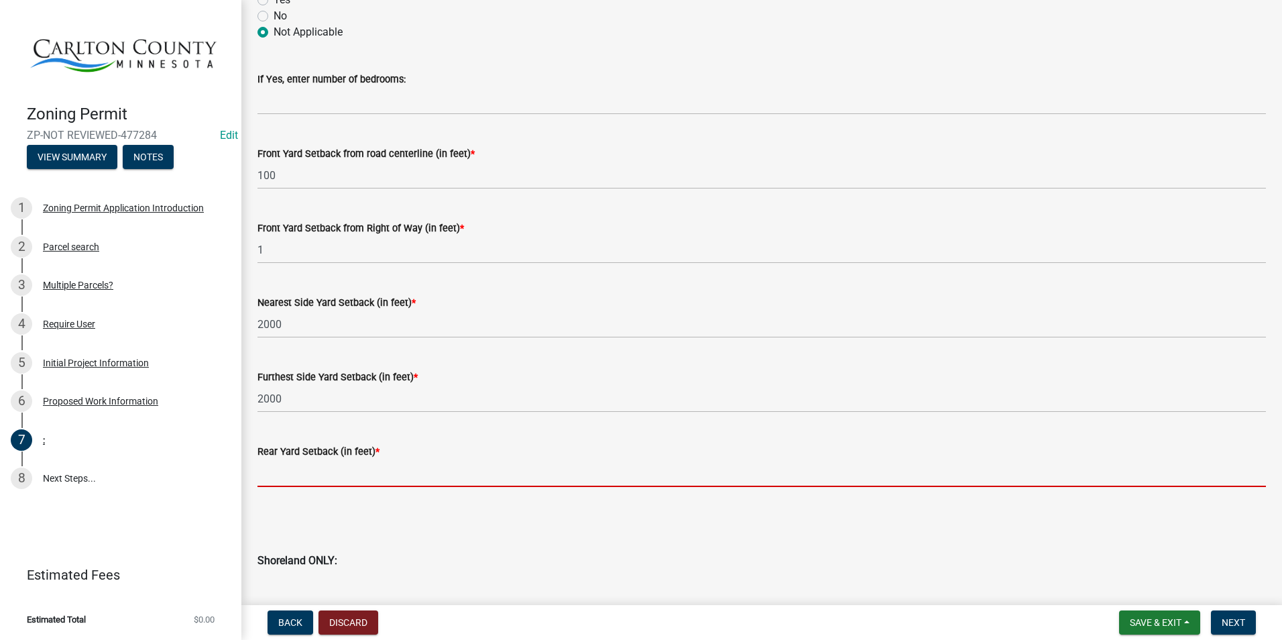
click at [366, 467] on input "text" at bounding box center [762, 473] width 1009 height 28
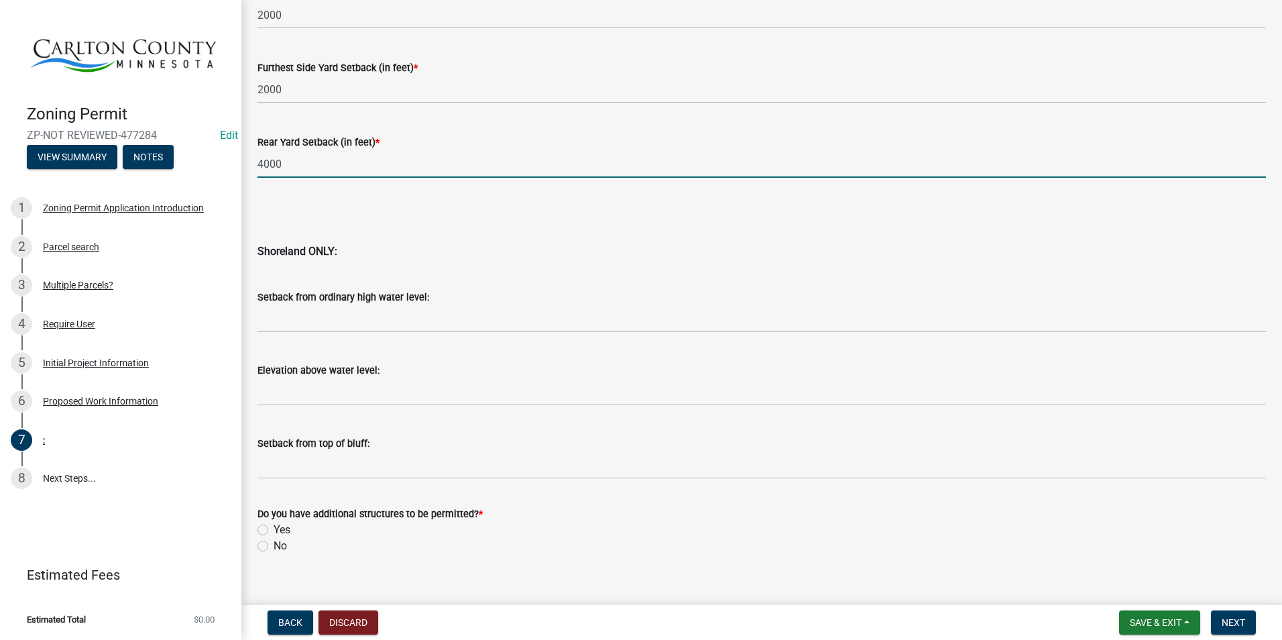
scroll to position [1267, 0]
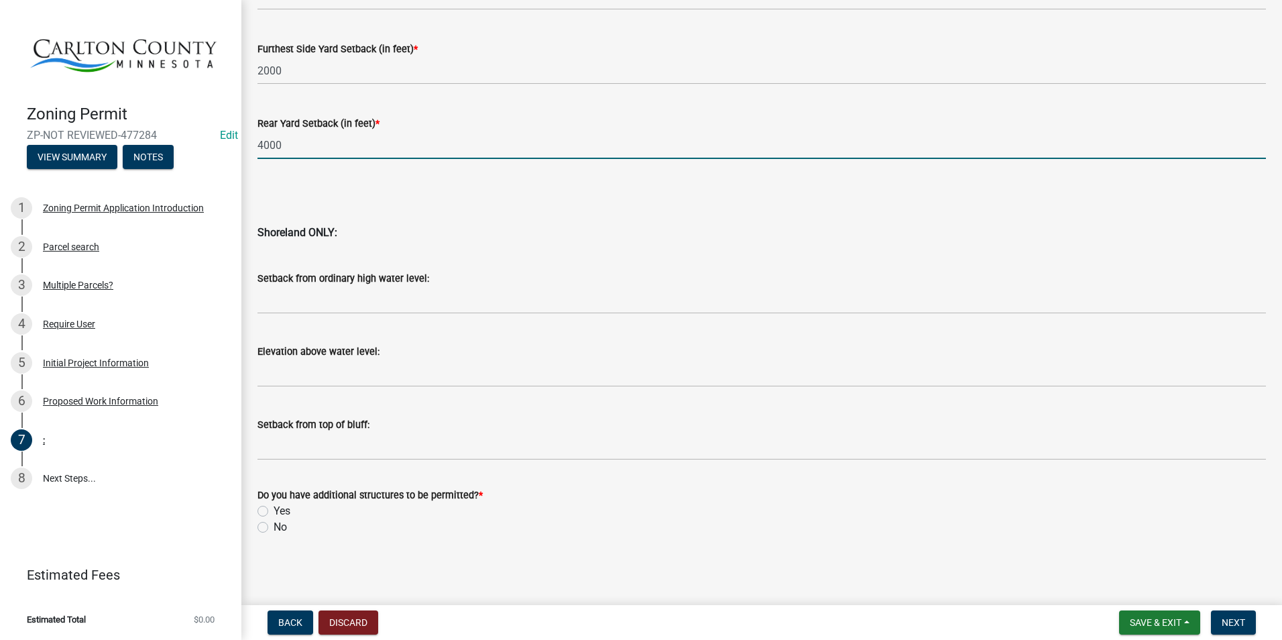
type input "4000"
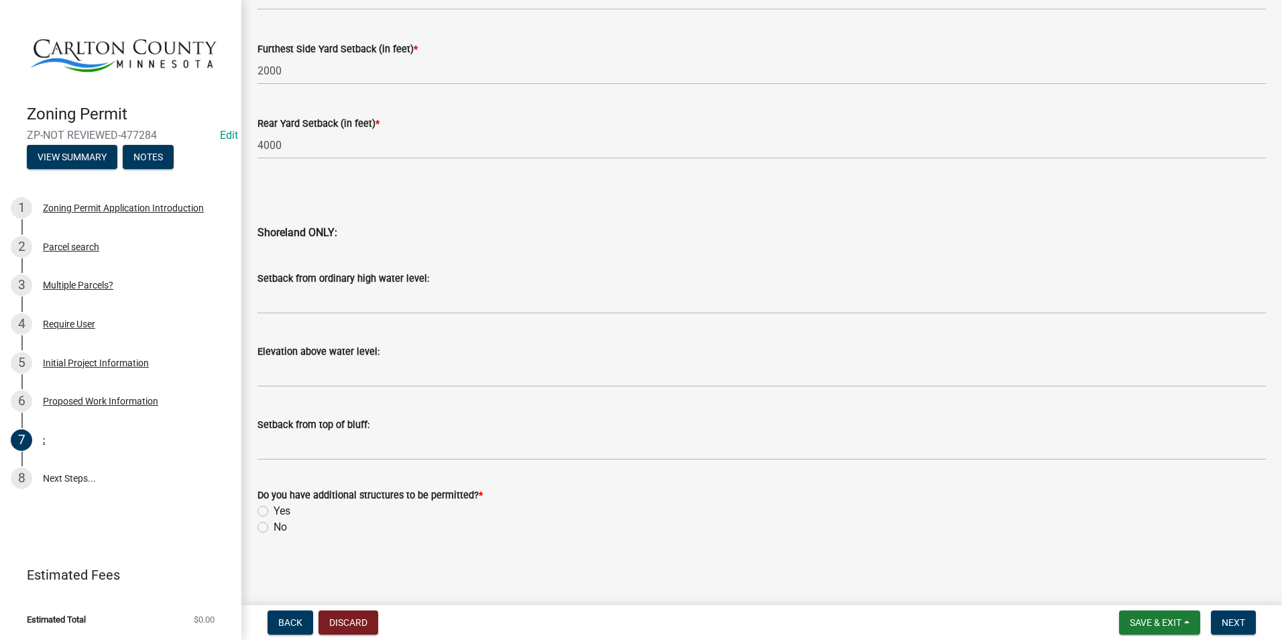
drag, startPoint x: 262, startPoint y: 529, endPoint x: 311, endPoint y: 539, distance: 49.2
click at [274, 529] on label "No" at bounding box center [280, 527] width 13 height 16
click at [274, 528] on input "No" at bounding box center [278, 523] width 9 height 9
radio input "true"
click at [1219, 618] on button "Next" at bounding box center [1233, 622] width 45 height 24
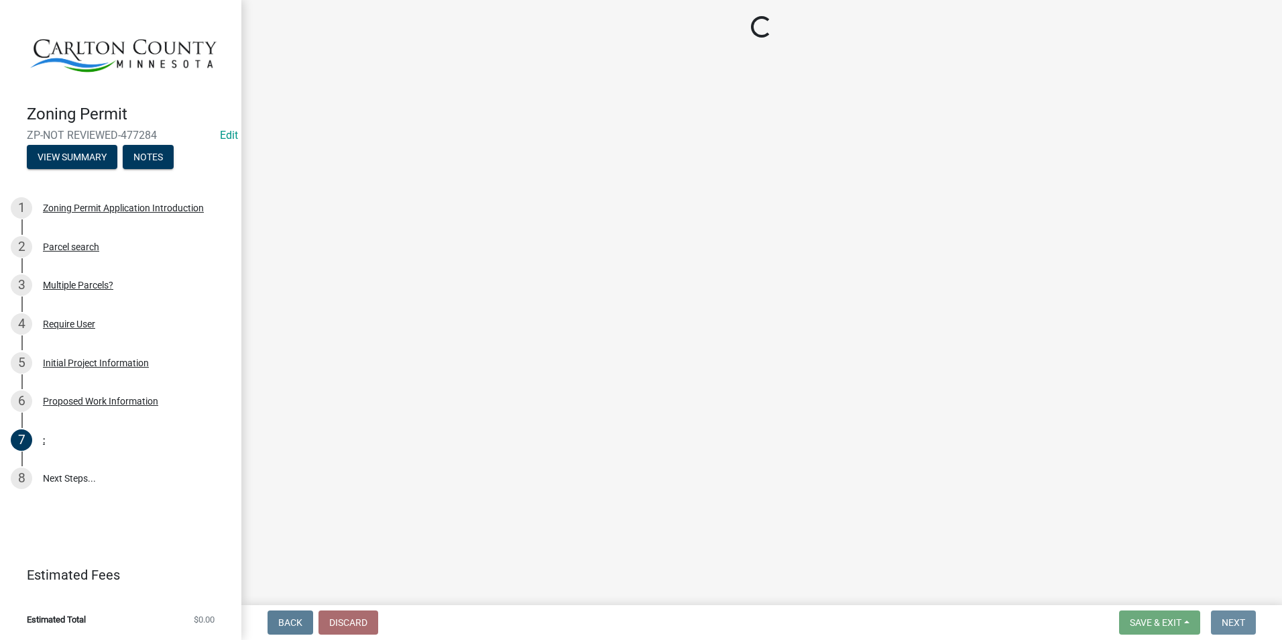
scroll to position [0, 0]
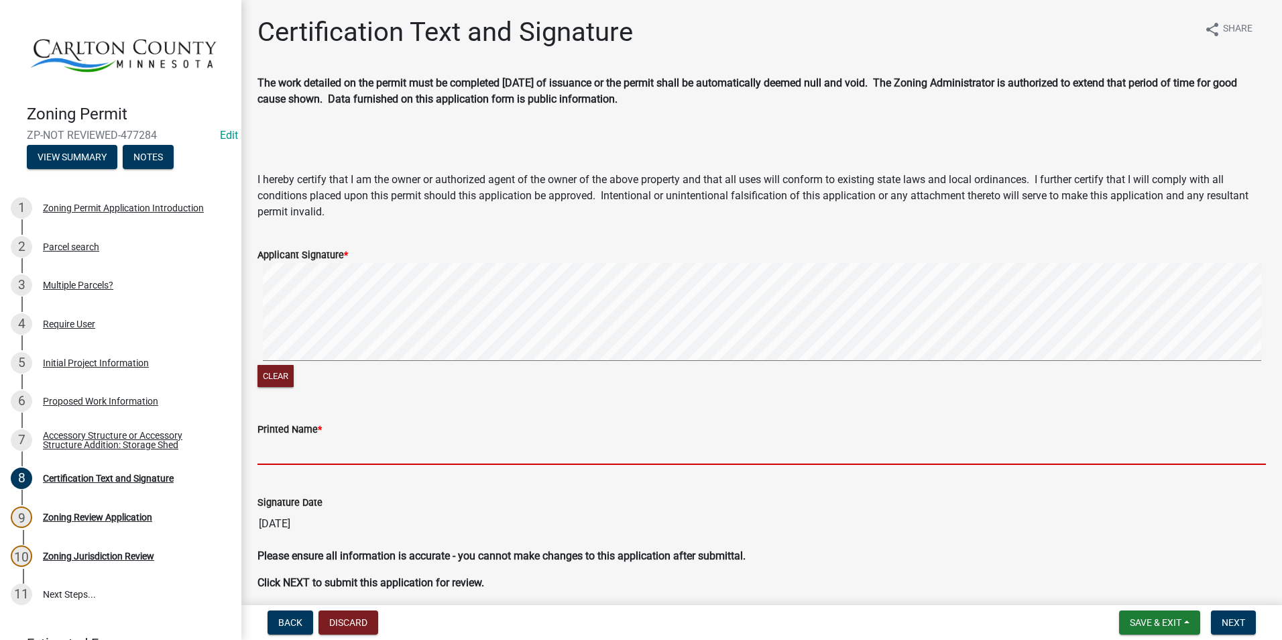
click at [360, 443] on input "Printed Name *" at bounding box center [762, 451] width 1009 height 28
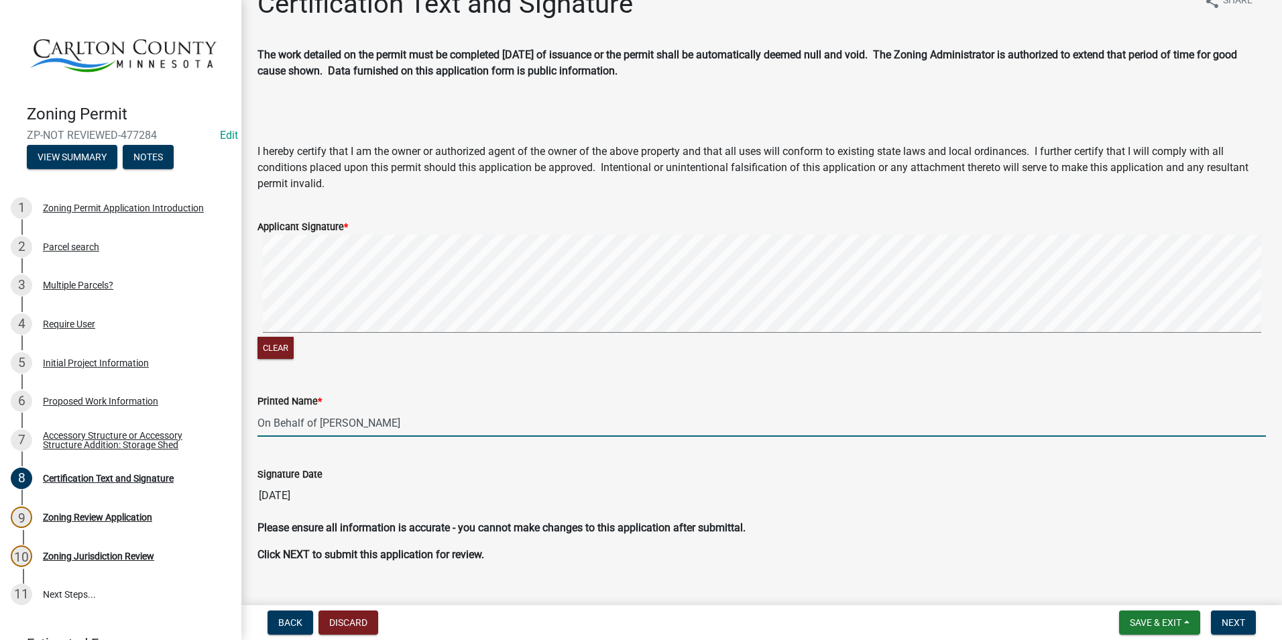
scroll to position [54, 0]
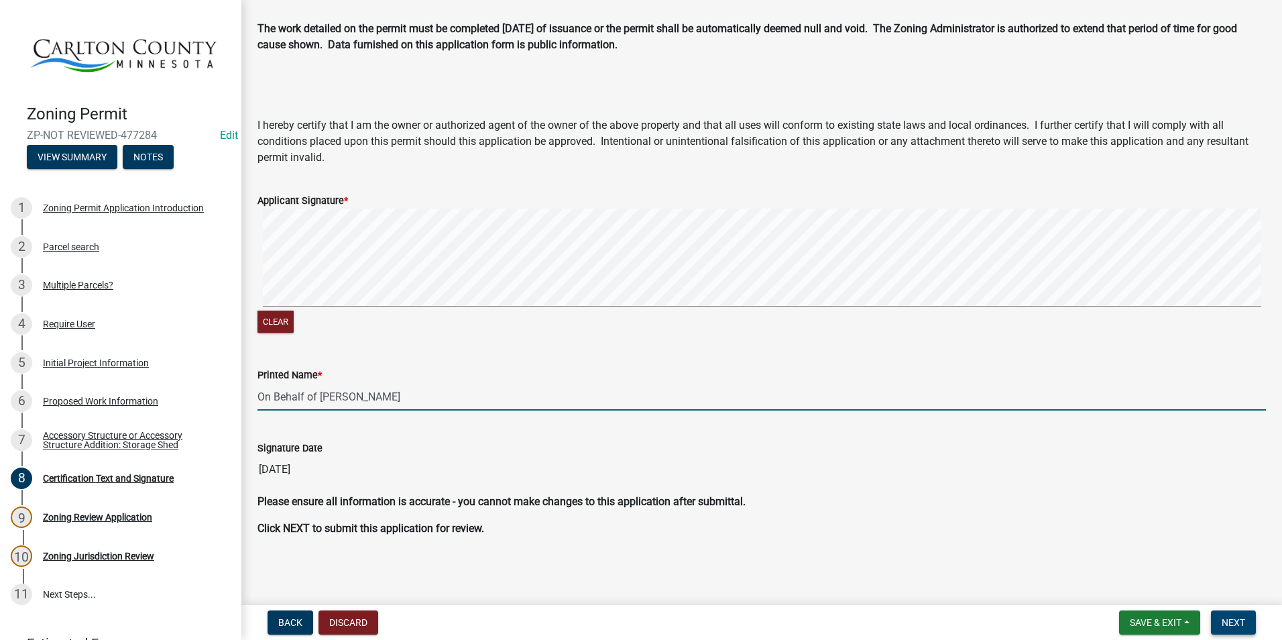
type input "On Behalf of [PERSON_NAME]"
drag, startPoint x: 1238, startPoint y: 624, endPoint x: 1238, endPoint y: 631, distance: 7.4
click at [1238, 623] on span "Next" at bounding box center [1233, 622] width 23 height 11
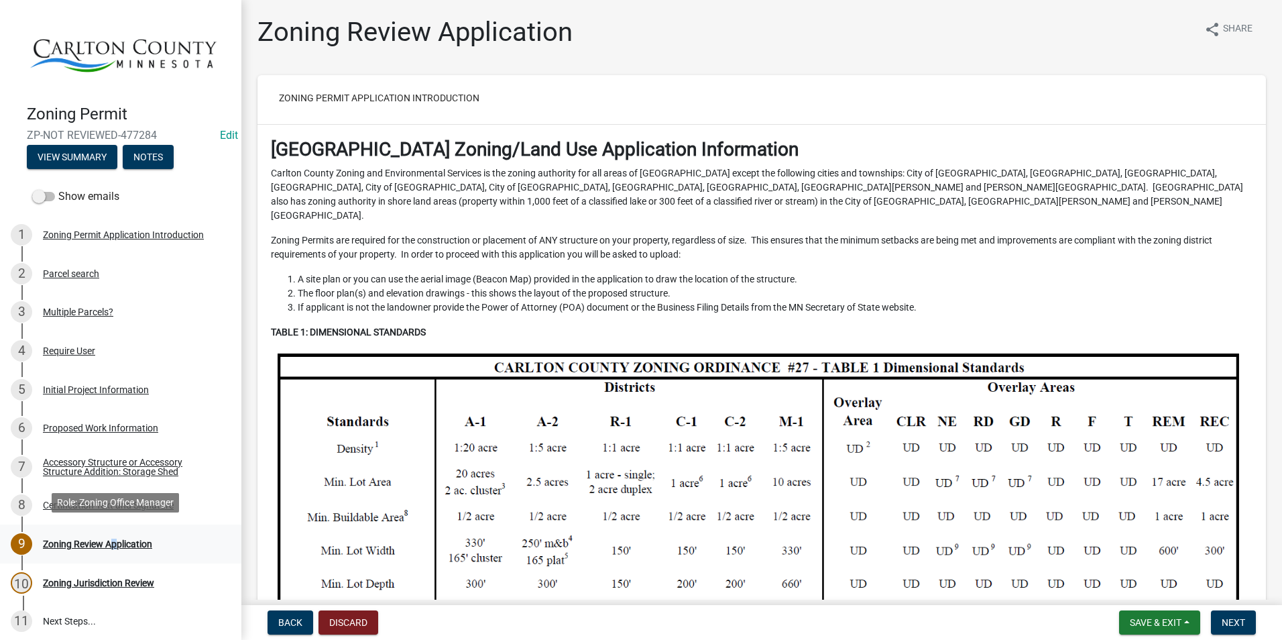
click at [110, 541] on div "Zoning Review Application" at bounding box center [97, 543] width 109 height 9
drag, startPoint x: 110, startPoint y: 541, endPoint x: 52, endPoint y: 540, distance: 58.4
click at [53, 540] on div "Zoning Review Application" at bounding box center [97, 543] width 109 height 9
click at [60, 539] on div "Zoning Review Application" at bounding box center [97, 543] width 109 height 9
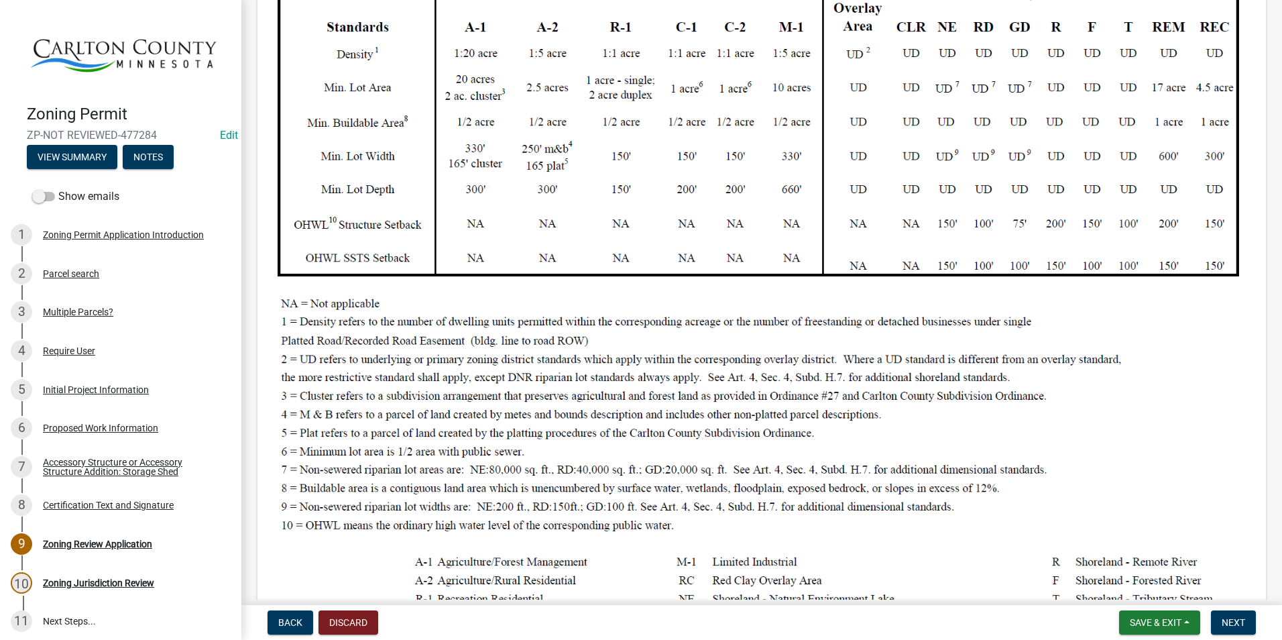
scroll to position [402, 0]
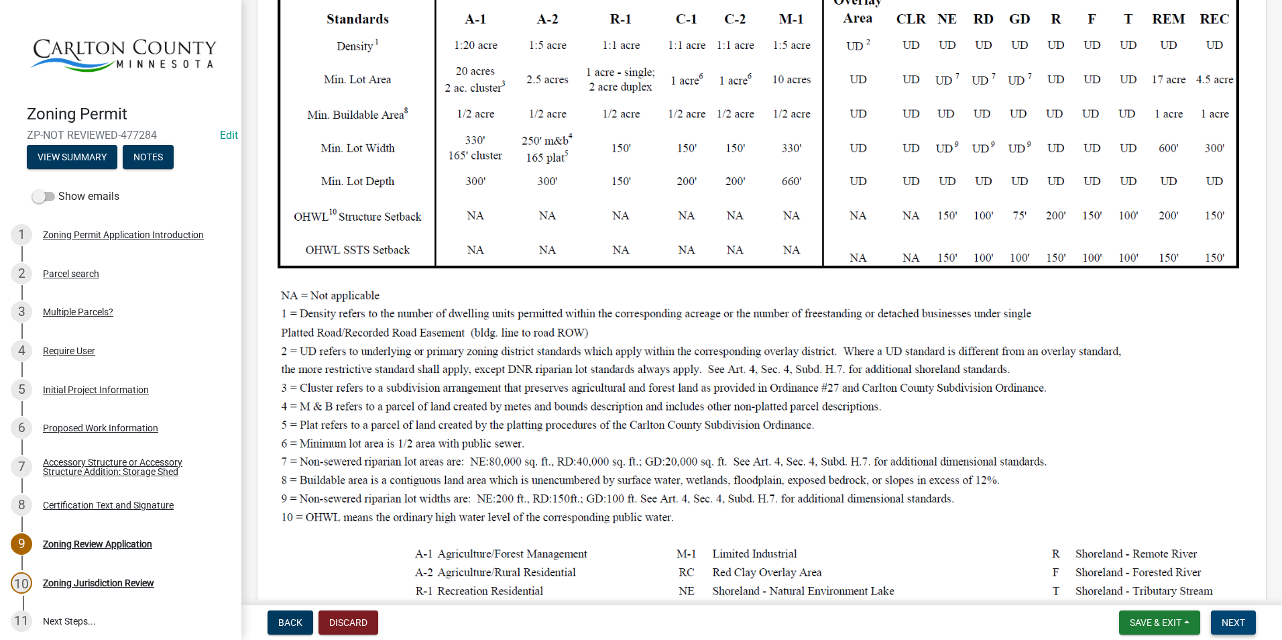
click at [1237, 620] on span "Next" at bounding box center [1233, 622] width 23 height 11
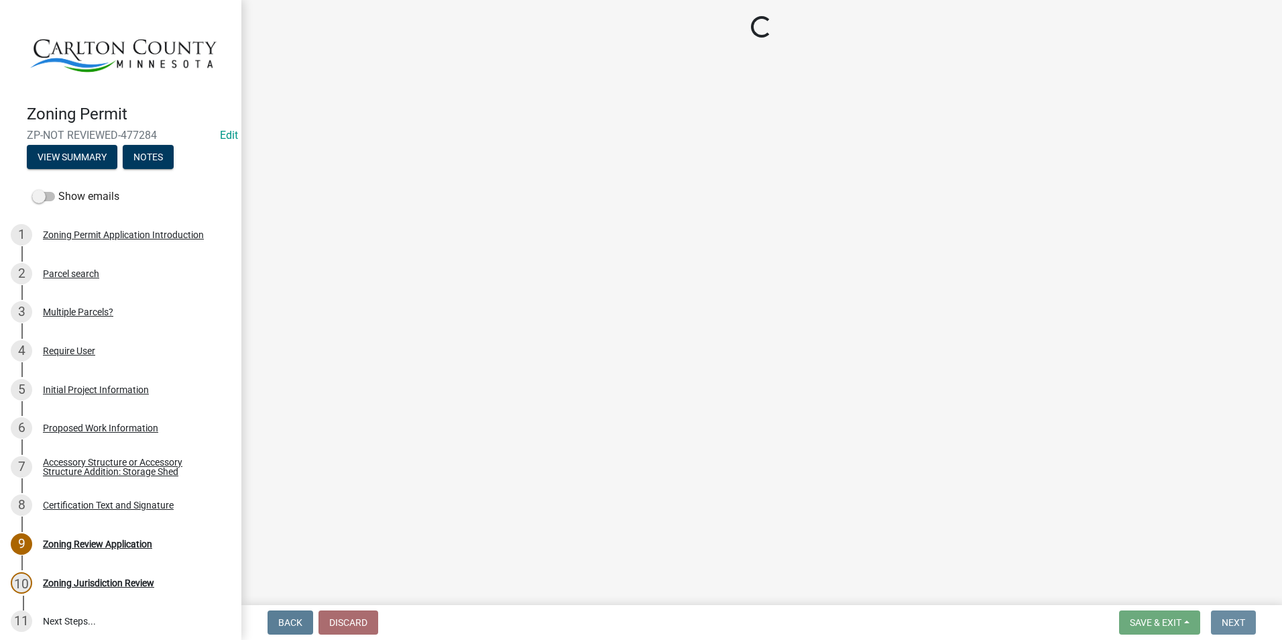
scroll to position [0, 0]
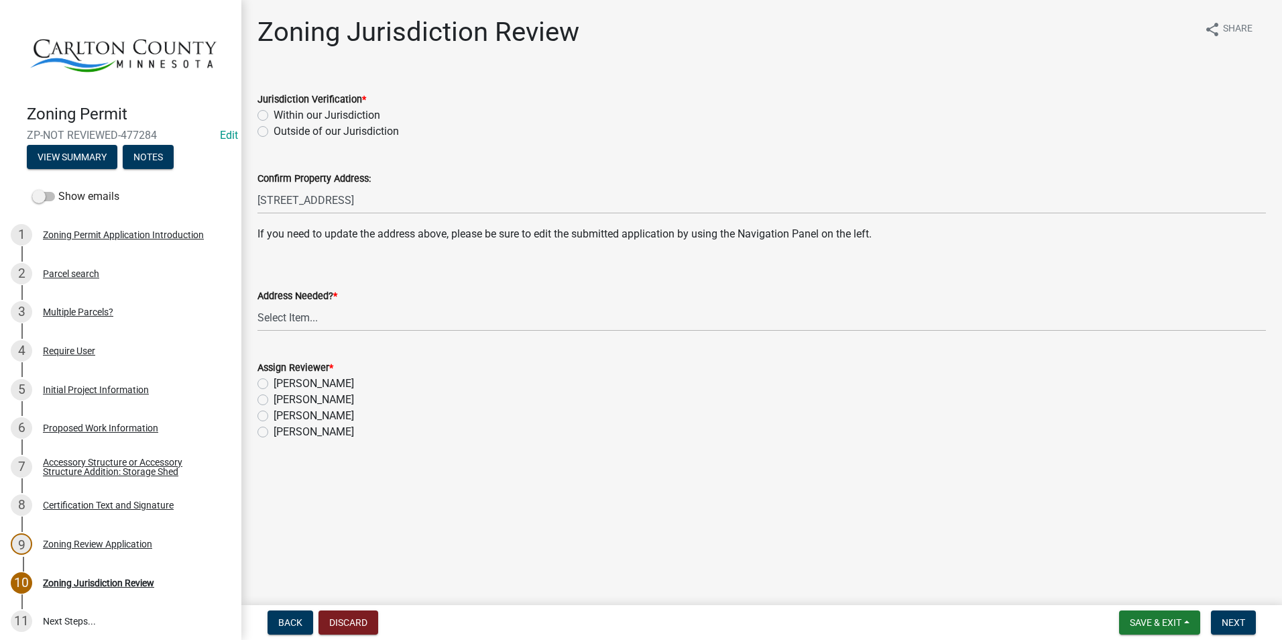
click at [274, 117] on label "Within our Jurisdiction" at bounding box center [327, 115] width 107 height 16
click at [274, 116] on input "Within our Jurisdiction" at bounding box center [278, 111] width 9 height 9
radio input "true"
click at [290, 317] on select "Select Item... Yes No" at bounding box center [762, 318] width 1009 height 28
click at [258, 304] on select "Select Item... Yes No" at bounding box center [762, 318] width 1009 height 28
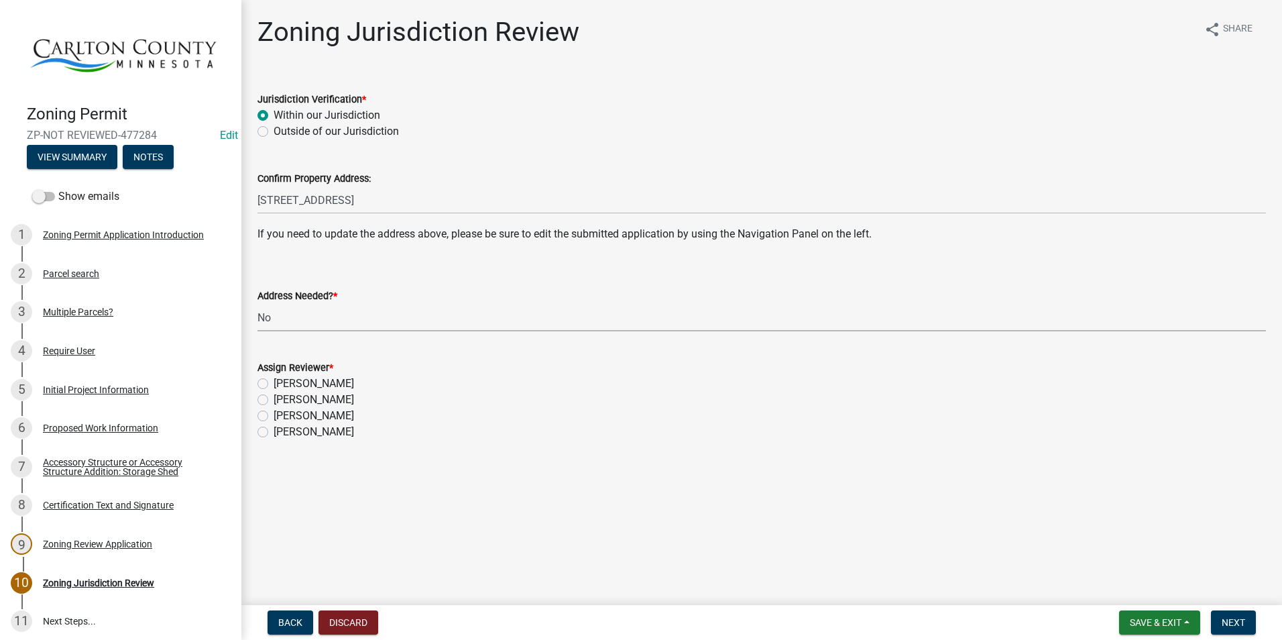
select select "aade736b-b8ba-42e5-ae4c-e00a265c1909"
click at [274, 402] on label "[PERSON_NAME]" at bounding box center [314, 400] width 80 height 16
click at [274, 400] on input "[PERSON_NAME]" at bounding box center [278, 396] width 9 height 9
radio input "true"
click at [1223, 614] on button "Next" at bounding box center [1233, 622] width 45 height 24
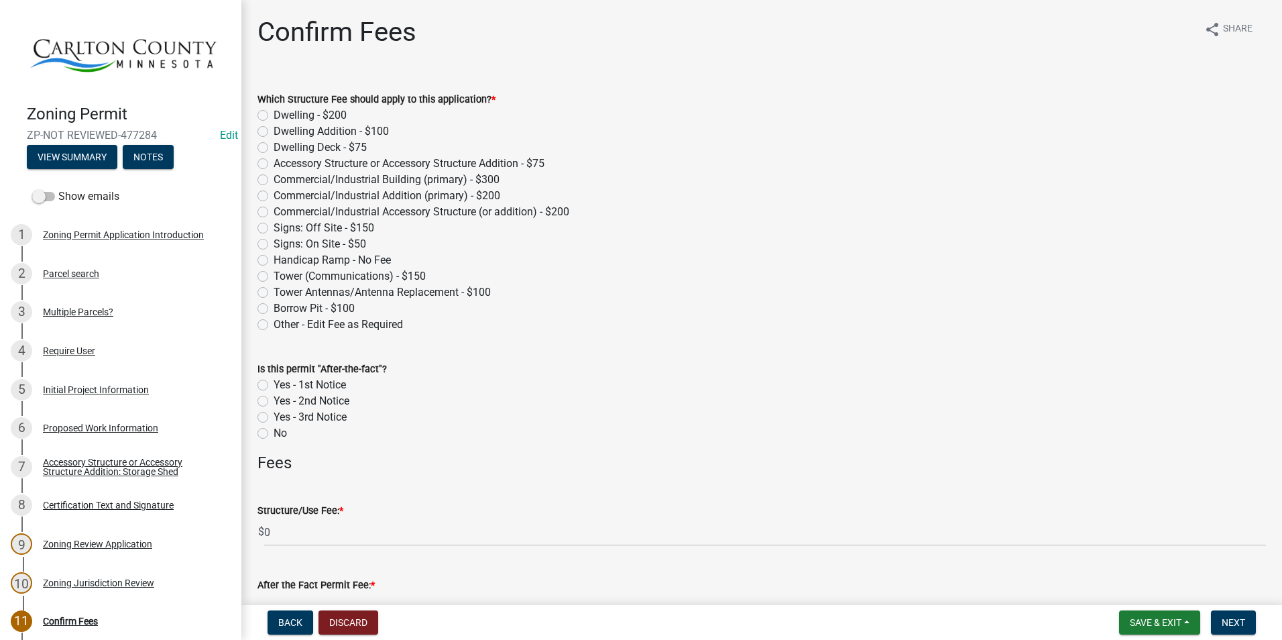
click at [274, 162] on label "Accessory Structure or Accessory Structure Addition - $75" at bounding box center [409, 164] width 271 height 16
click at [274, 162] on input "Accessory Structure or Accessory Structure Addition - $75" at bounding box center [278, 160] width 9 height 9
radio input "true"
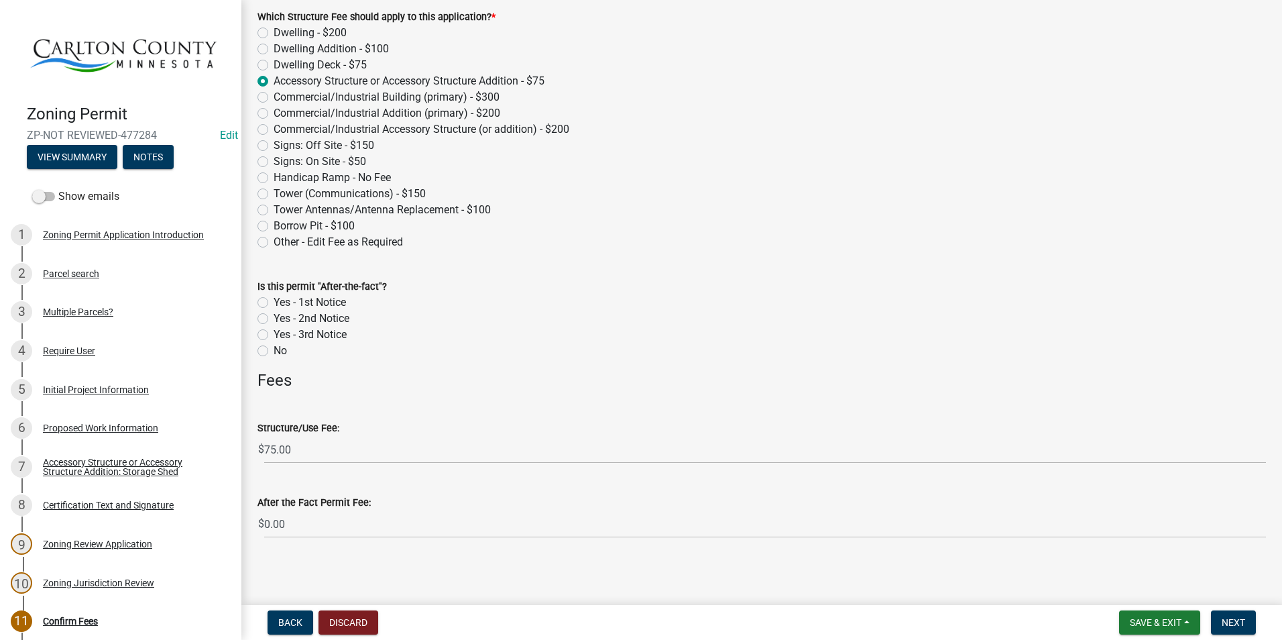
scroll to position [85, 0]
click at [1245, 618] on span "Next" at bounding box center [1233, 622] width 23 height 11
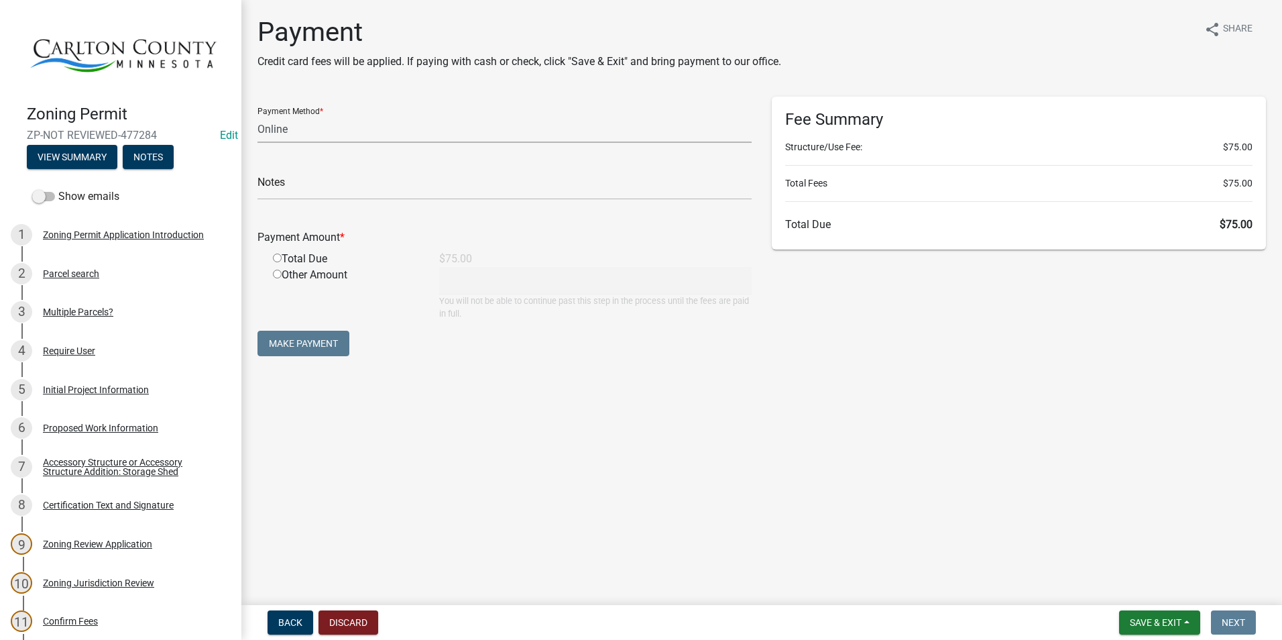
click at [339, 132] on select "Credit Card POS Check Cash Online" at bounding box center [505, 129] width 494 height 28
select select "1: 0"
click at [258, 115] on select "Credit Card POS Check Cash Online" at bounding box center [505, 129] width 494 height 28
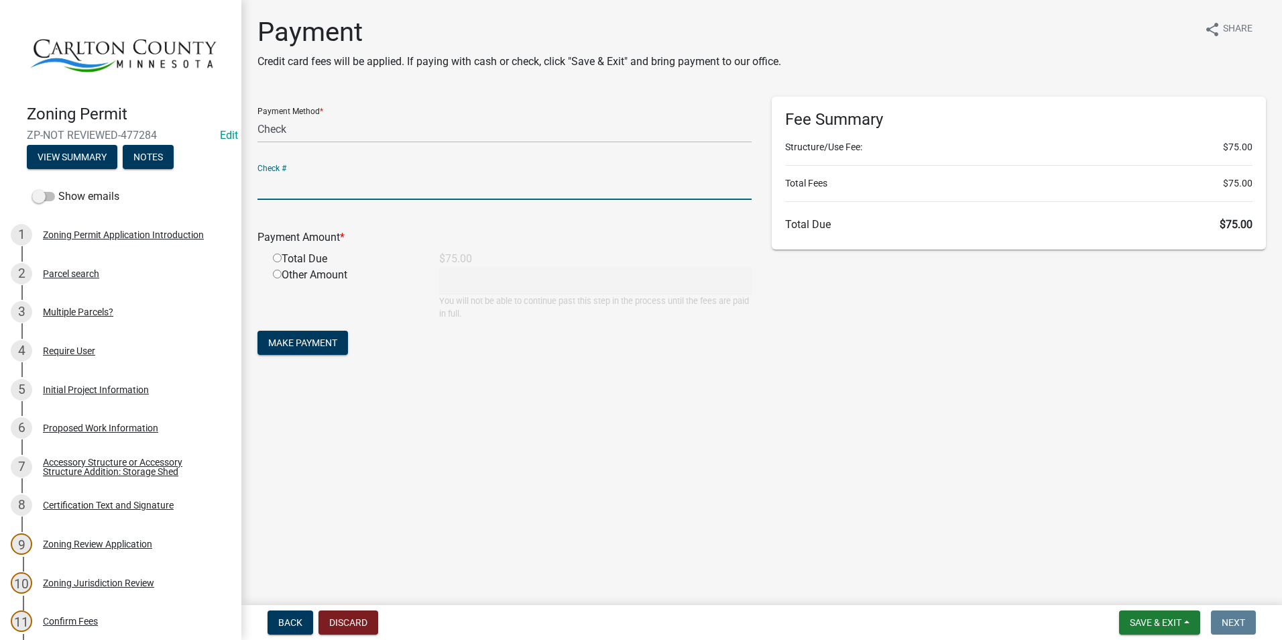
click at [320, 184] on input "text" at bounding box center [505, 186] width 494 height 28
type input "3956"
click at [278, 258] on input "radio" at bounding box center [277, 258] width 9 height 9
radio input "true"
type input "75"
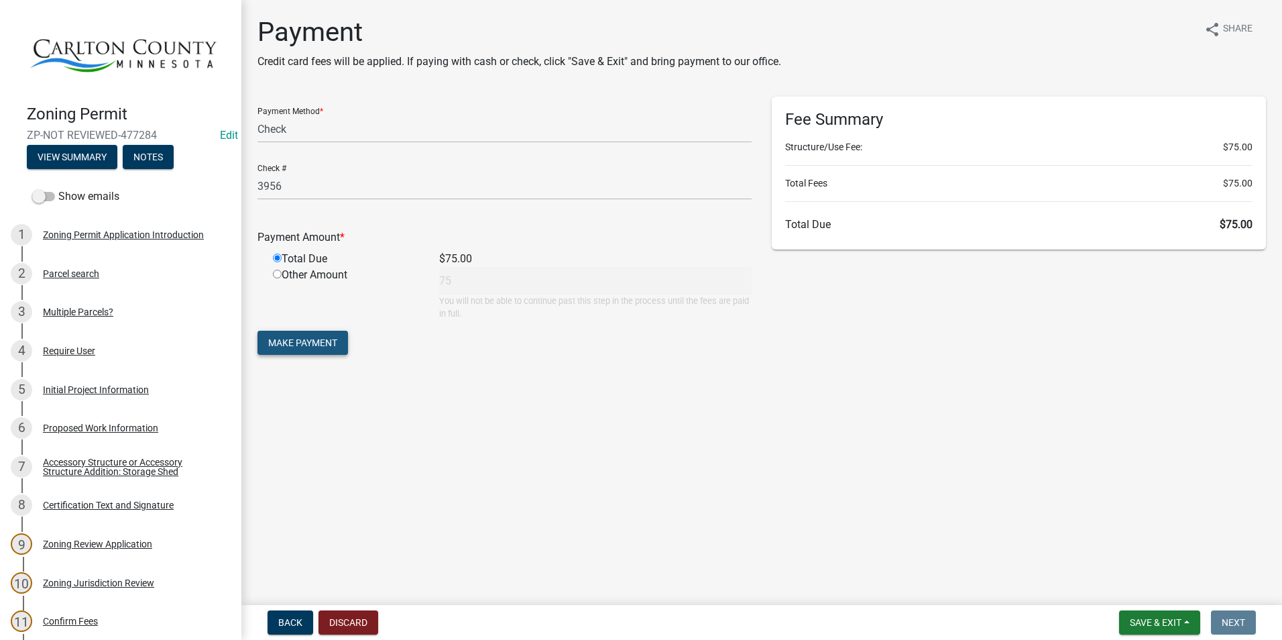
click at [321, 335] on button "Make Payment" at bounding box center [303, 343] width 91 height 24
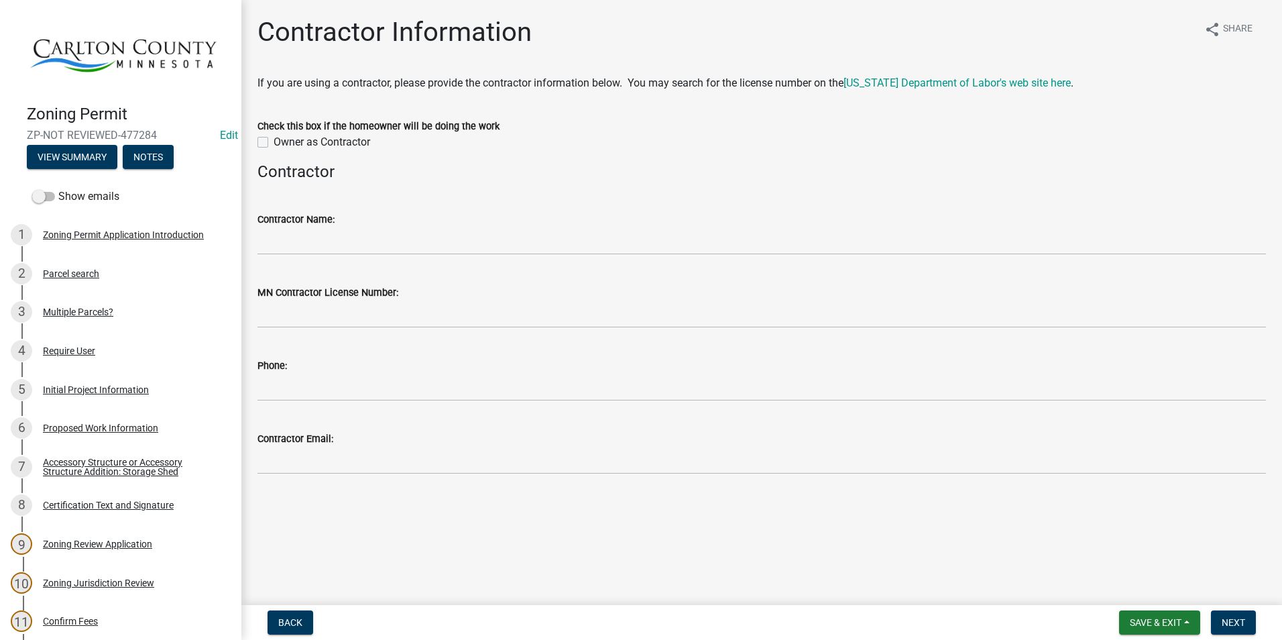
click at [274, 143] on label "Owner as Contractor" at bounding box center [322, 142] width 97 height 16
click at [274, 143] on input "Owner as Contractor" at bounding box center [278, 138] width 9 height 9
checkbox input "true"
click at [1241, 620] on span "Next" at bounding box center [1233, 622] width 23 height 11
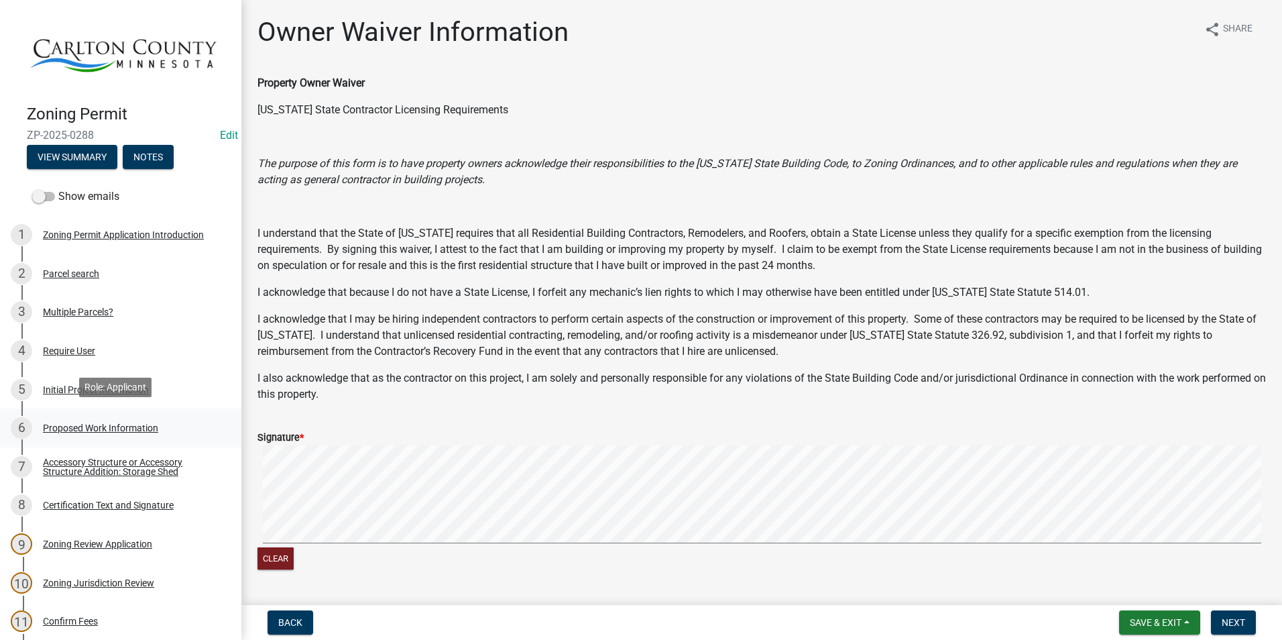
click at [110, 423] on div "Proposed Work Information" at bounding box center [100, 427] width 115 height 9
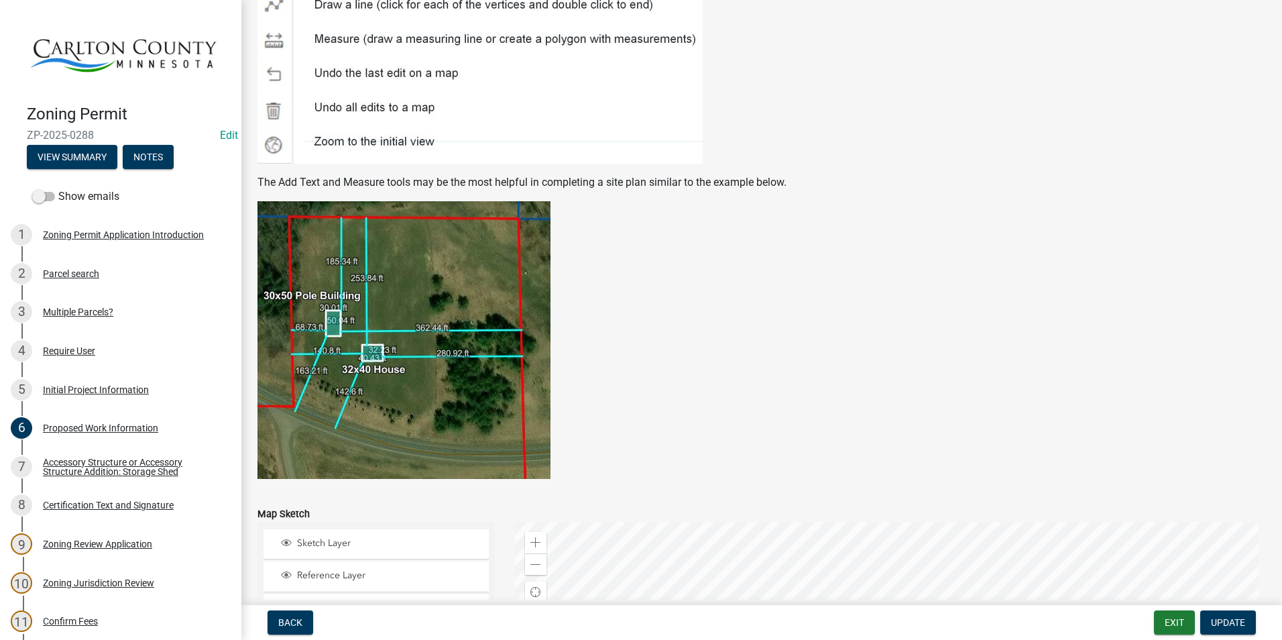
scroll to position [2602, 0]
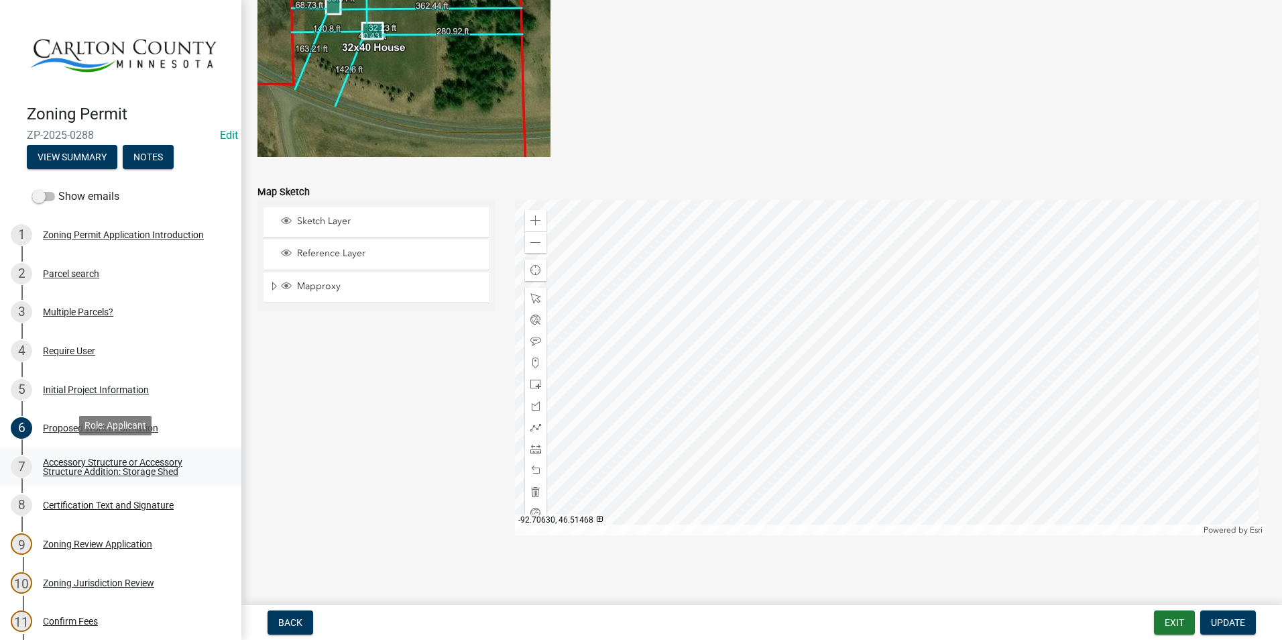
click at [127, 457] on div "Accessory Structure or Accessory Structure Addition: Storage Shed" at bounding box center [131, 466] width 177 height 19
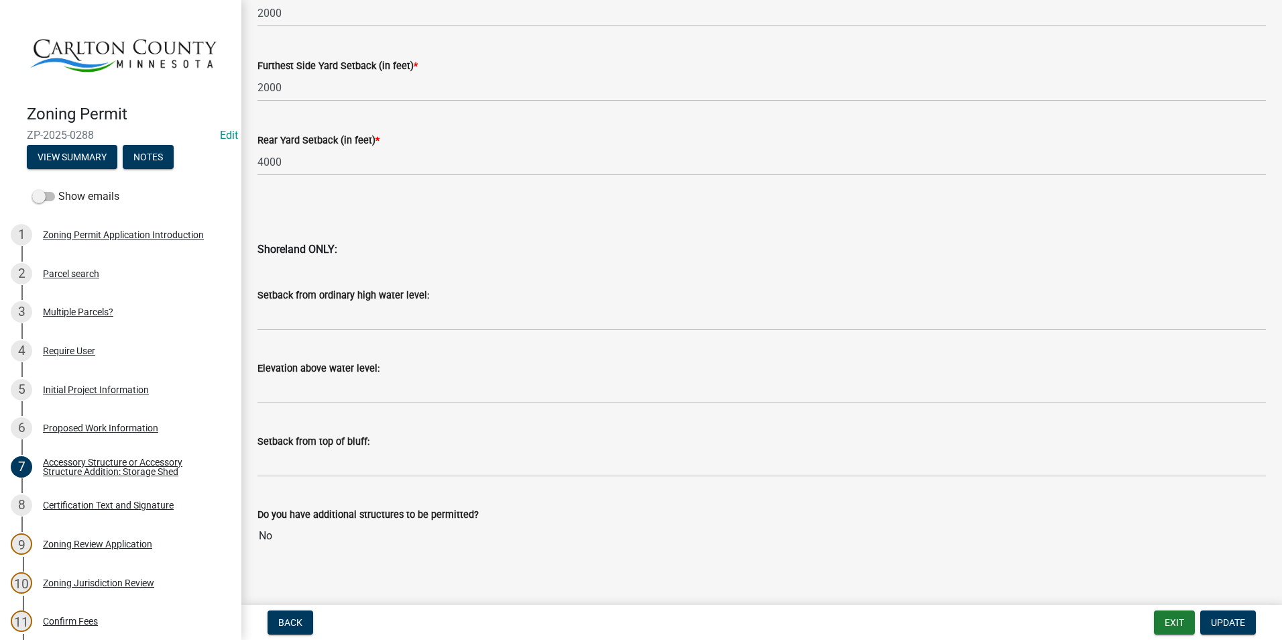
scroll to position [1263, 0]
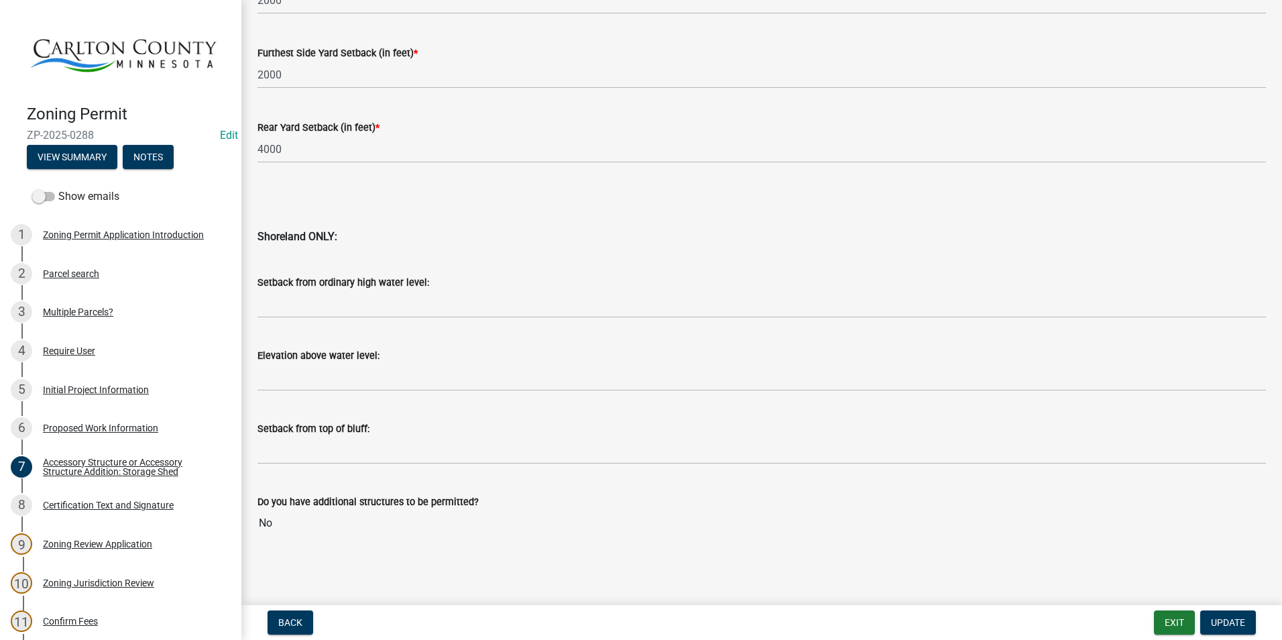
click at [282, 519] on input "No" at bounding box center [762, 523] width 1009 height 27
click at [284, 520] on input "No" at bounding box center [762, 523] width 1009 height 27
drag, startPoint x: 283, startPoint y: 522, endPoint x: 242, endPoint y: 506, distance: 43.7
click at [220, 129] on link "Edit" at bounding box center [229, 135] width 18 height 13
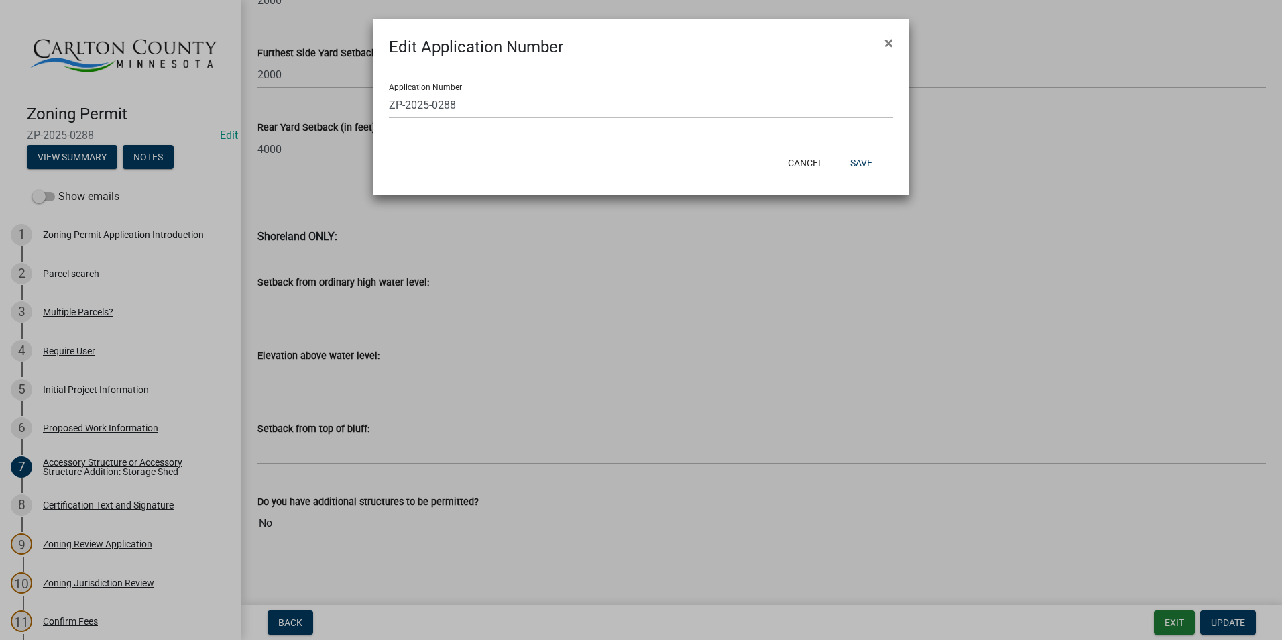
click at [121, 460] on ngb-modal-window "Edit Application Number × Application Number ZP-2025-0288 Cancel Save" at bounding box center [641, 320] width 1282 height 640
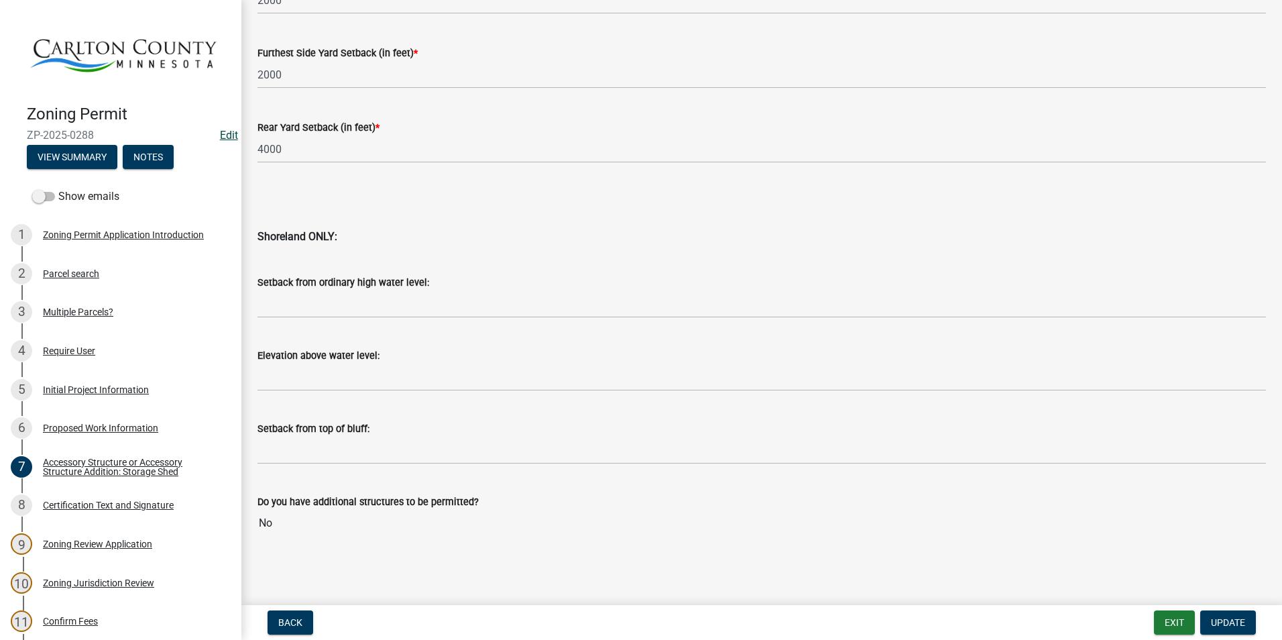
click at [225, 129] on link "Edit" at bounding box center [229, 135] width 18 height 13
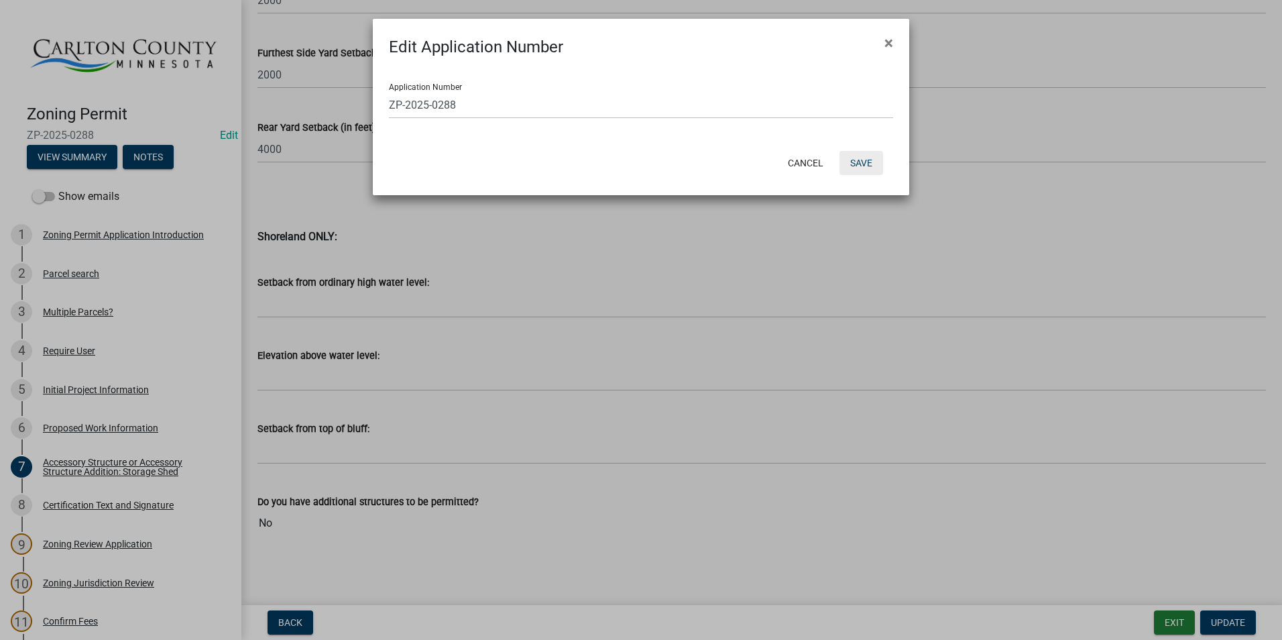
click at [869, 161] on button "Save" at bounding box center [862, 163] width 44 height 24
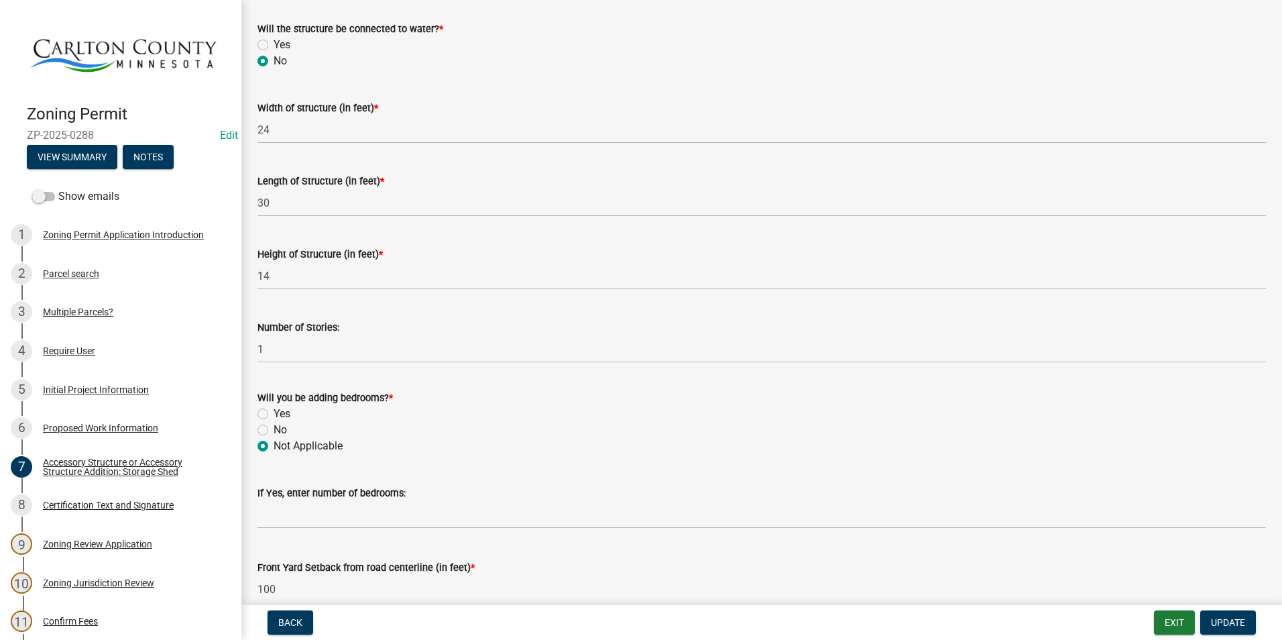
scroll to position [123, 0]
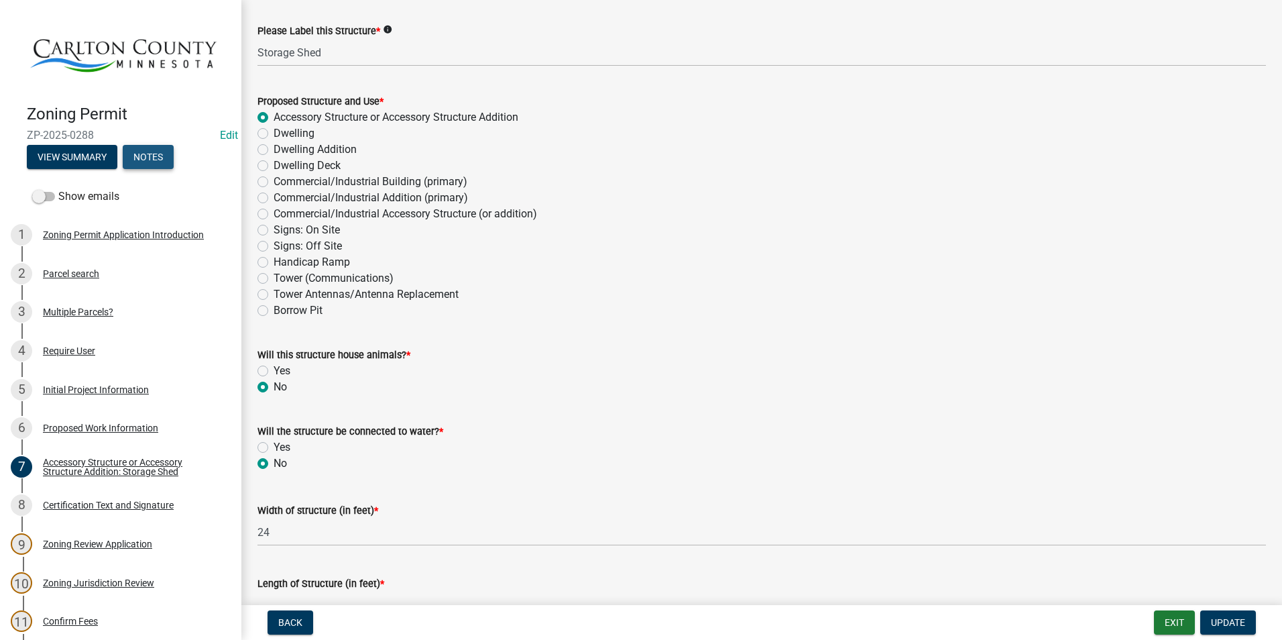
click at [151, 148] on button "Notes" at bounding box center [148, 157] width 51 height 24
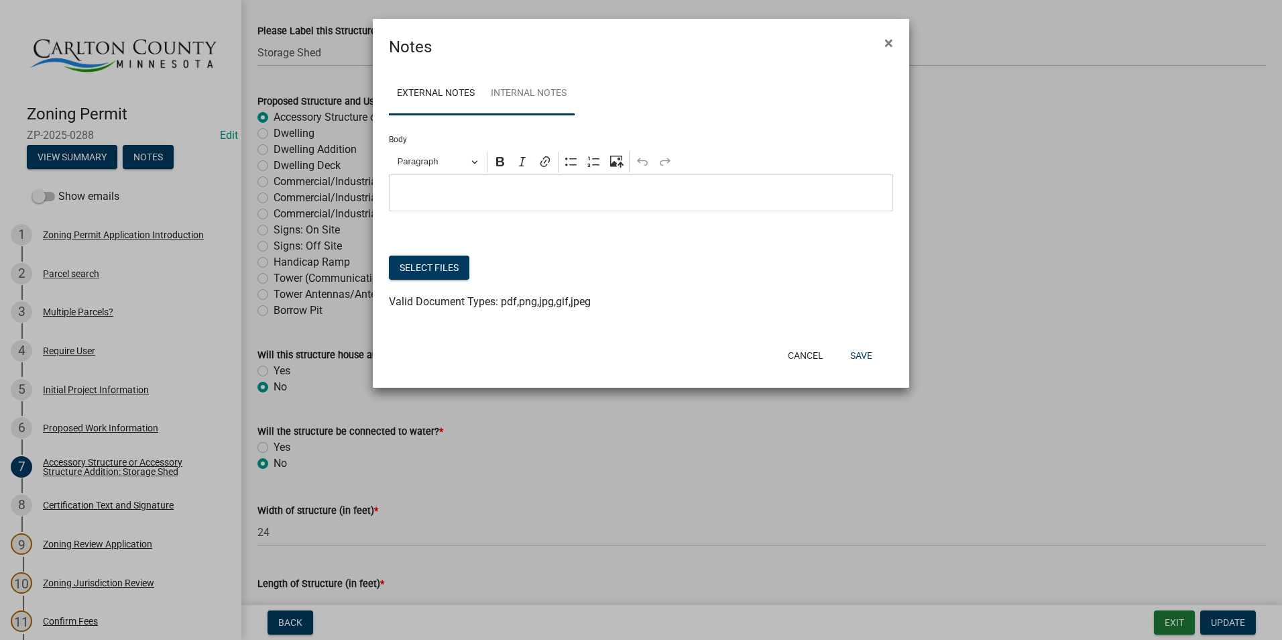
click at [528, 92] on link "Internal Notes" at bounding box center [529, 93] width 92 height 43
click at [435, 184] on div "Editor editing area: main. Press Alt+0 for help." at bounding box center [641, 192] width 504 height 37
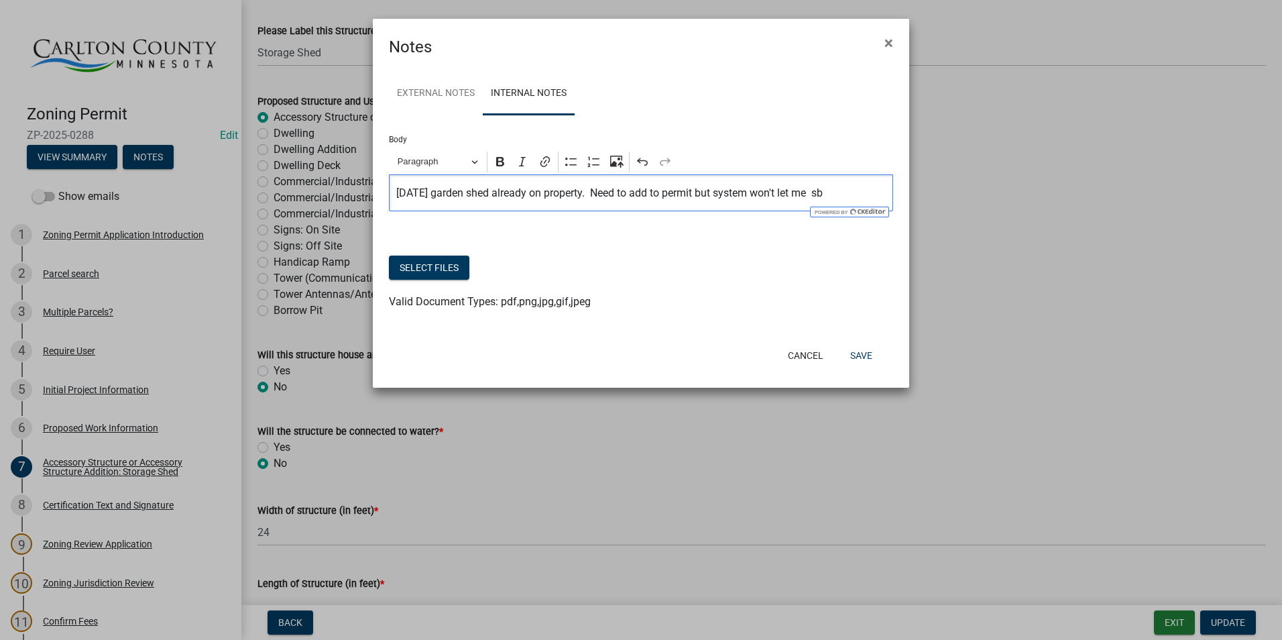
click at [500, 187] on p "[DATE] garden shed already on property. Need to add to permit but system won't …" at bounding box center [641, 193] width 490 height 16
click at [874, 353] on button "Save" at bounding box center [862, 355] width 44 height 24
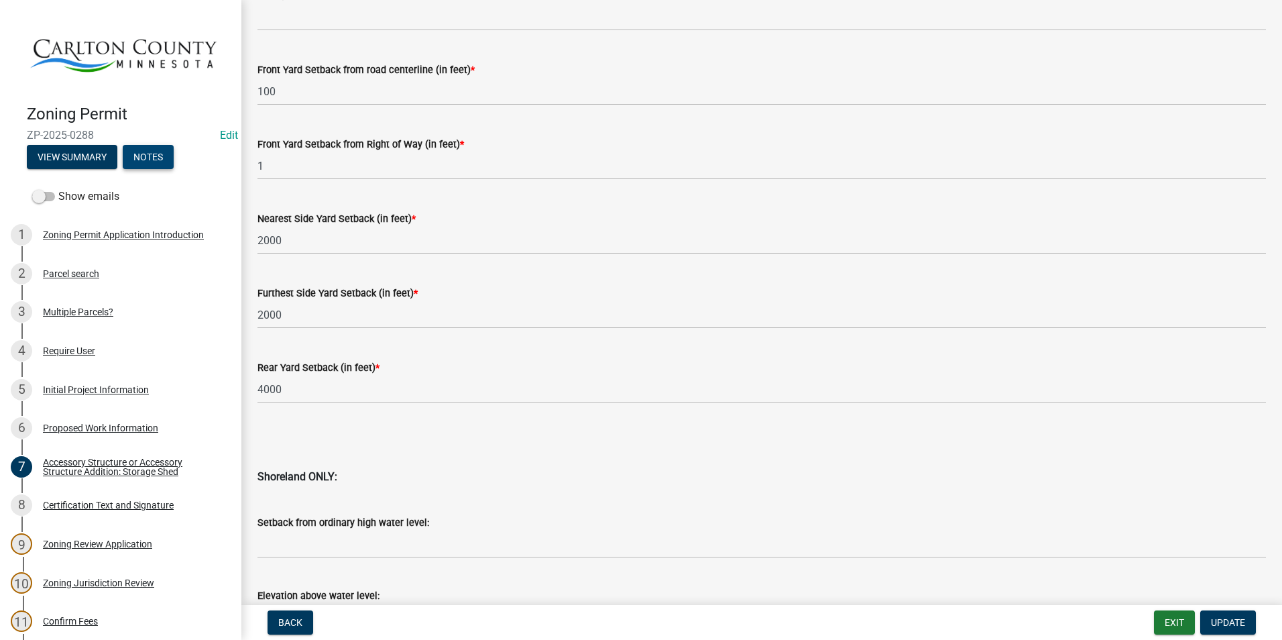
scroll to position [1263, 0]
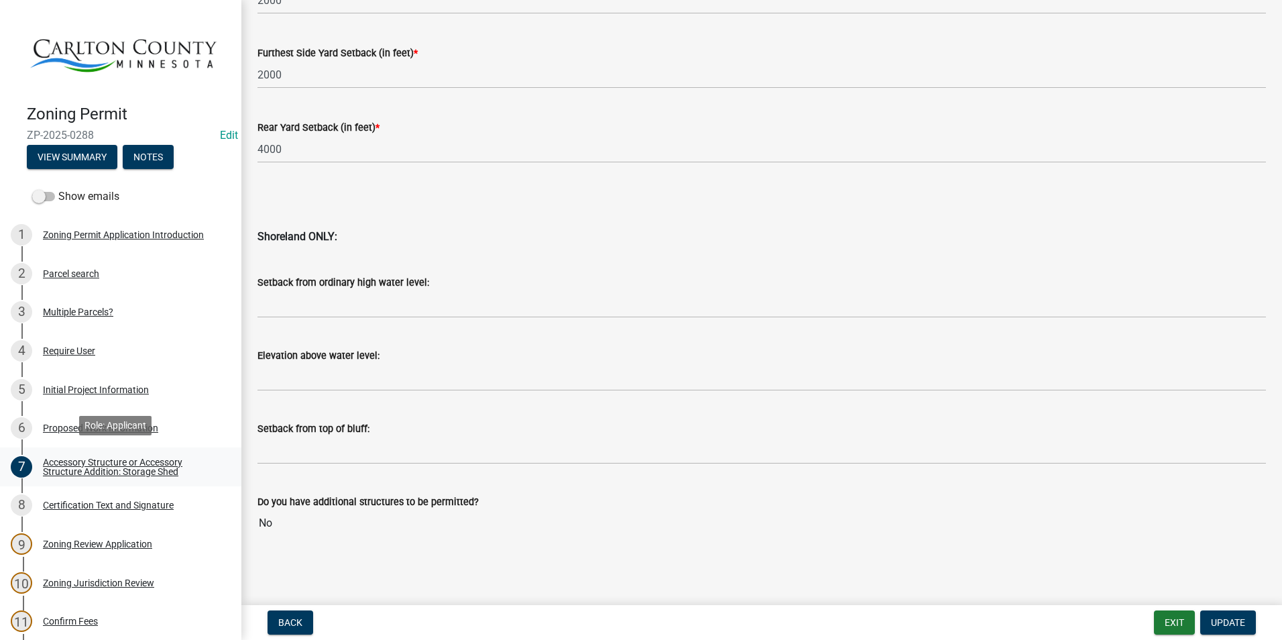
click at [144, 461] on div "Accessory Structure or Accessory Structure Addition: Storage Shed" at bounding box center [131, 466] width 177 height 19
click at [135, 423] on div "Proposed Work Information" at bounding box center [100, 427] width 115 height 9
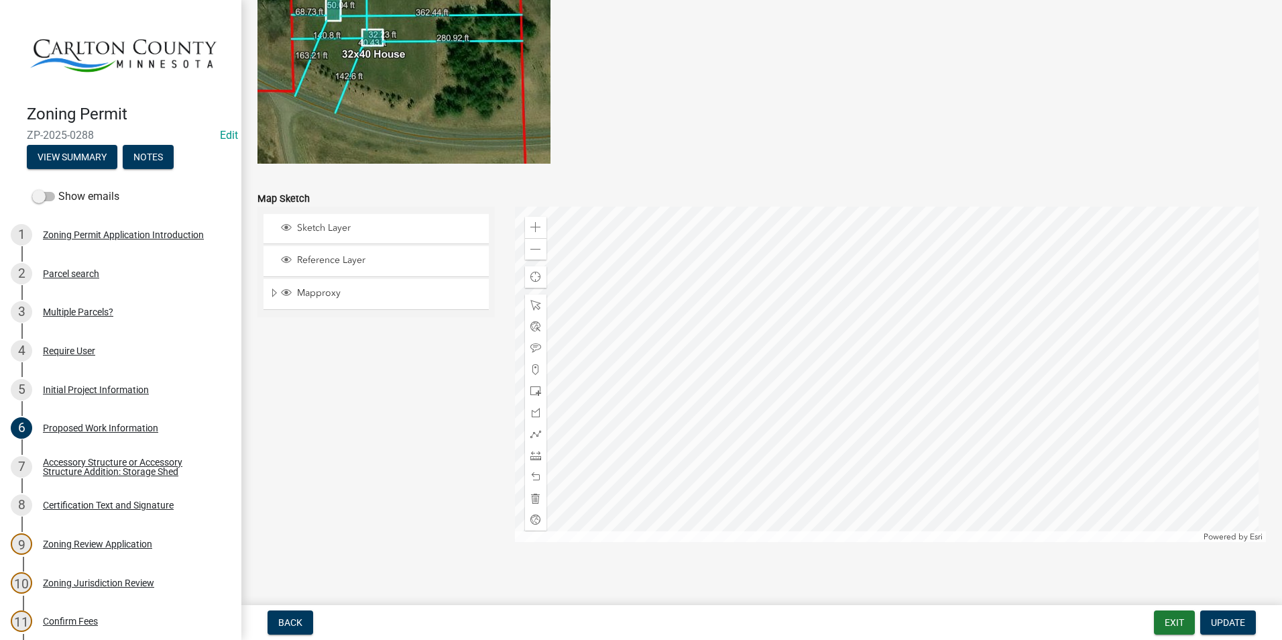
scroll to position [2602, 0]
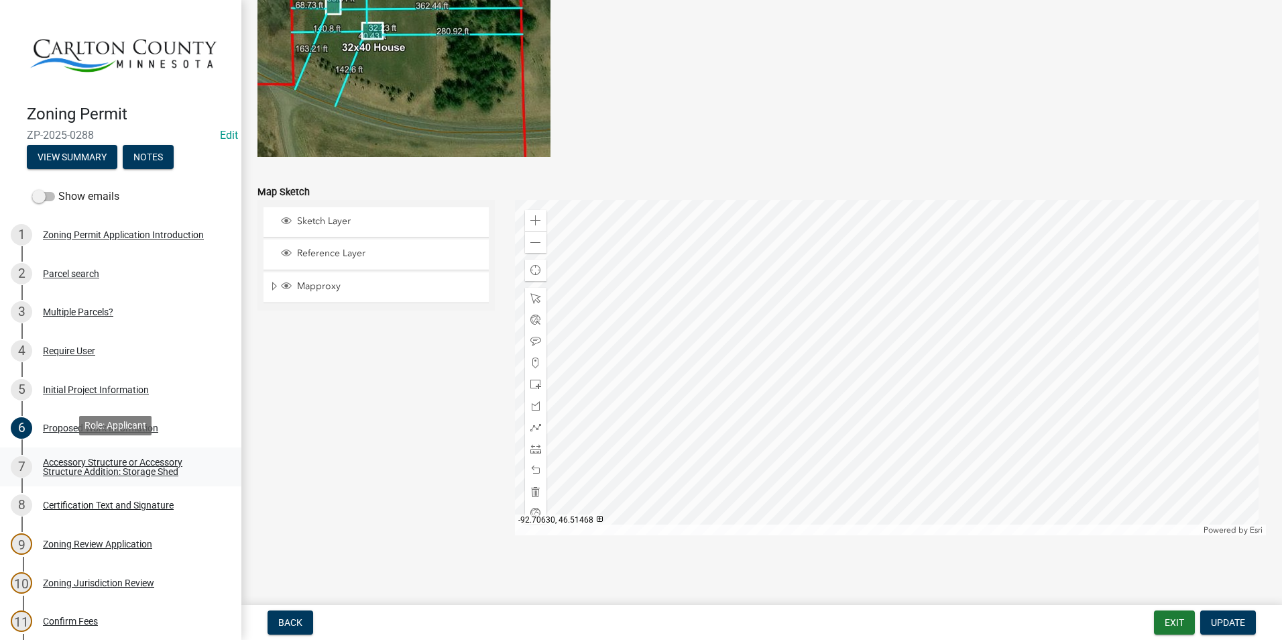
click at [148, 456] on div "7 Accessory Structure or Accessory Structure Addition: Storage Shed" at bounding box center [115, 466] width 209 height 21
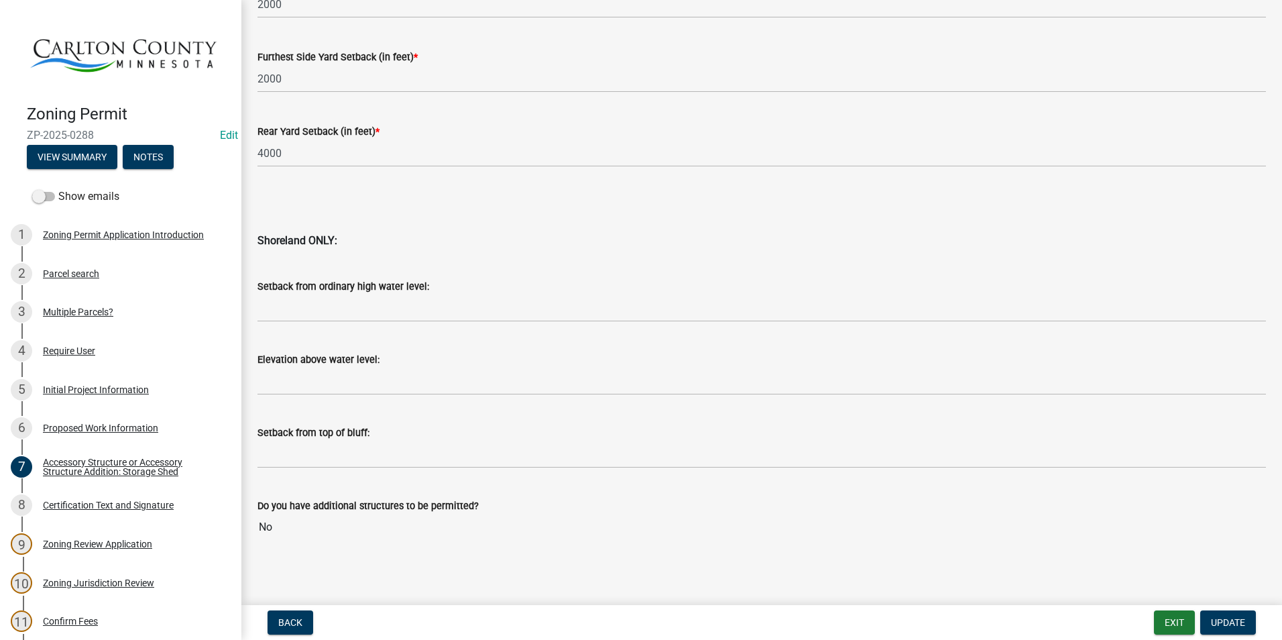
scroll to position [1263, 0]
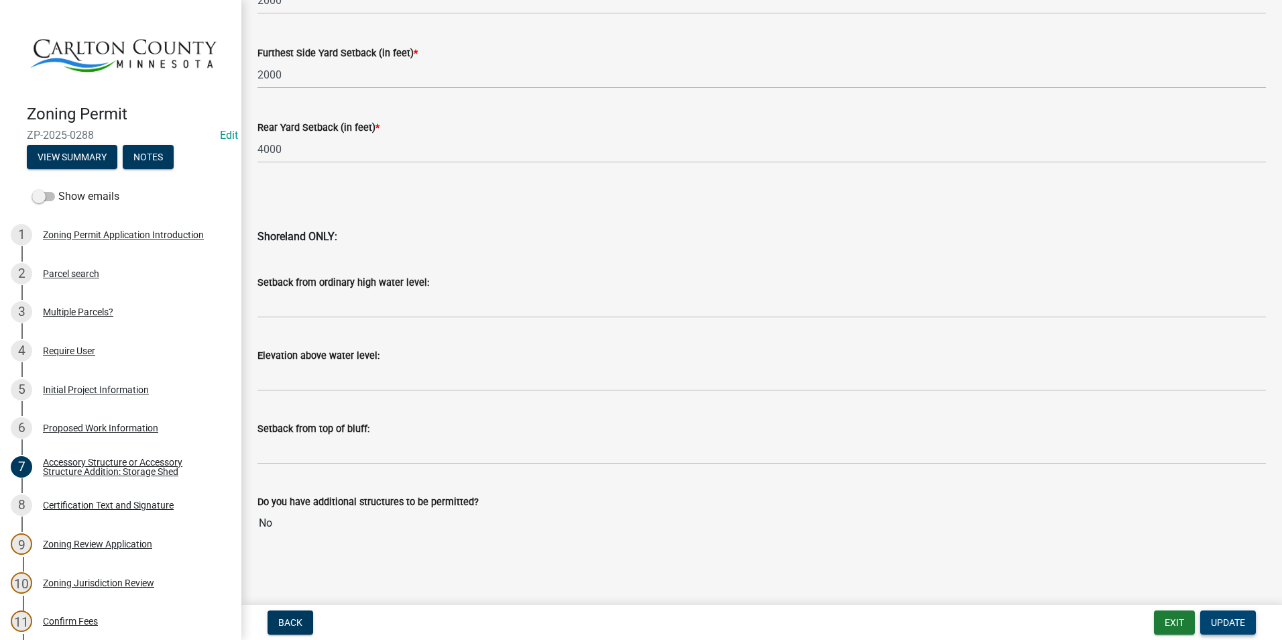
click at [1244, 617] on span "Update" at bounding box center [1228, 622] width 34 height 11
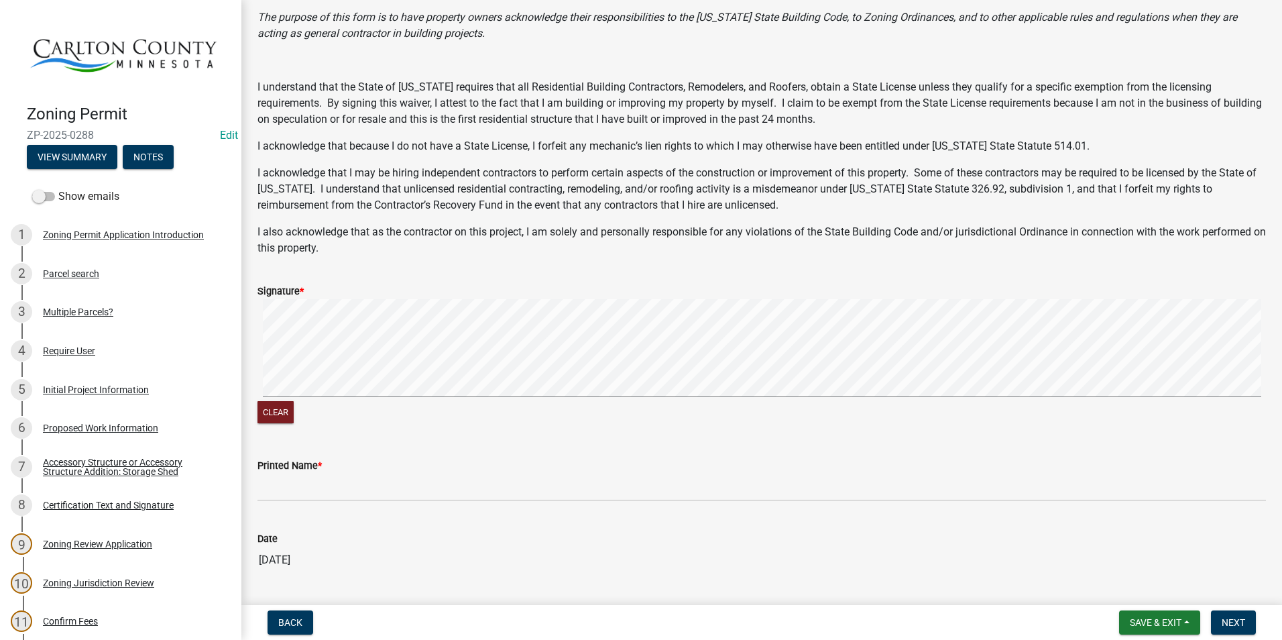
scroll to position [183, 0]
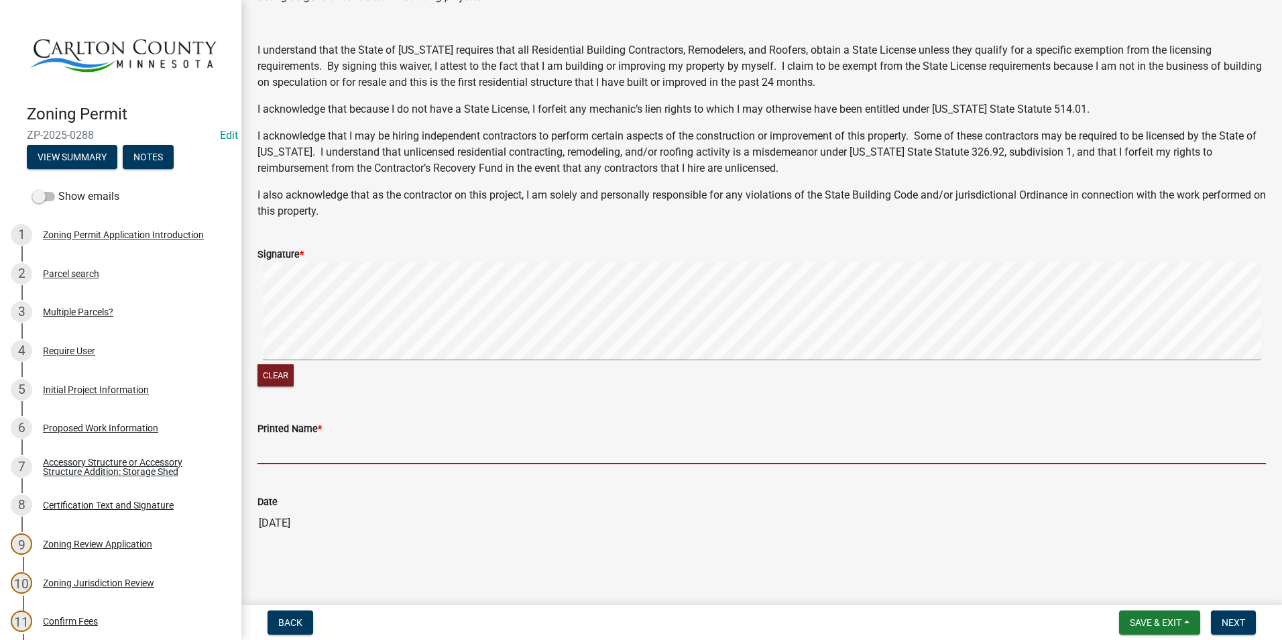
click at [521, 446] on input "Printed Name *" at bounding box center [762, 451] width 1009 height 28
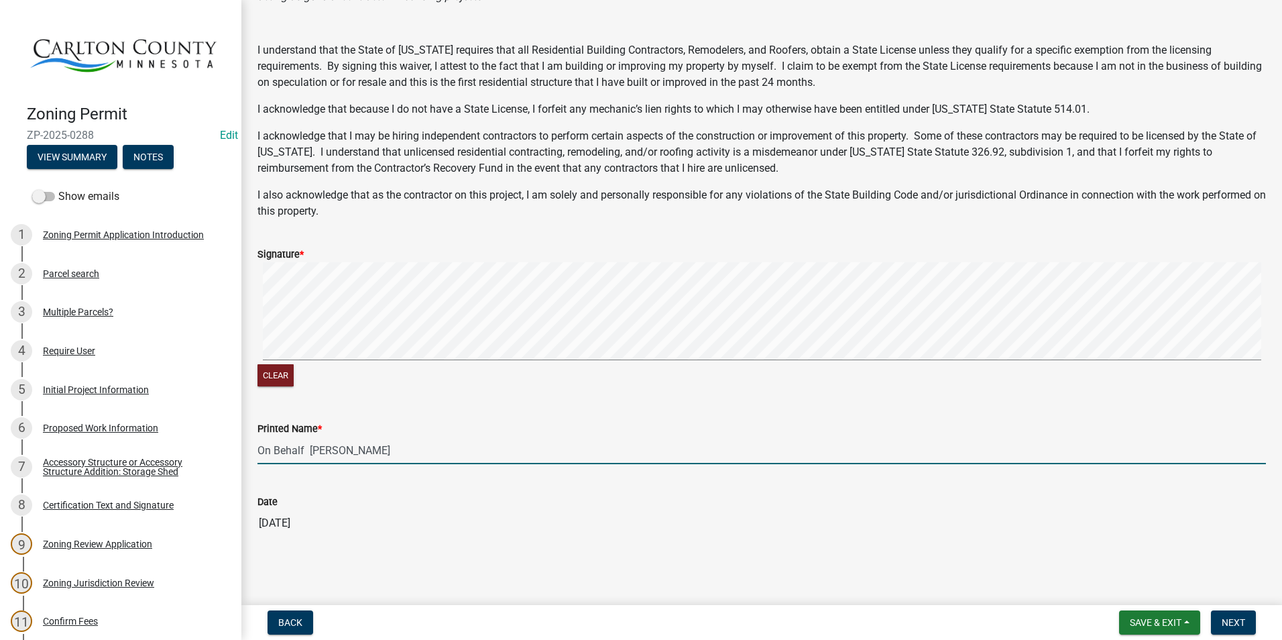
drag, startPoint x: 306, startPoint y: 452, endPoint x: 309, endPoint y: 433, distance: 19.0
click at [307, 447] on input "On Behalf [PERSON_NAME]" at bounding box center [762, 451] width 1009 height 28
type input "On Behalf of [PERSON_NAME]"
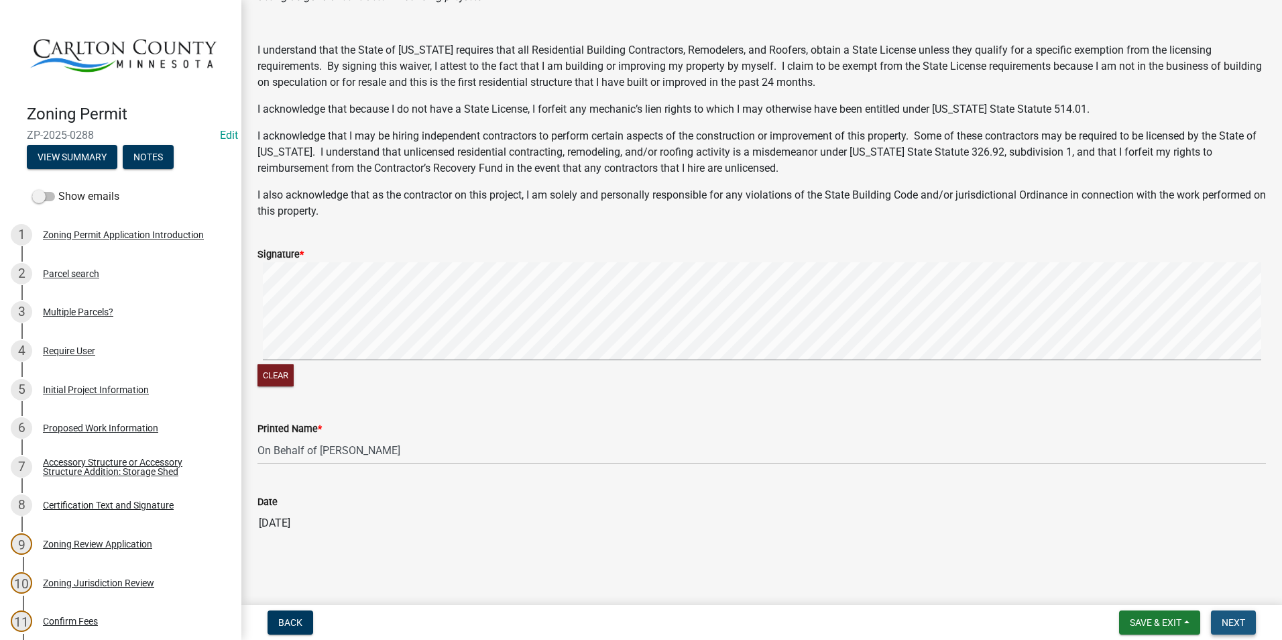
click at [1240, 617] on span "Next" at bounding box center [1233, 622] width 23 height 11
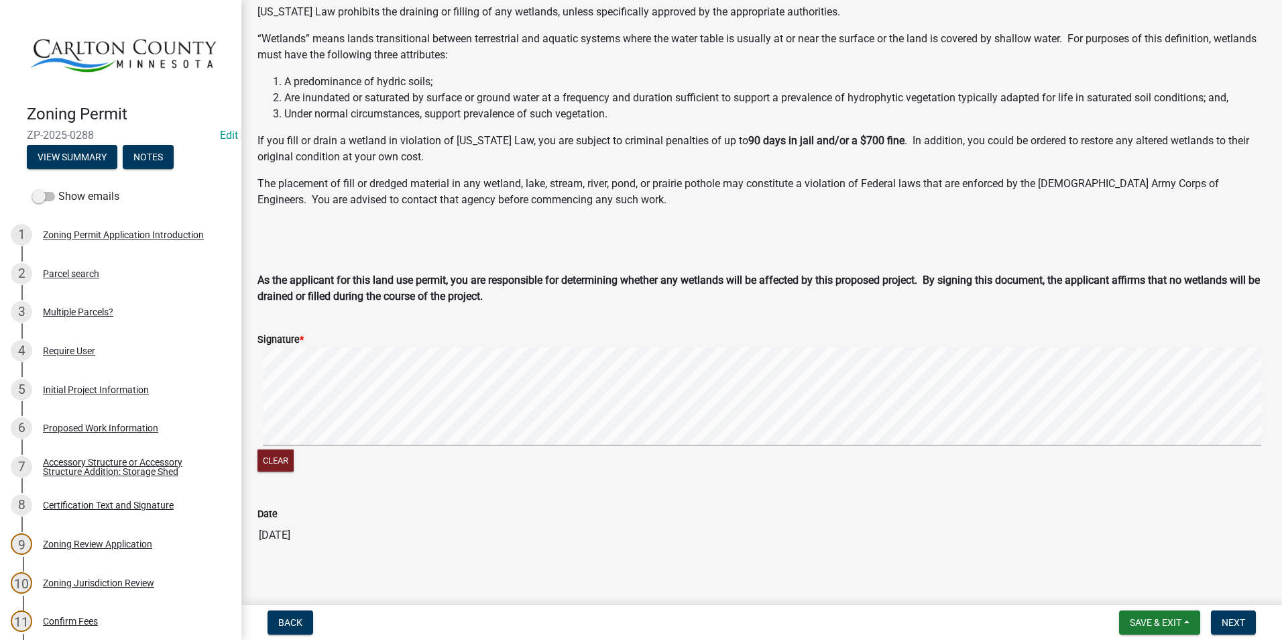
scroll to position [110, 0]
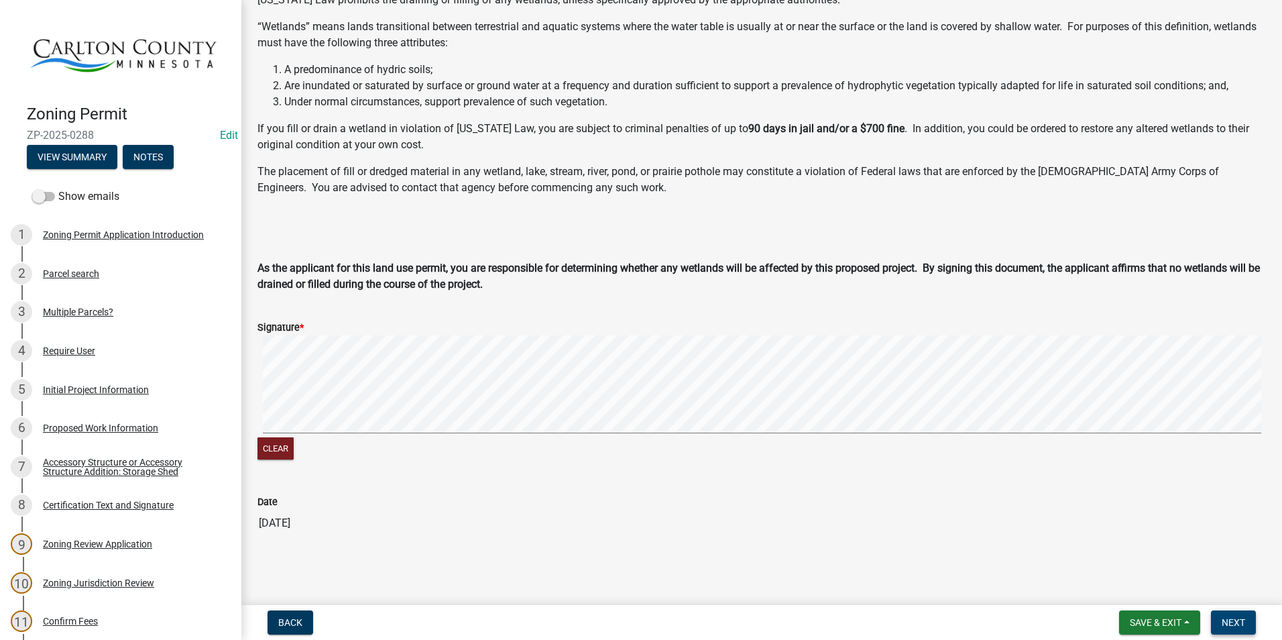
click at [1238, 618] on span "Next" at bounding box center [1233, 622] width 23 height 11
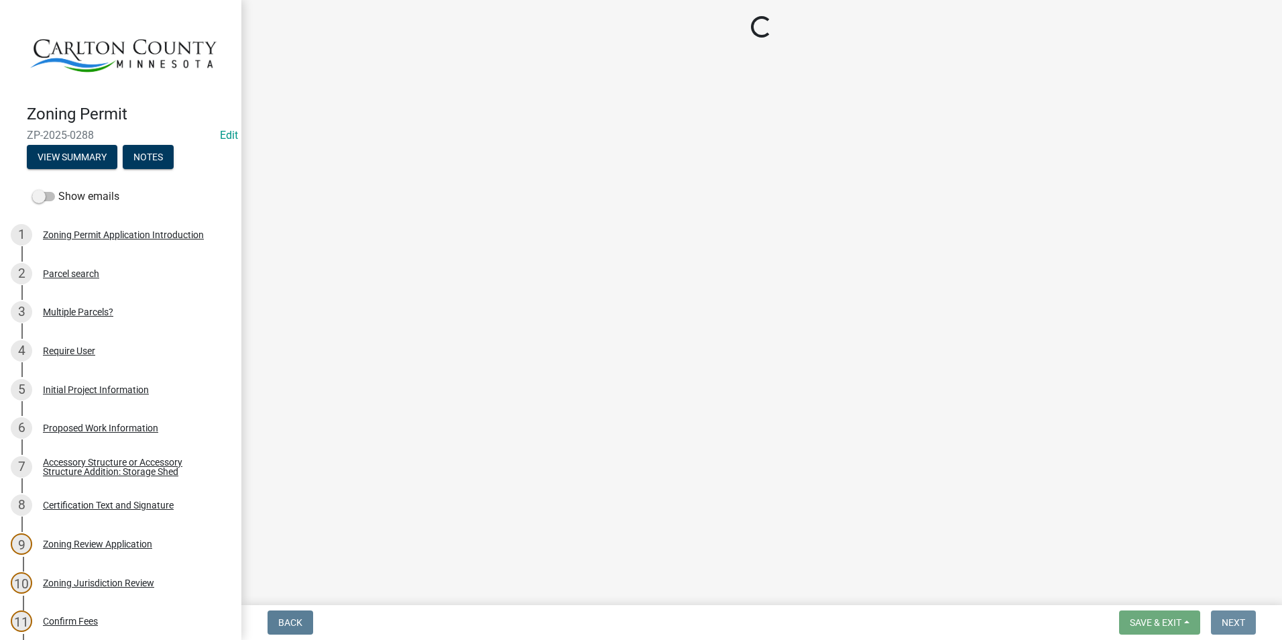
scroll to position [0, 0]
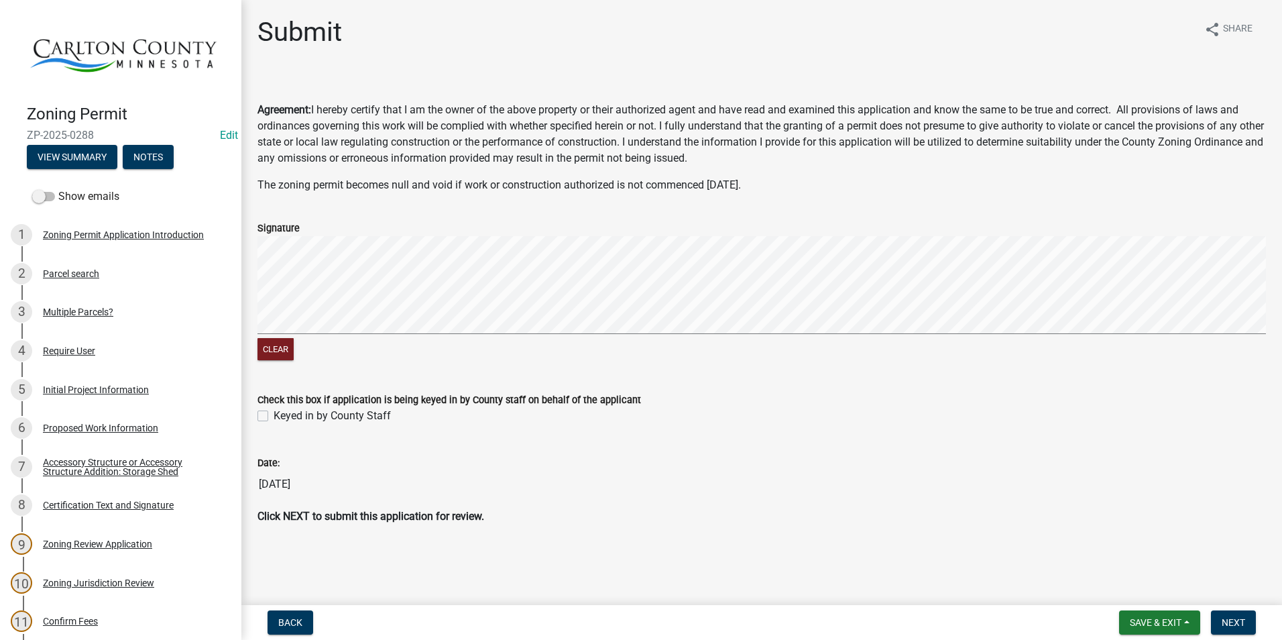
click at [274, 415] on label "Keyed in by County Staff" at bounding box center [332, 416] width 117 height 16
click at [274, 415] on input "Keyed in by County Staff" at bounding box center [278, 412] width 9 height 9
checkbox input "true"
click at [1239, 614] on button "Next" at bounding box center [1233, 622] width 45 height 24
